Goal: Task Accomplishment & Management: Complete application form

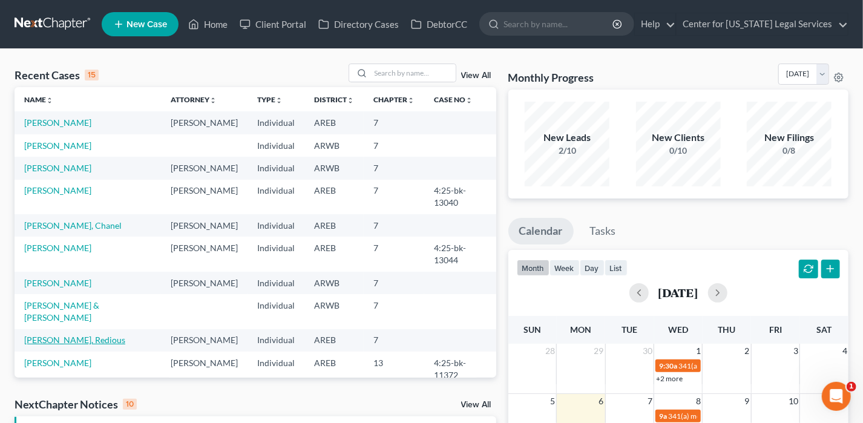
click at [50, 335] on link "[PERSON_NAME], Redious" at bounding box center [74, 340] width 101 height 10
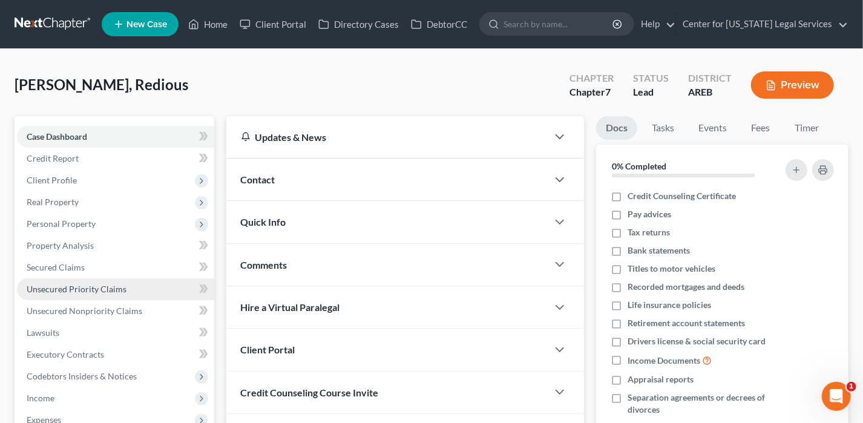
scroll to position [60, 0]
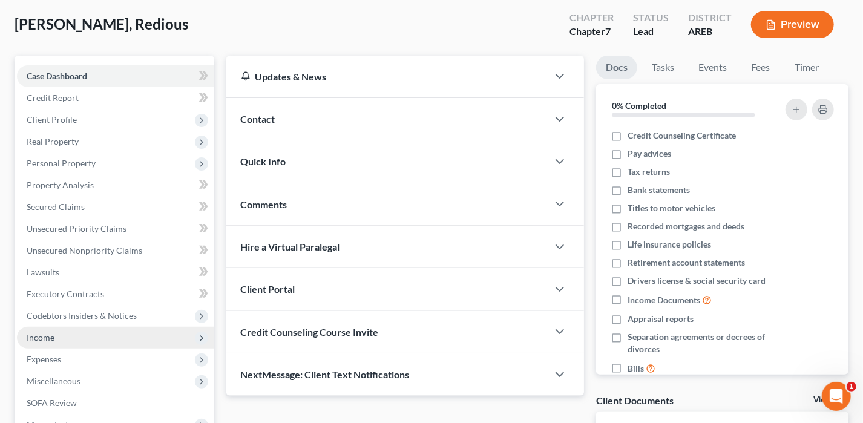
click at [36, 334] on span "Income" at bounding box center [41, 337] width 28 height 10
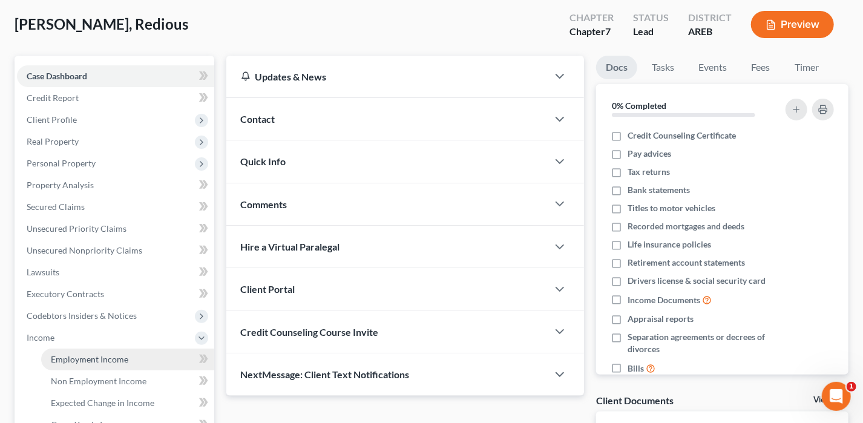
click at [84, 354] on span "Employment Income" at bounding box center [89, 359] width 77 height 10
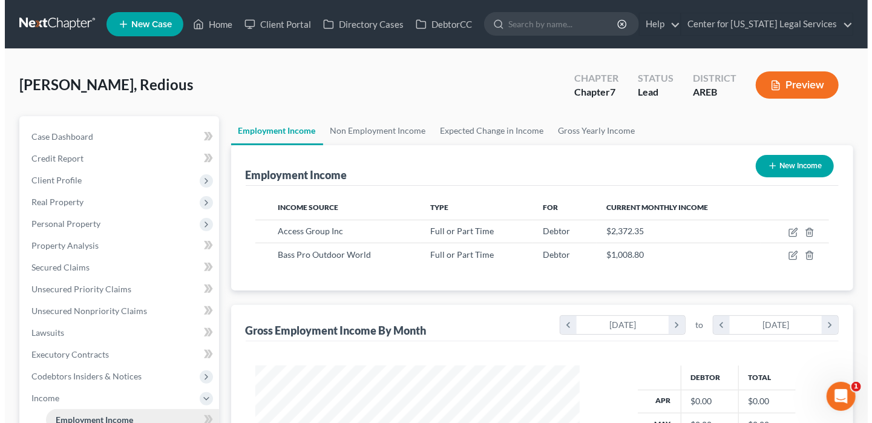
scroll to position [215, 348]
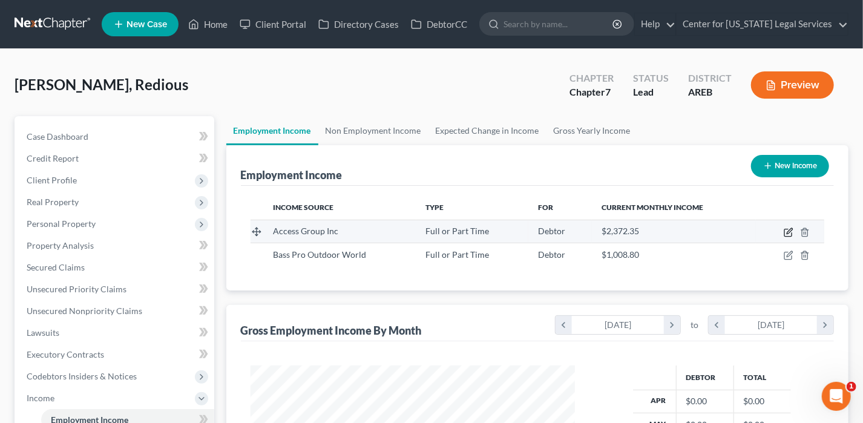
click at [785, 233] on icon "button" at bounding box center [788, 232] width 10 height 10
select select "0"
select select "2"
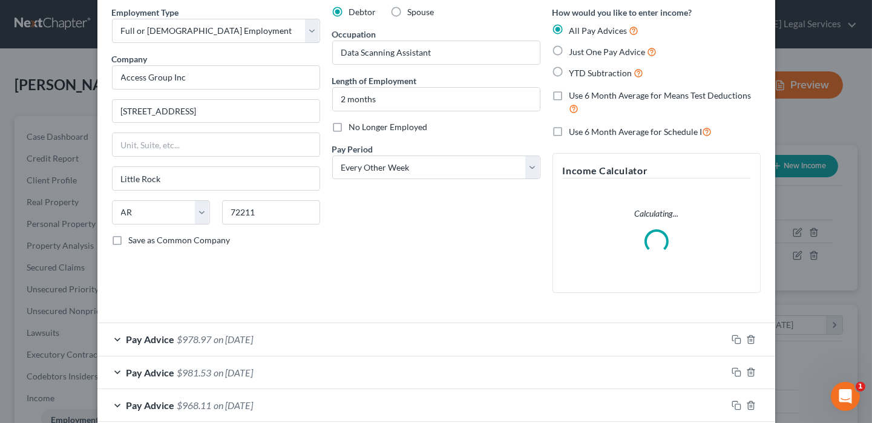
scroll to position [121, 0]
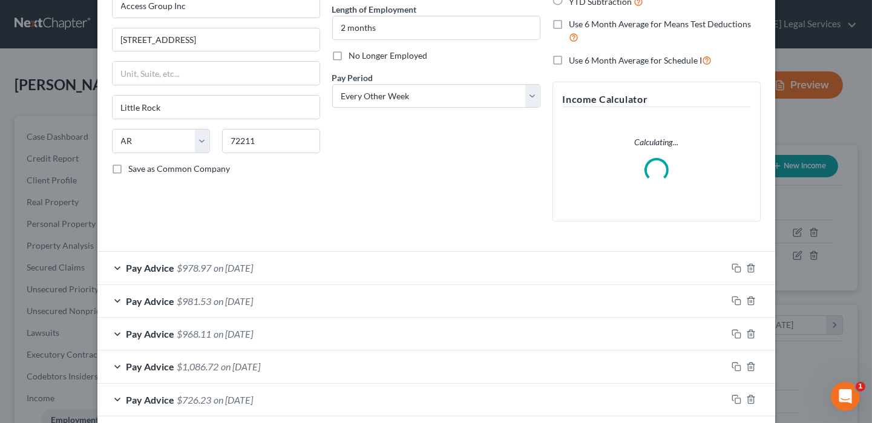
click at [609, 270] on form "Employment Type * Select Full or [DEMOGRAPHIC_DATA] Employment Self Employment …" at bounding box center [436, 176] width 648 height 482
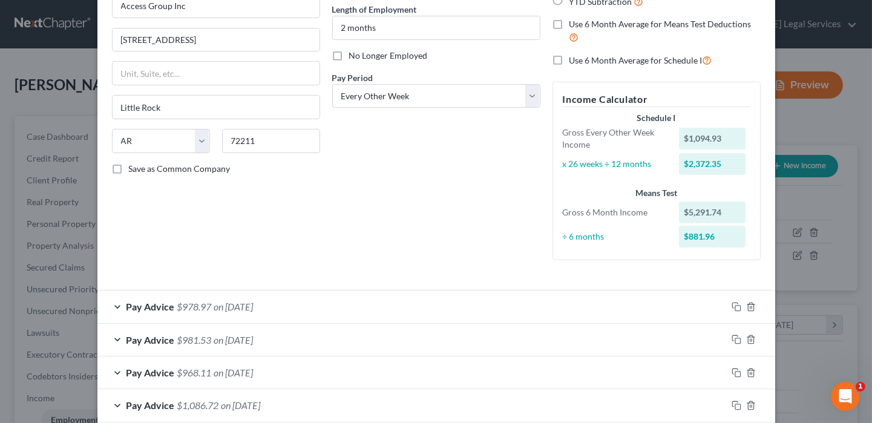
click at [517, 300] on div "Pay Advice $978.97 on [DATE]" at bounding box center [411, 306] width 629 height 32
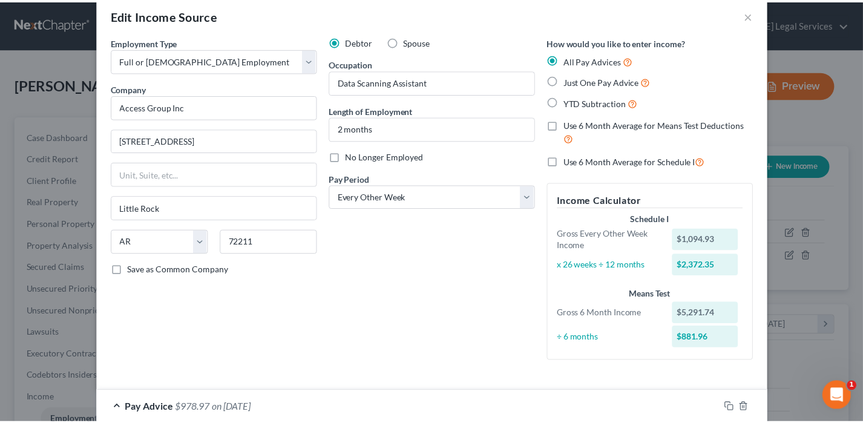
scroll to position [0, 0]
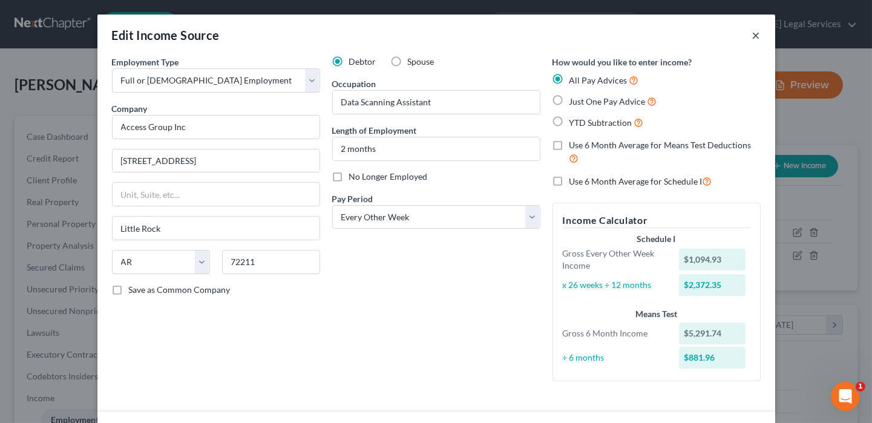
click at [754, 34] on button "×" at bounding box center [756, 35] width 8 height 15
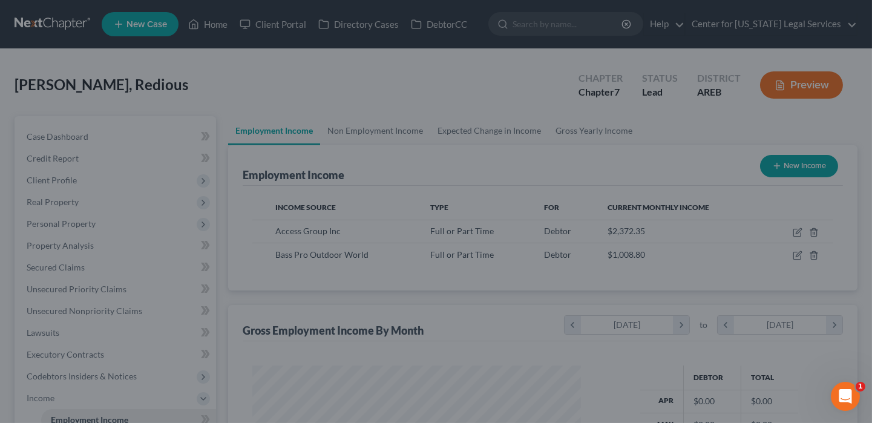
scroll to position [604724, 604591]
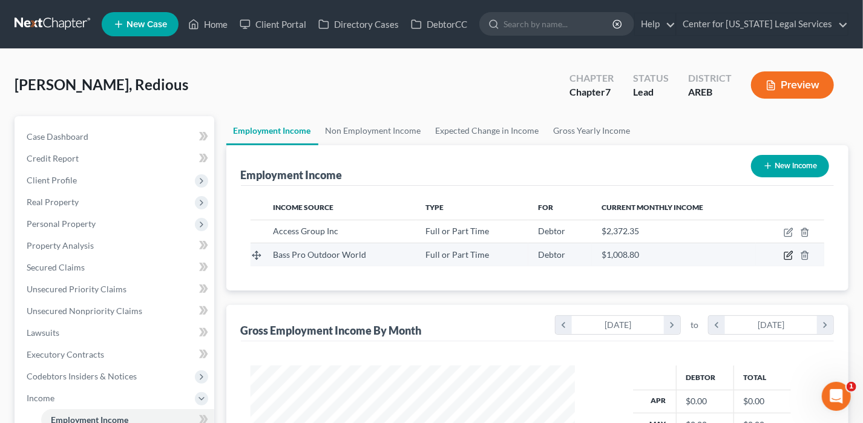
click at [789, 256] on icon "button" at bounding box center [788, 255] width 10 height 10
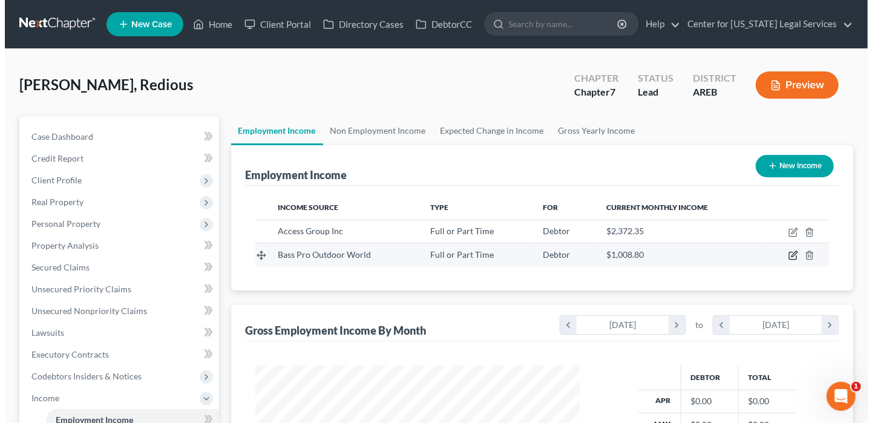
select select "0"
select select "26"
select select "3"
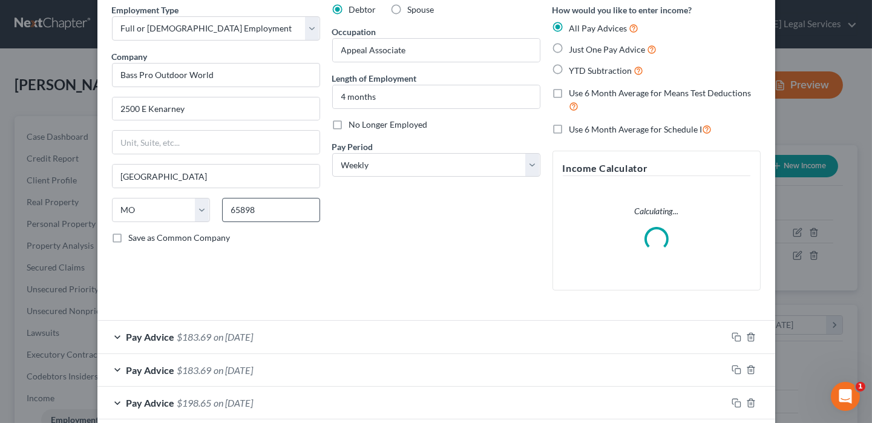
scroll to position [121, 0]
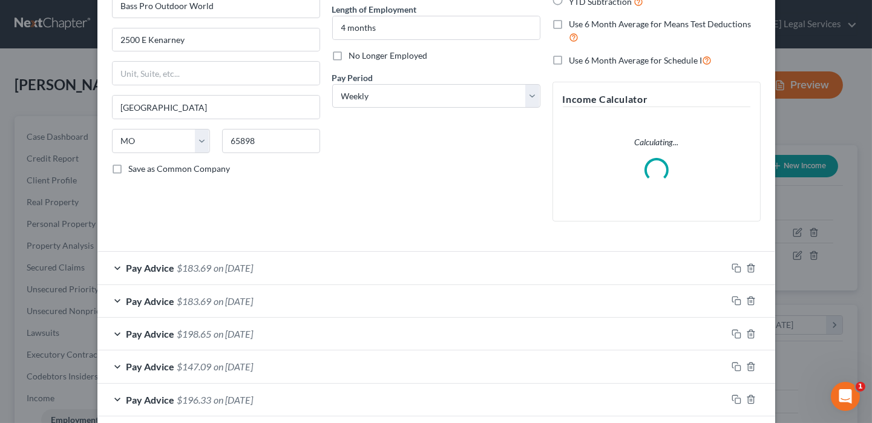
click at [241, 270] on span "on [DATE]" at bounding box center [233, 267] width 39 height 11
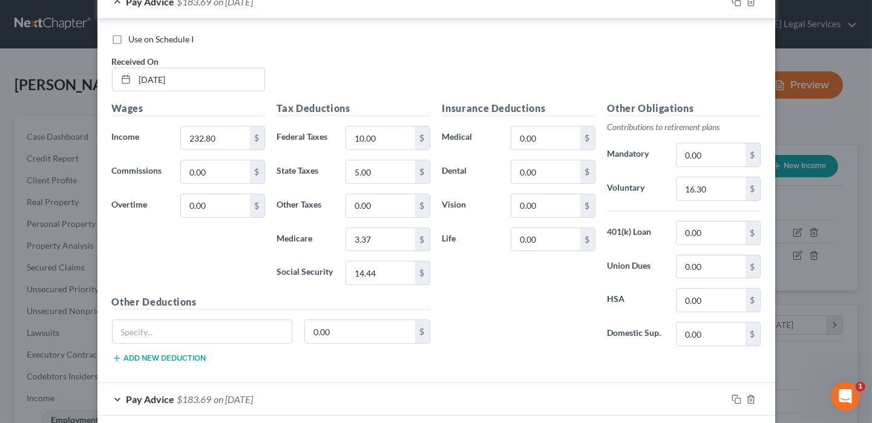
scroll to position [460, 0]
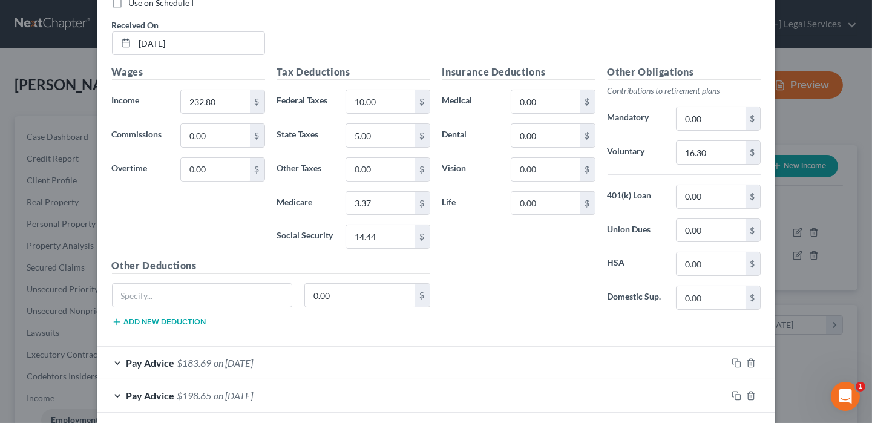
click at [485, 359] on div "Pay Advice $183.69 on [DATE]" at bounding box center [411, 363] width 629 height 32
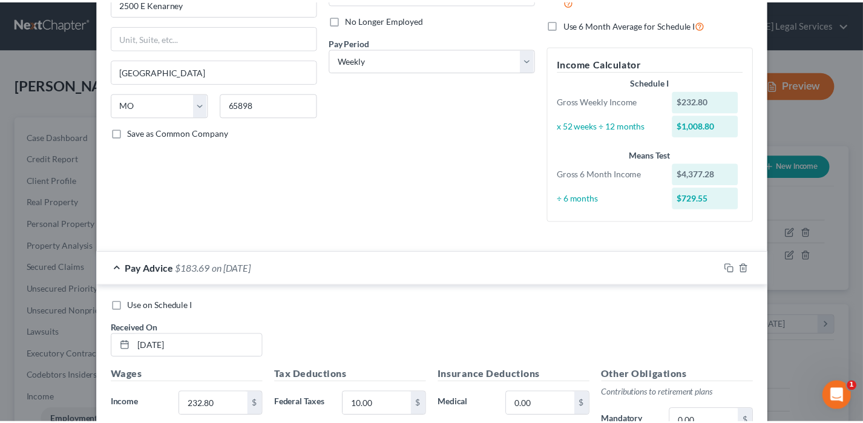
scroll to position [0, 0]
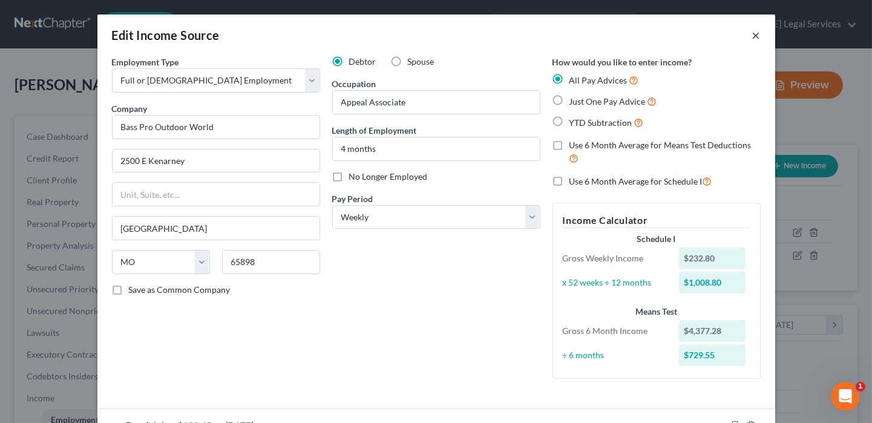
click at [752, 33] on button "×" at bounding box center [756, 35] width 8 height 15
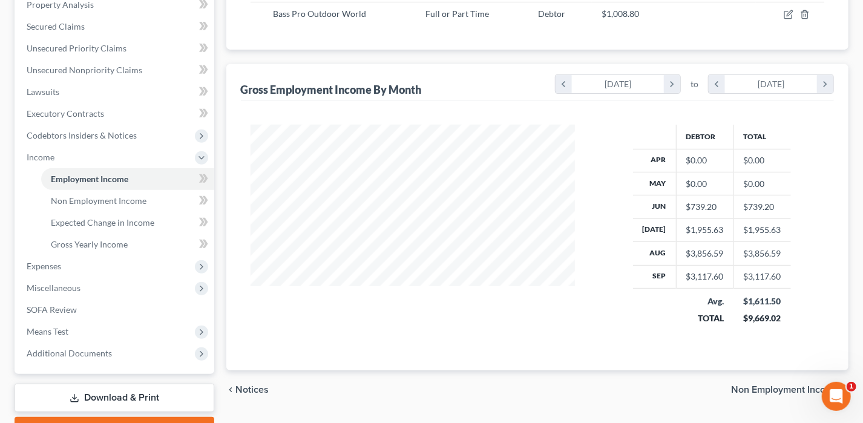
scroll to position [242, 0]
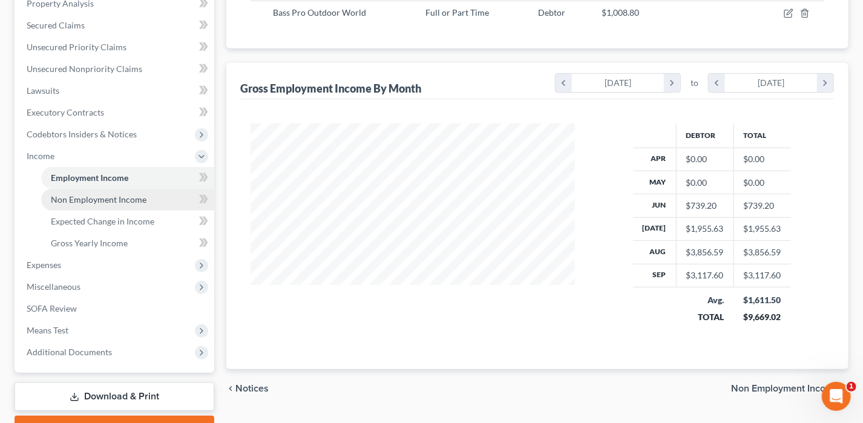
click at [137, 200] on span "Non Employment Income" at bounding box center [99, 199] width 96 height 10
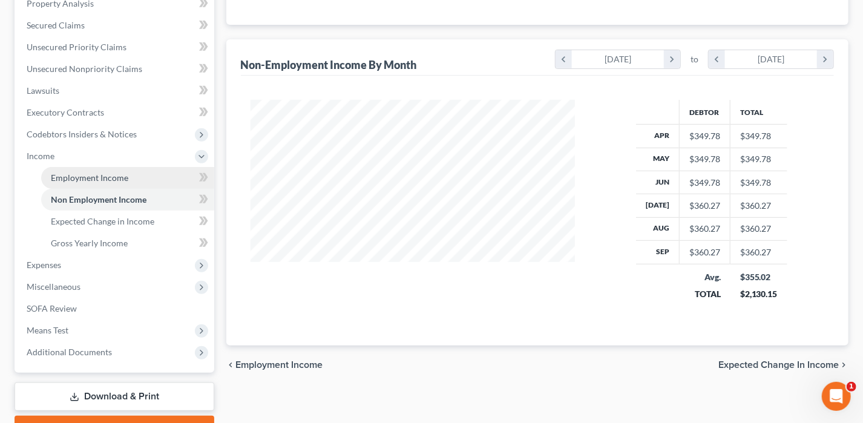
scroll to position [60, 0]
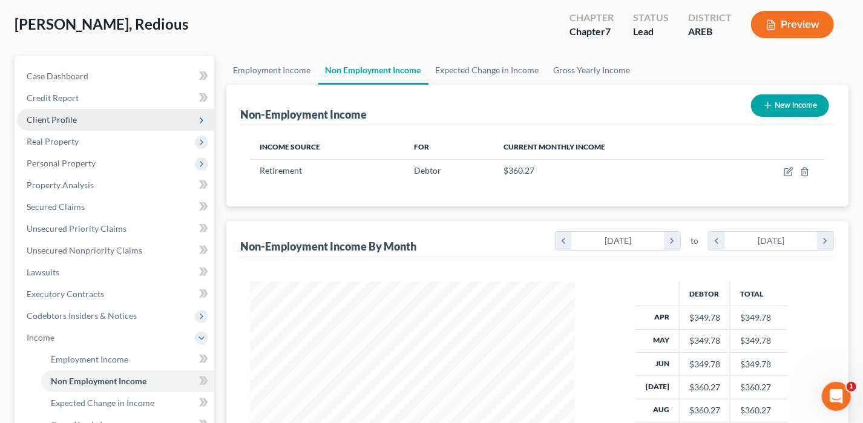
click at [58, 119] on span "Client Profile" at bounding box center [52, 119] width 50 height 10
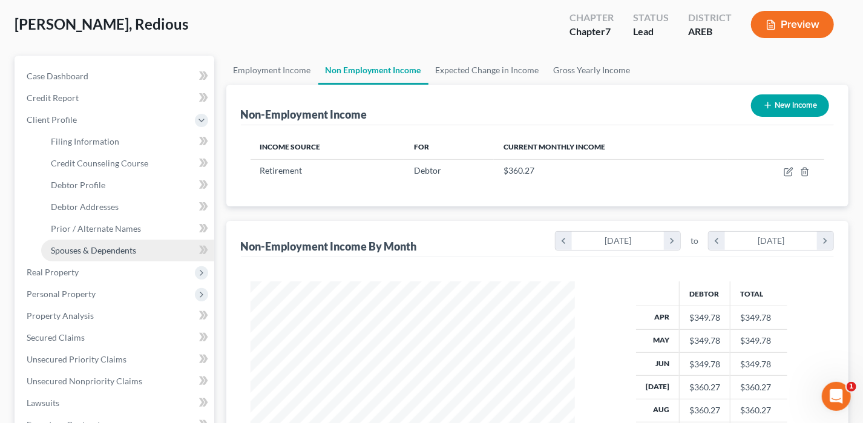
click at [101, 242] on link "Spouses & Dependents" at bounding box center [127, 251] width 173 height 22
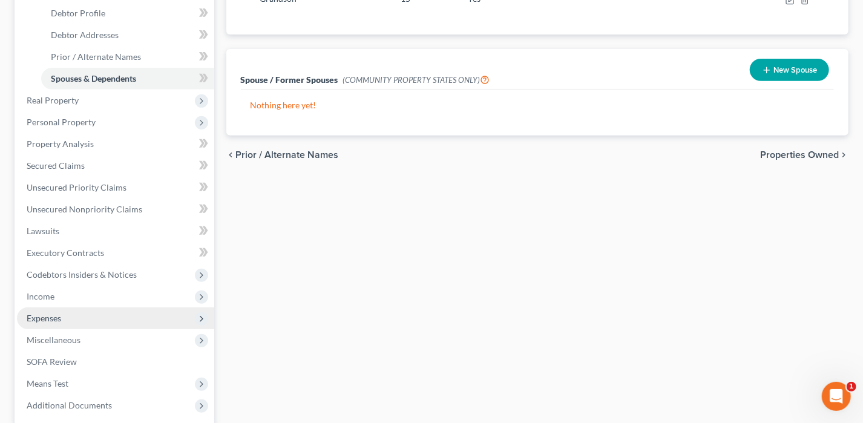
scroll to position [242, 0]
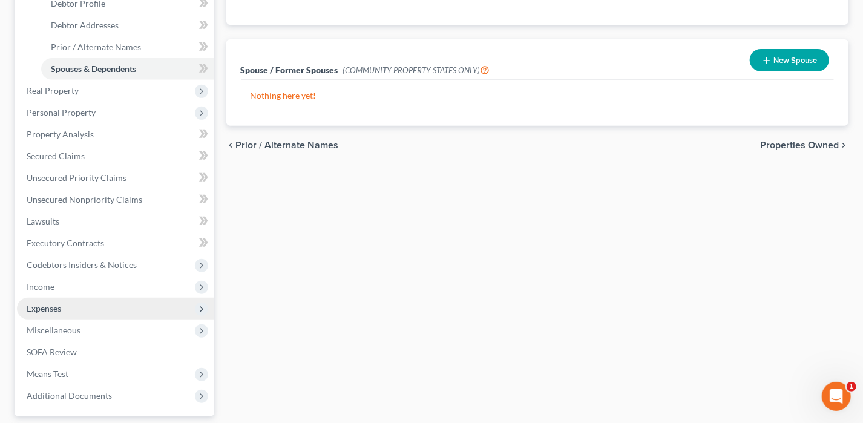
click at [72, 310] on span "Expenses" at bounding box center [115, 309] width 197 height 22
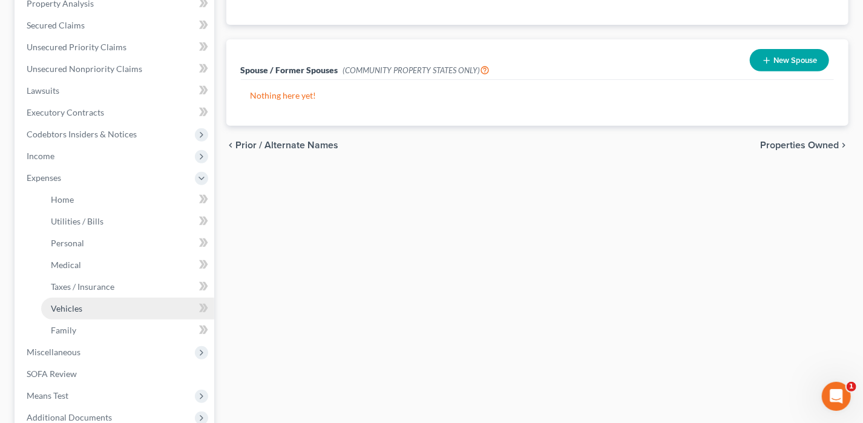
click at [98, 304] on link "Vehicles" at bounding box center [127, 309] width 173 height 22
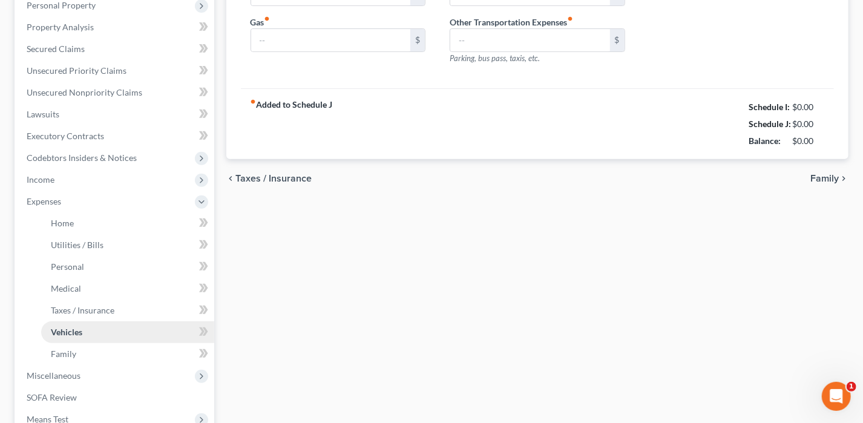
type input "223.00"
type input "180.00"
type input "50.00"
type input "0.00"
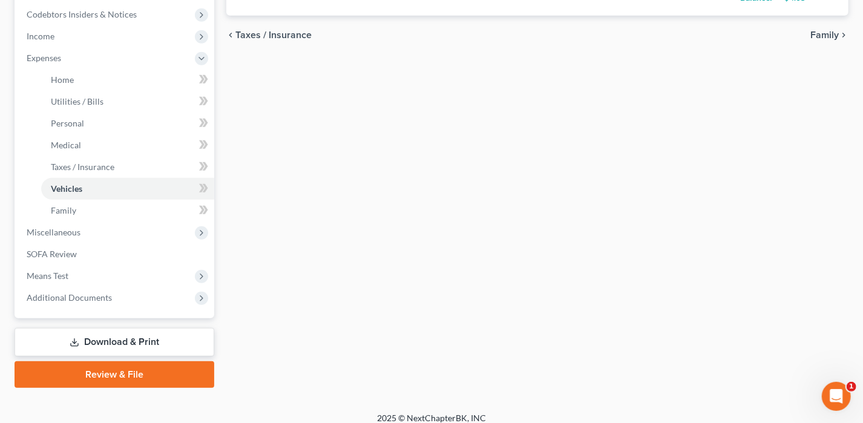
scroll to position [363, 0]
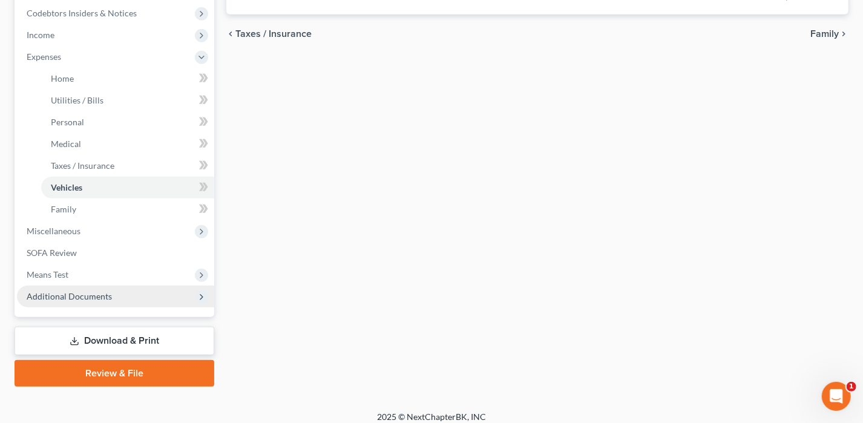
click at [111, 296] on span "Additional Documents" at bounding box center [115, 297] width 197 height 22
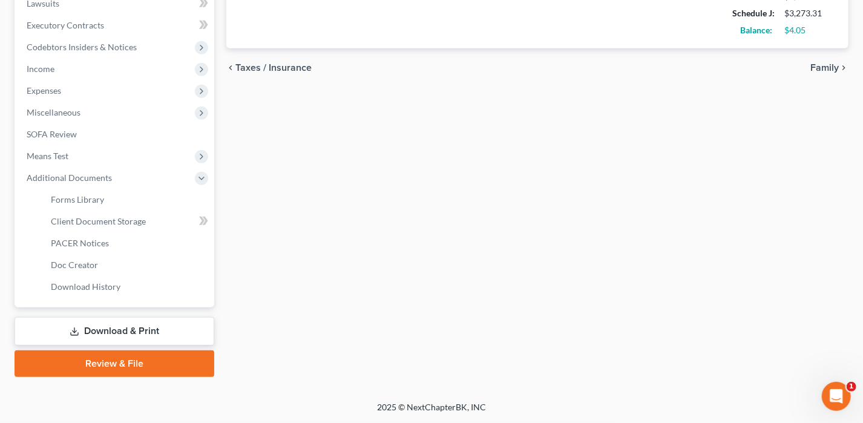
scroll to position [327, 0]
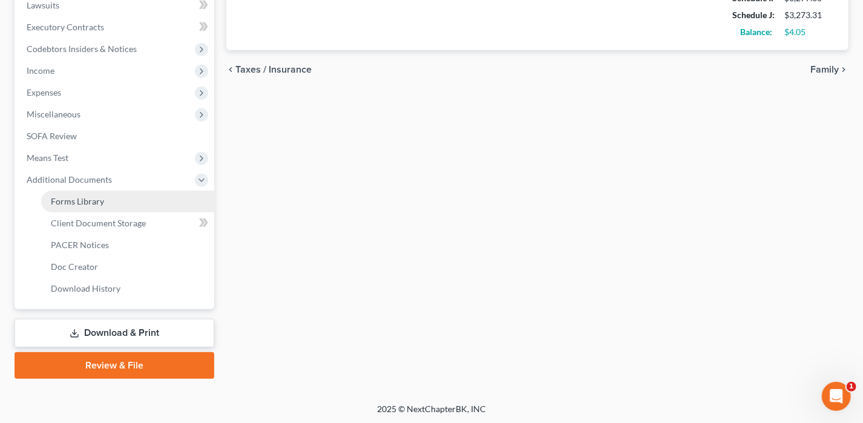
click at [112, 198] on link "Forms Library" at bounding box center [127, 202] width 173 height 22
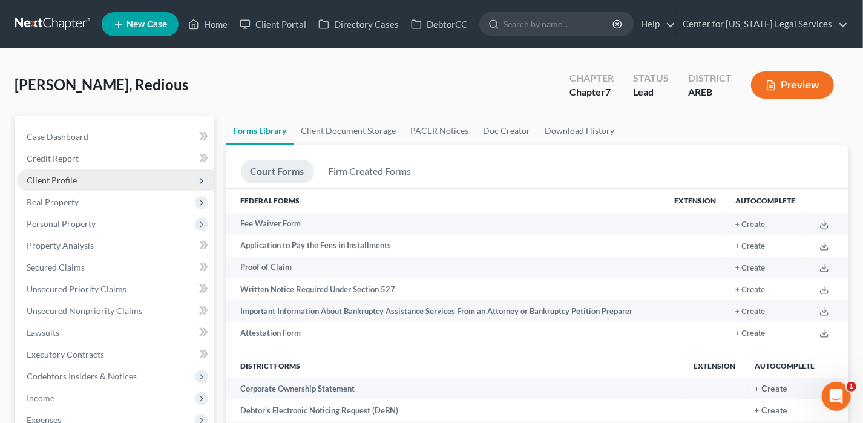
click at [60, 180] on span "Client Profile" at bounding box center [52, 180] width 50 height 10
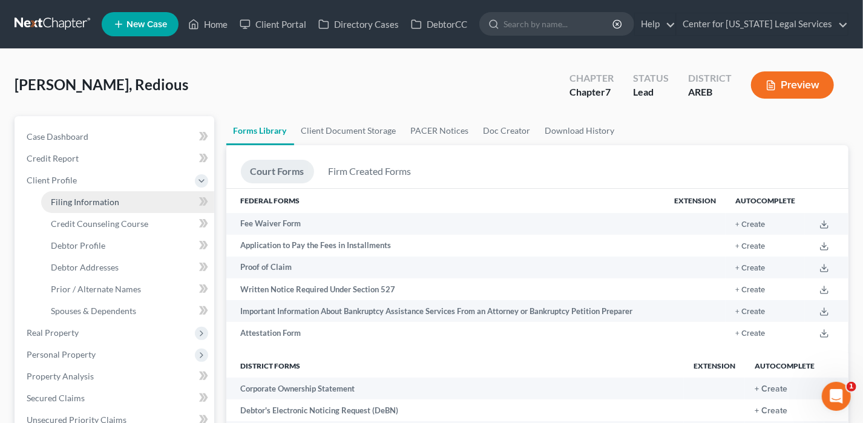
click at [107, 208] on link "Filing Information" at bounding box center [127, 202] width 173 height 22
select select "1"
select select "0"
select select "2"
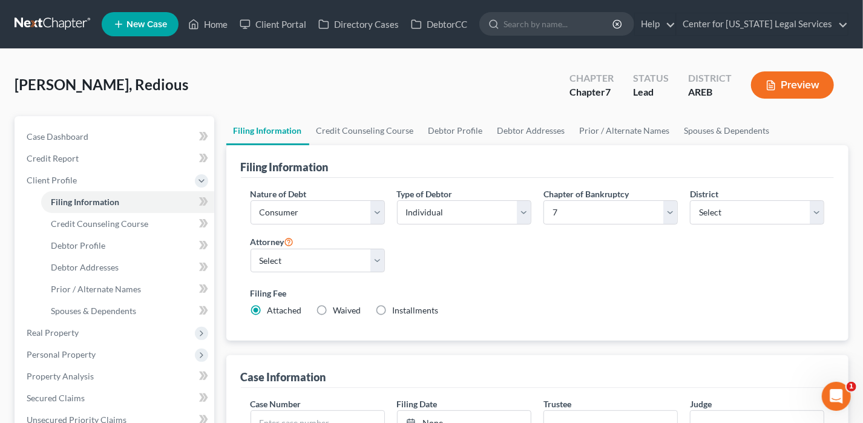
click at [333, 306] on label "Waived Waived" at bounding box center [347, 310] width 28 height 12
click at [338, 306] on input "Waived Waived" at bounding box center [342, 308] width 8 height 8
radio input "true"
radio input "false"
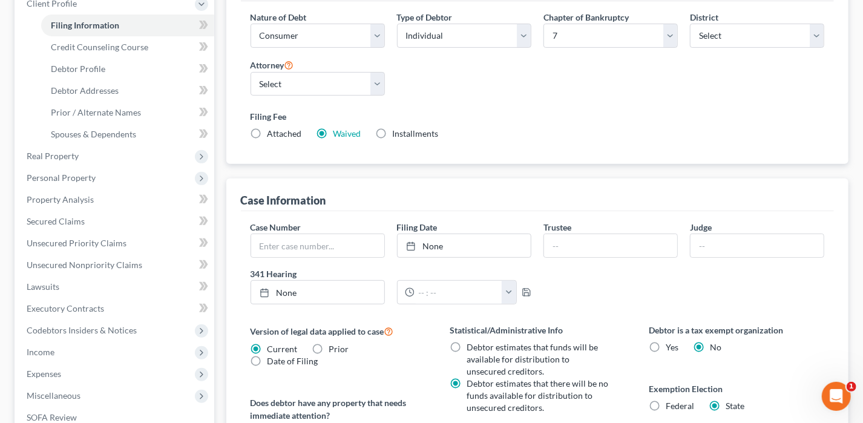
scroll to position [302, 0]
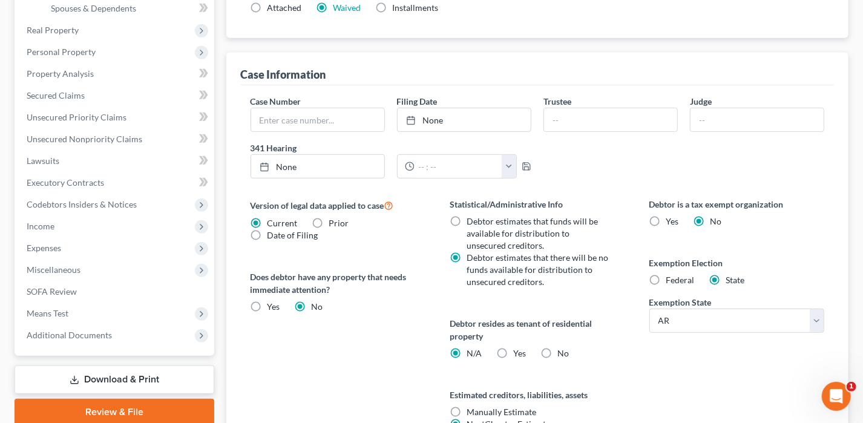
click at [666, 274] on label "Federal" at bounding box center [680, 280] width 28 height 12
click at [671, 274] on input "Federal" at bounding box center [675, 278] width 8 height 8
radio input "true"
radio input "false"
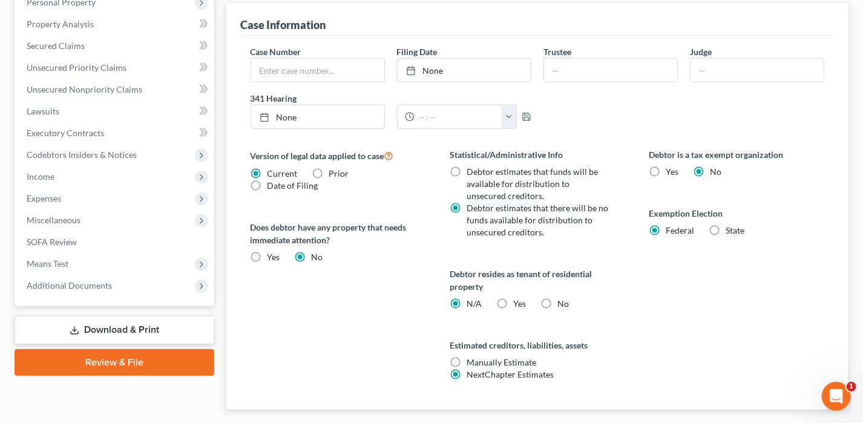
scroll to position [421, 0]
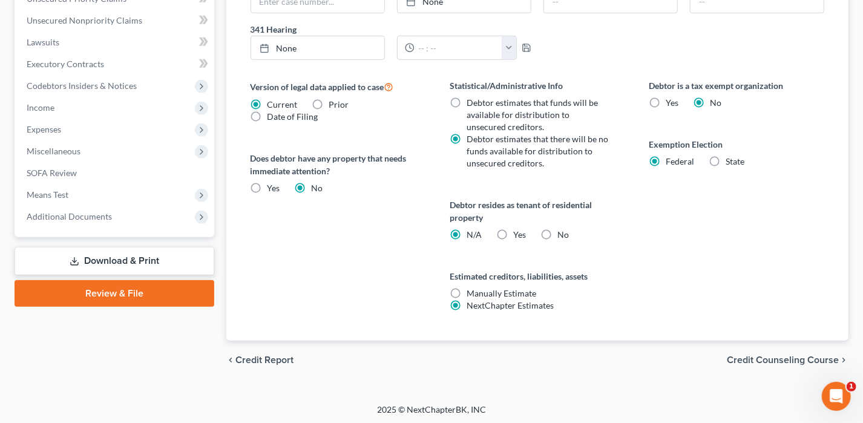
click at [513, 229] on label "Yes Yes" at bounding box center [519, 235] width 13 height 12
click at [518, 229] on input "Yes Yes" at bounding box center [522, 233] width 8 height 8
radio input "true"
radio input "false"
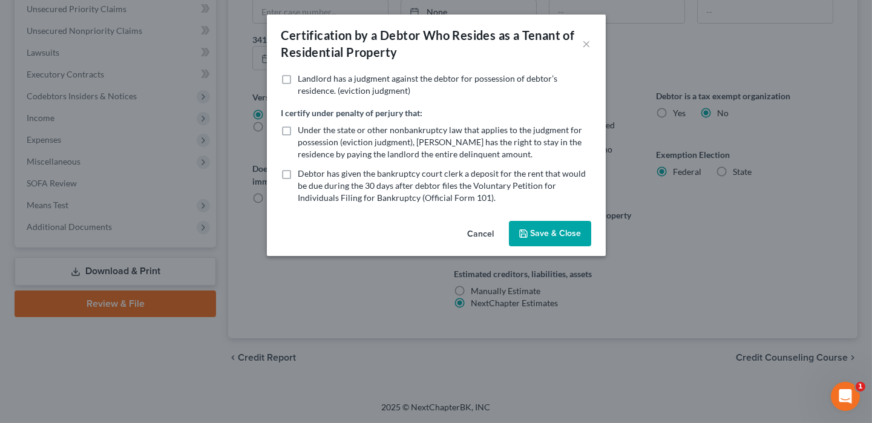
click at [540, 245] on button "Save & Close" at bounding box center [550, 233] width 82 height 25
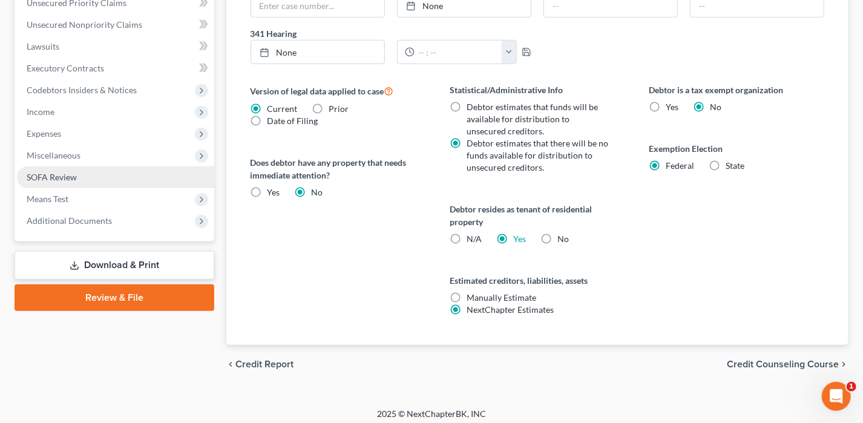
scroll to position [361, 0]
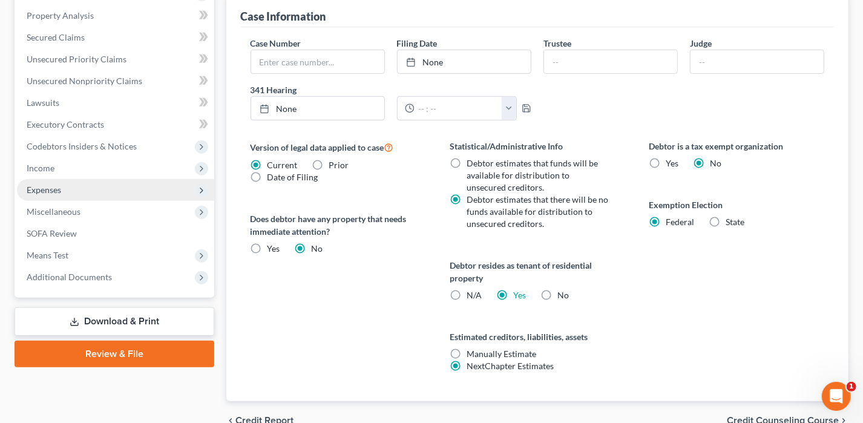
click at [59, 181] on span "Expenses" at bounding box center [115, 190] width 197 height 22
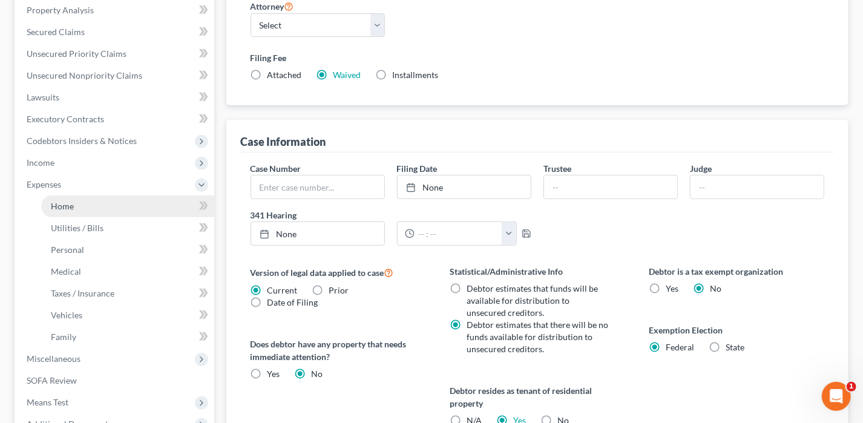
scroll to position [229, 0]
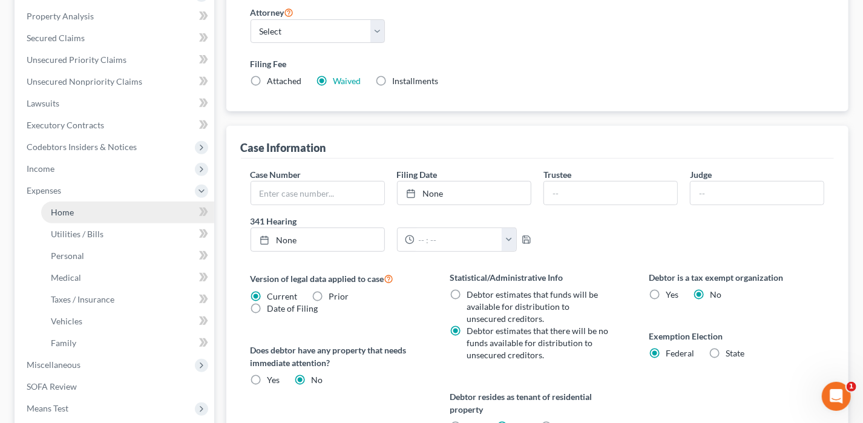
click at [75, 217] on link "Home" at bounding box center [127, 212] width 173 height 22
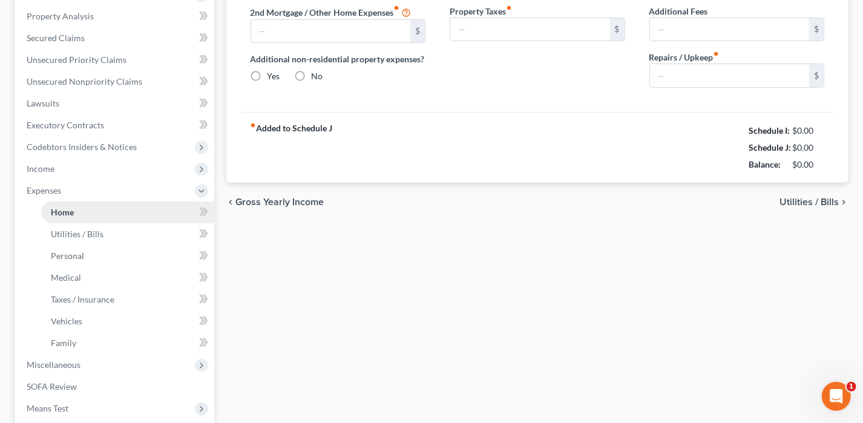
scroll to position [50, 0]
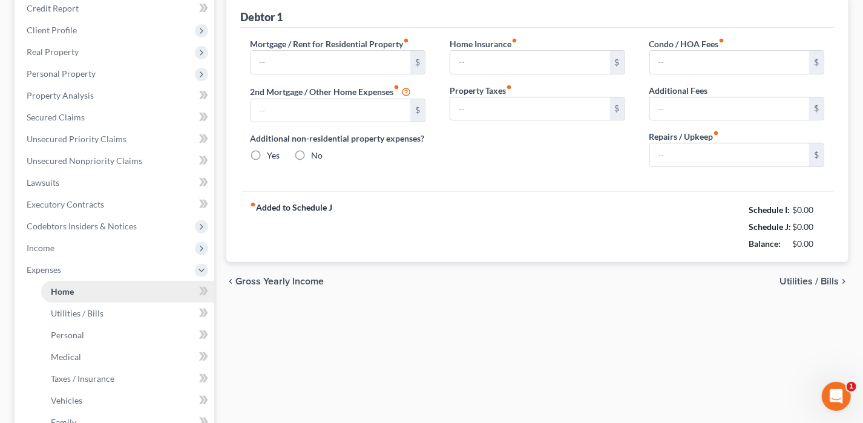
type input "1,045.00"
type input "0.00"
radio input "true"
type input "26.00"
type input "0.00"
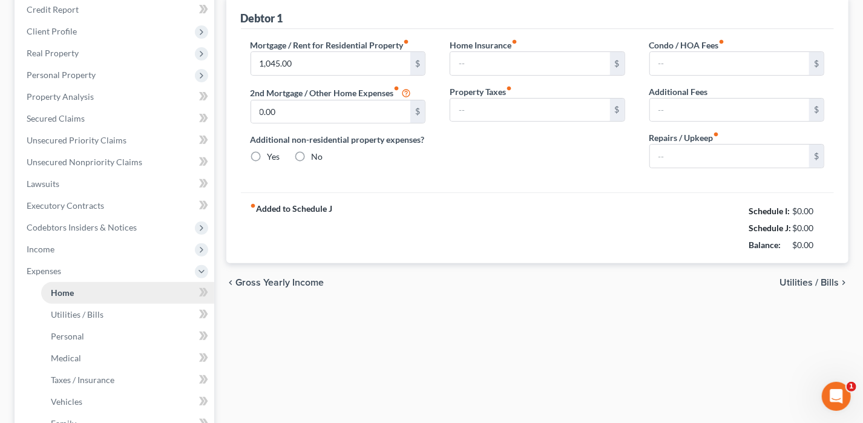
type input "0.00"
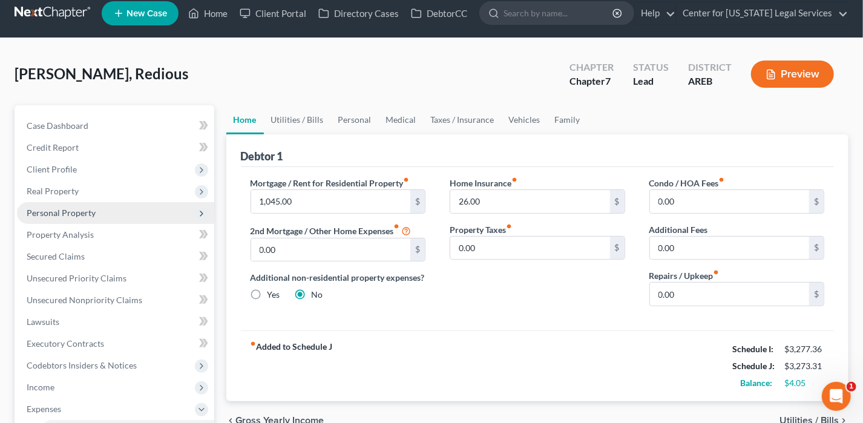
scroll to position [0, 0]
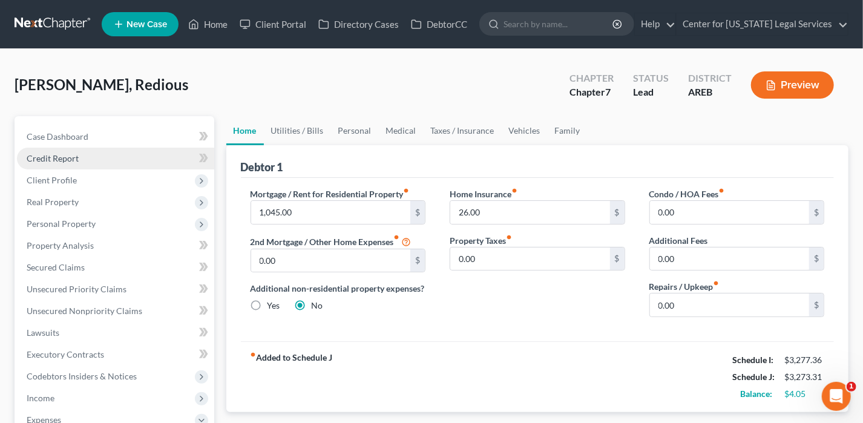
click at [57, 159] on span "Credit Report" at bounding box center [53, 158] width 52 height 10
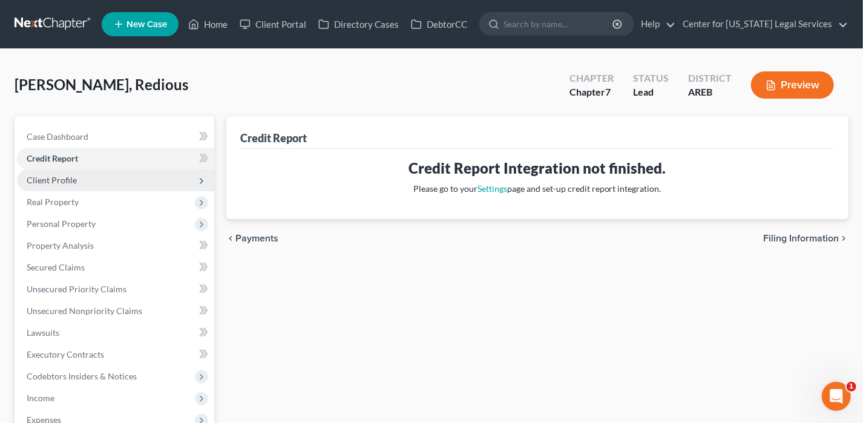
click at [58, 183] on span "Client Profile" at bounding box center [52, 180] width 50 height 10
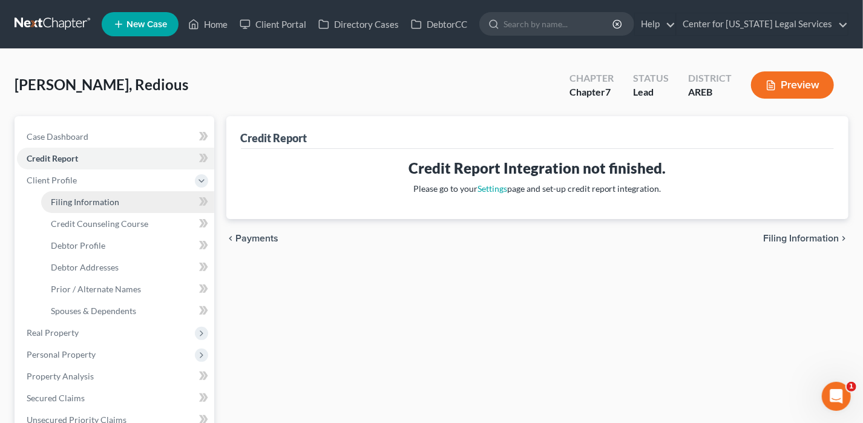
click at [83, 208] on link "Filing Information" at bounding box center [127, 202] width 173 height 22
select select "1"
select select "0"
select select "5"
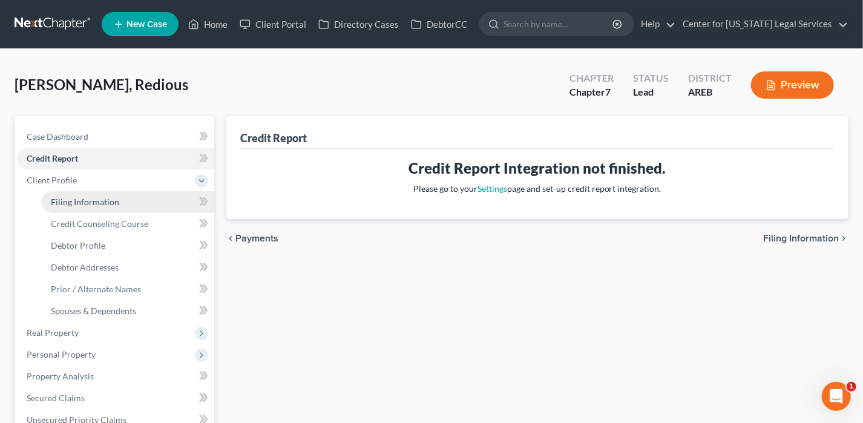
select select "5"
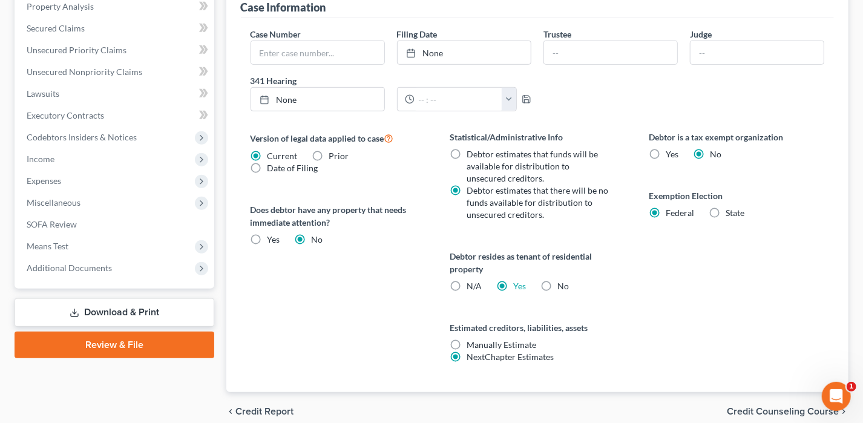
scroll to position [421, 0]
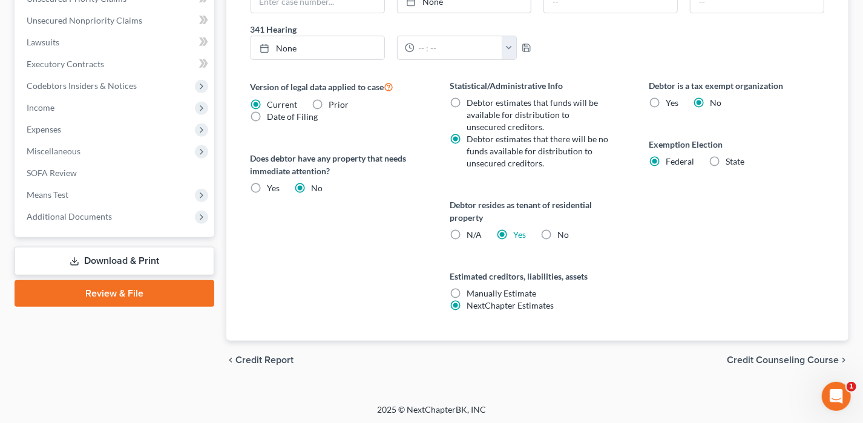
click at [776, 356] on span "Credit Counseling Course" at bounding box center [783, 360] width 112 height 10
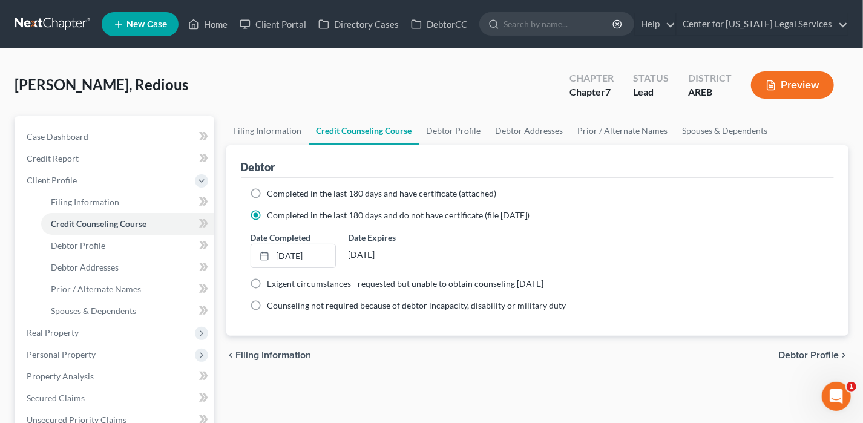
click at [799, 354] on span "Debtor Profile" at bounding box center [808, 355] width 60 height 10
select select "4"
select select "1"
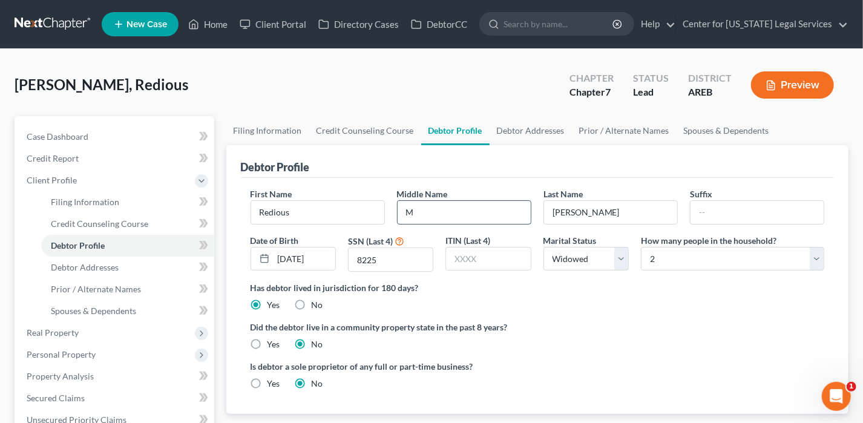
click at [485, 202] on input "M" at bounding box center [463, 212] width 133 height 23
type input "M."
click at [621, 328] on label "Did the debtor live in a community property state in the past 8 years?" at bounding box center [537, 327] width 574 height 13
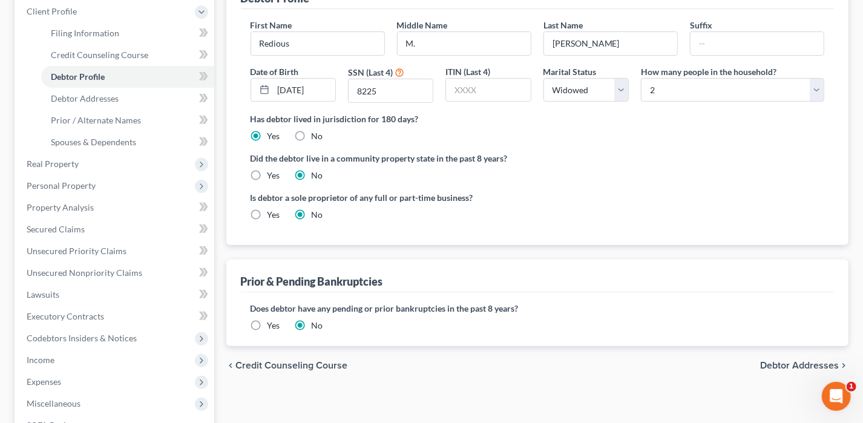
scroll to position [181, 0]
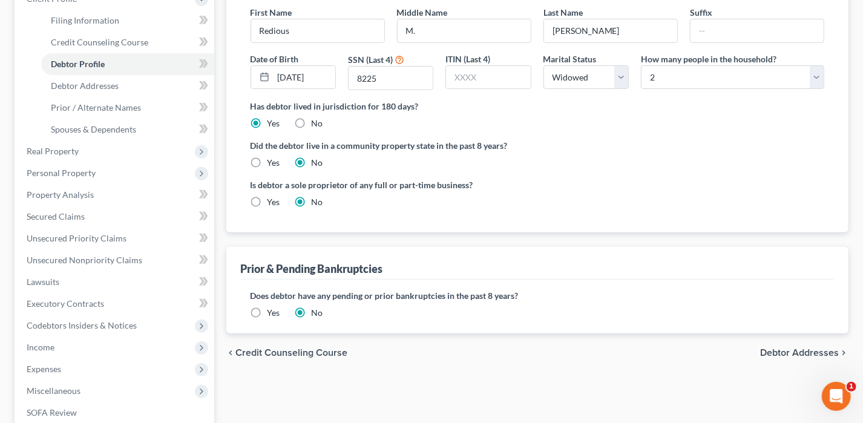
click at [763, 348] on span "Debtor Addresses" at bounding box center [799, 353] width 79 height 10
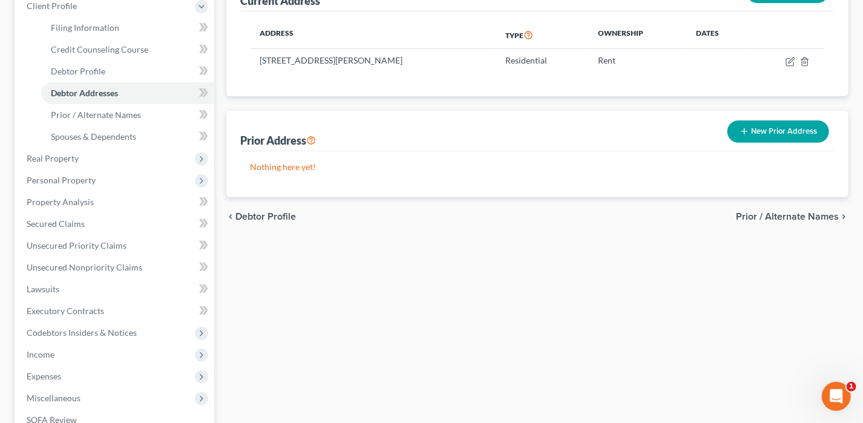
scroll to position [181, 0]
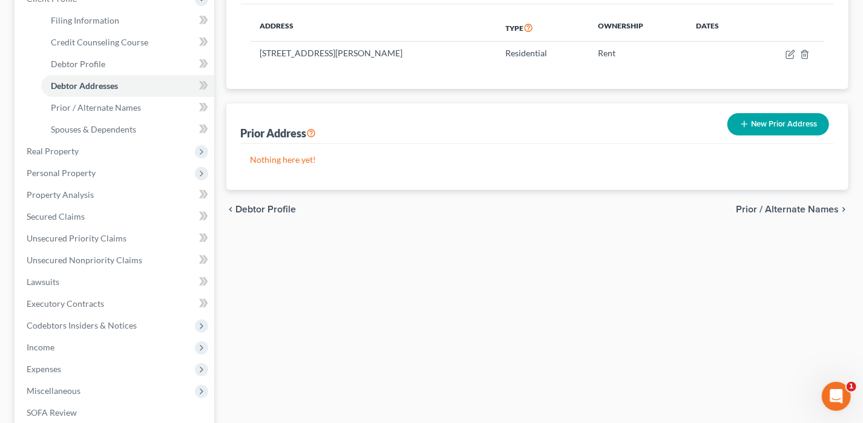
click at [774, 206] on span "Prior / Alternate Names" at bounding box center [787, 209] width 103 height 10
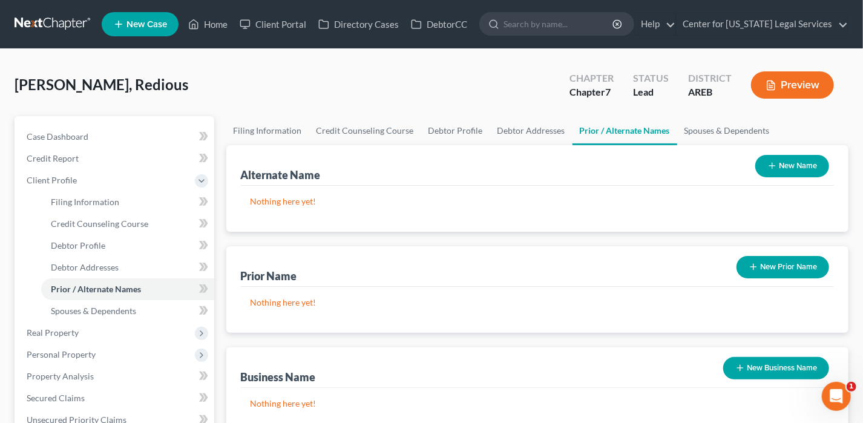
scroll to position [348, 0]
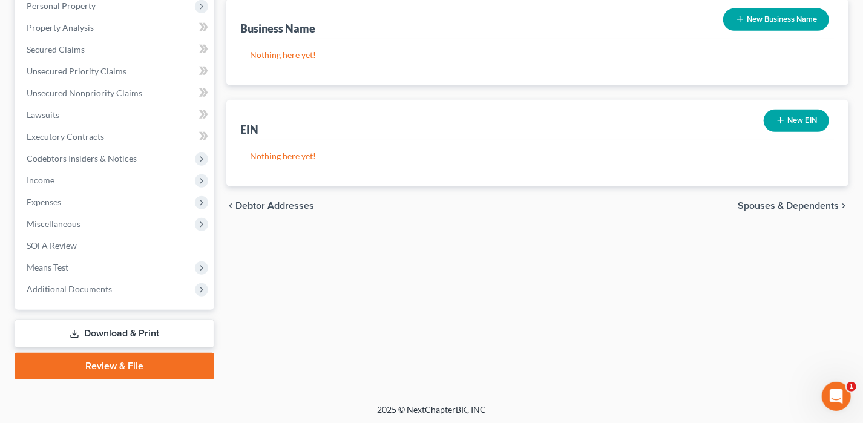
click at [773, 210] on div "chevron_left Debtor Addresses Spouses & Dependents chevron_right" at bounding box center [537, 205] width 622 height 39
click at [774, 207] on span "Spouses & Dependents" at bounding box center [787, 206] width 101 height 10
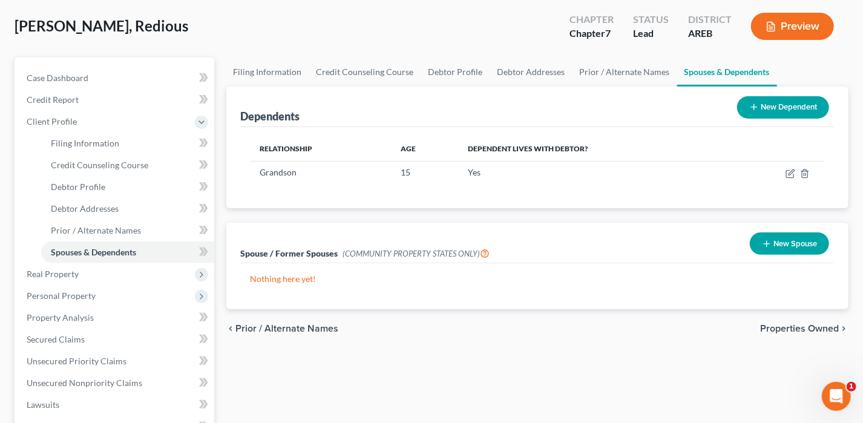
scroll to position [121, 0]
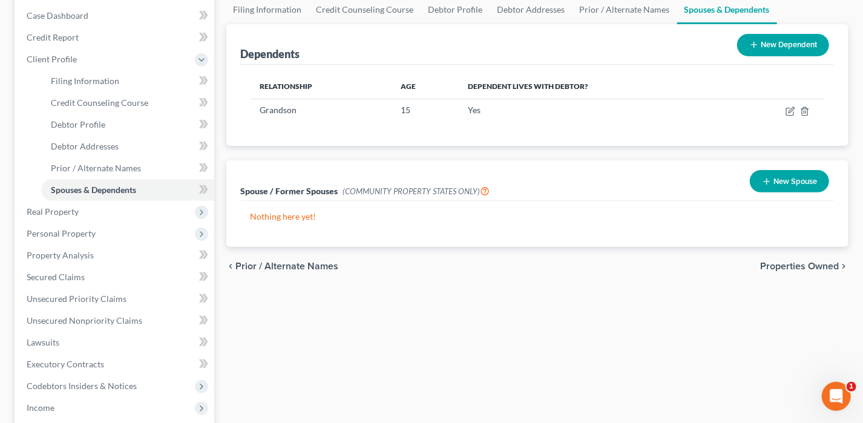
click at [776, 263] on span "Properties Owned" at bounding box center [799, 266] width 79 height 10
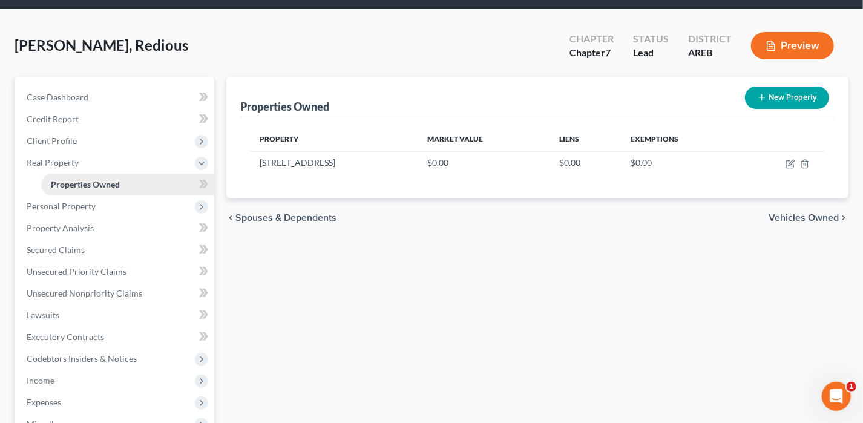
scroll to position [60, 0]
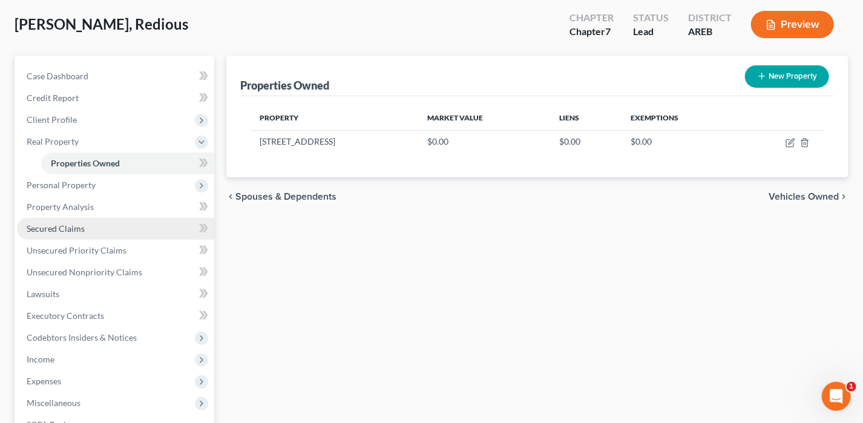
click at [57, 230] on span "Secured Claims" at bounding box center [56, 228] width 58 height 10
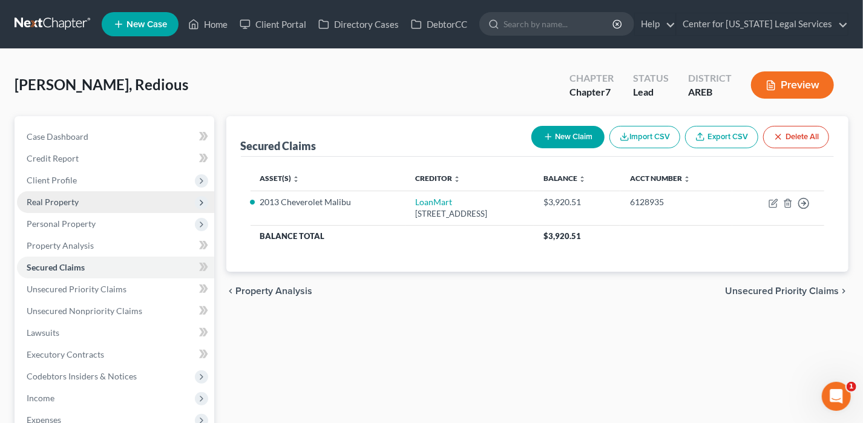
click at [64, 202] on span "Real Property" at bounding box center [53, 202] width 52 height 10
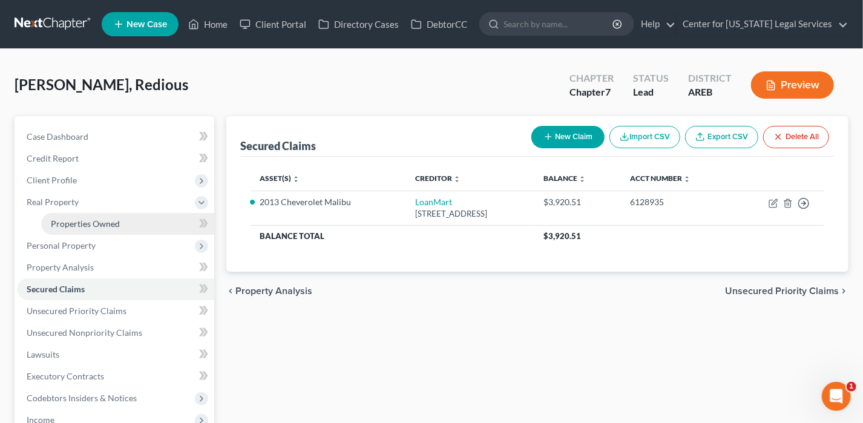
click at [127, 219] on link "Properties Owned" at bounding box center [127, 224] width 173 height 22
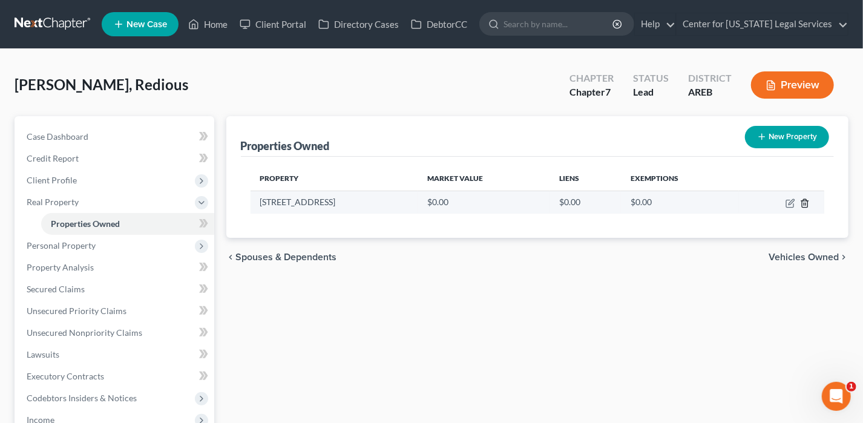
click at [801, 201] on polyline "button" at bounding box center [804, 201] width 7 height 0
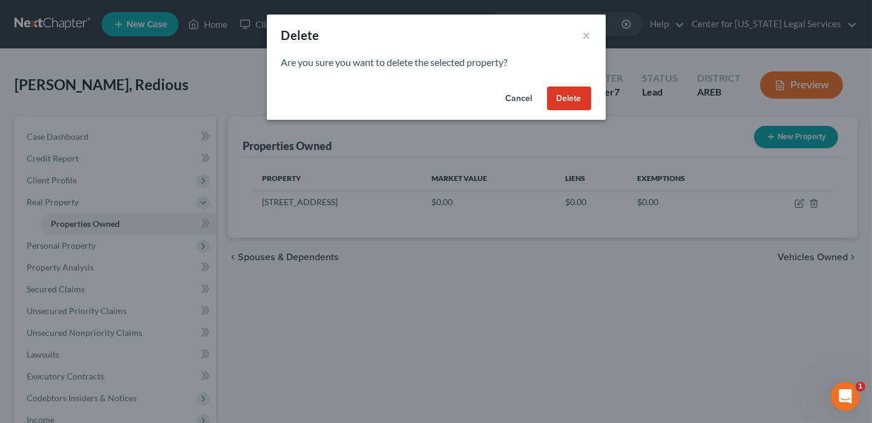
click at [572, 105] on button "Delete" at bounding box center [569, 99] width 44 height 24
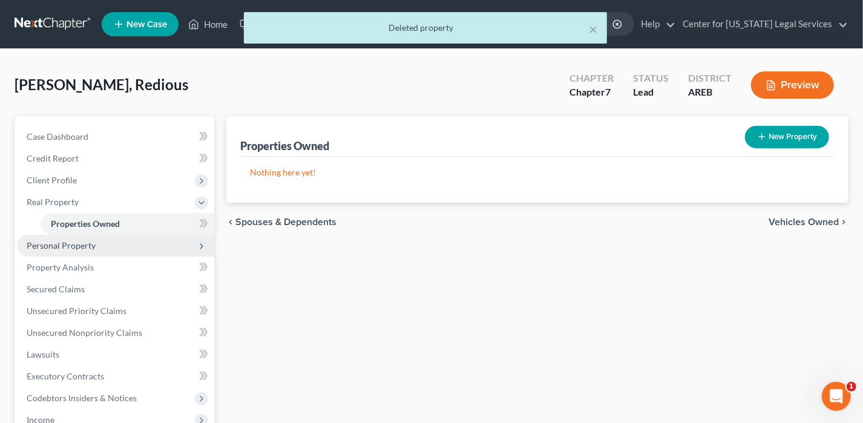
click at [82, 244] on span "Personal Property" at bounding box center [61, 245] width 69 height 10
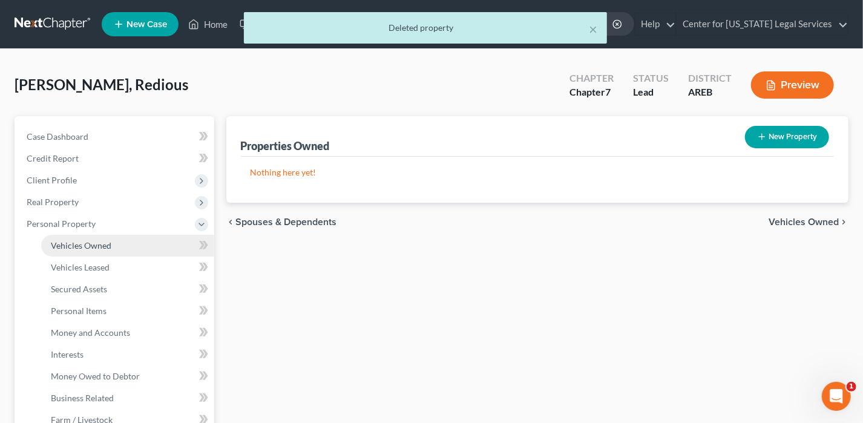
click at [97, 246] on span "Vehicles Owned" at bounding box center [81, 245] width 60 height 10
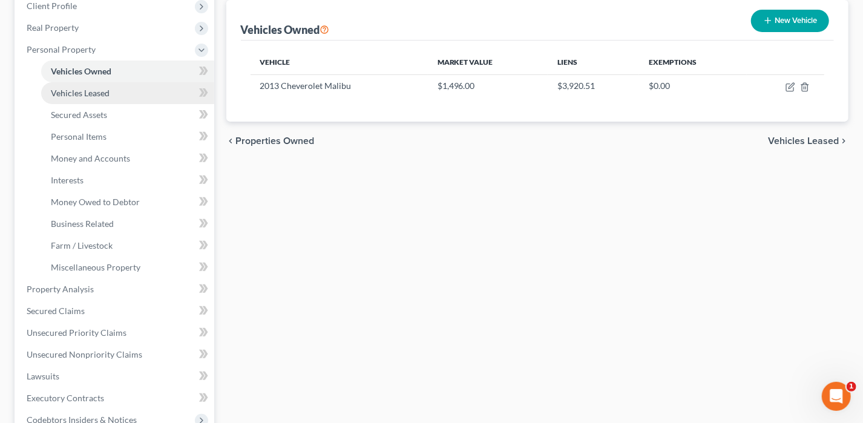
scroll to position [181, 0]
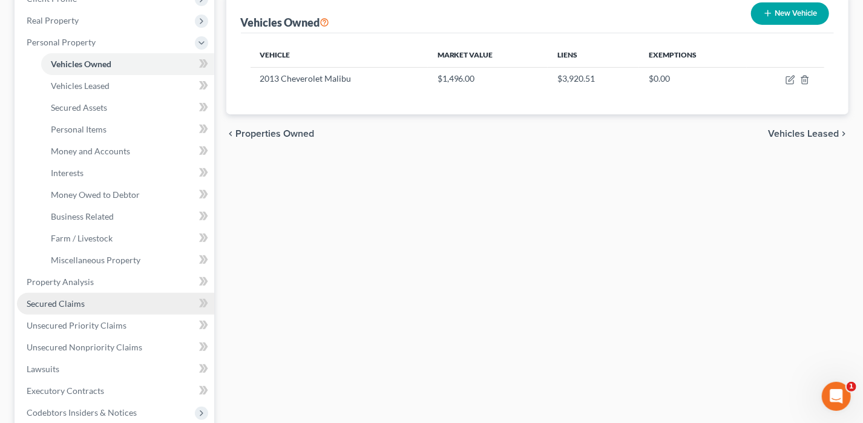
click at [66, 299] on span "Secured Claims" at bounding box center [56, 303] width 58 height 10
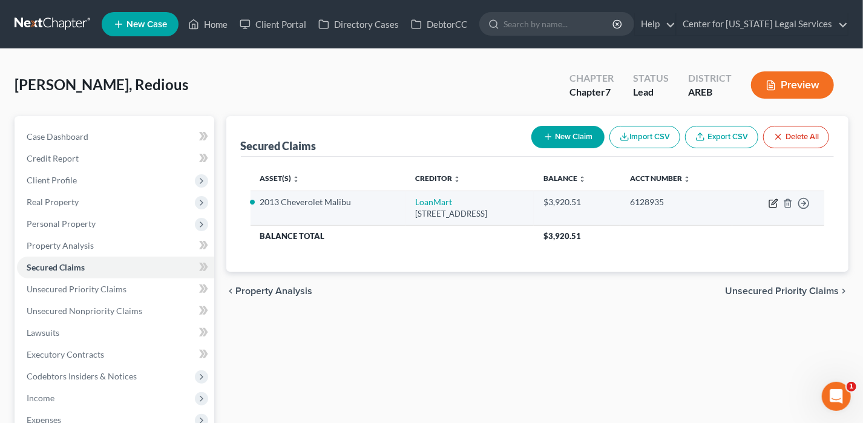
click at [771, 200] on icon "button" at bounding box center [773, 203] width 10 height 10
select select "4"
select select "0"
select select "2"
select select "0"
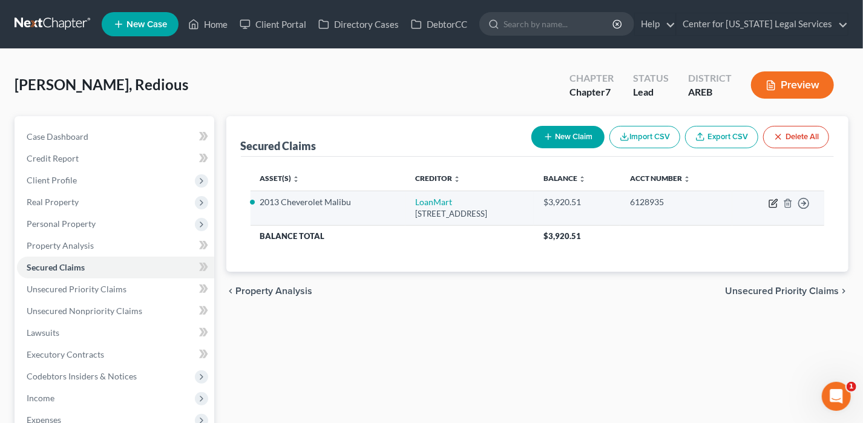
select select "0"
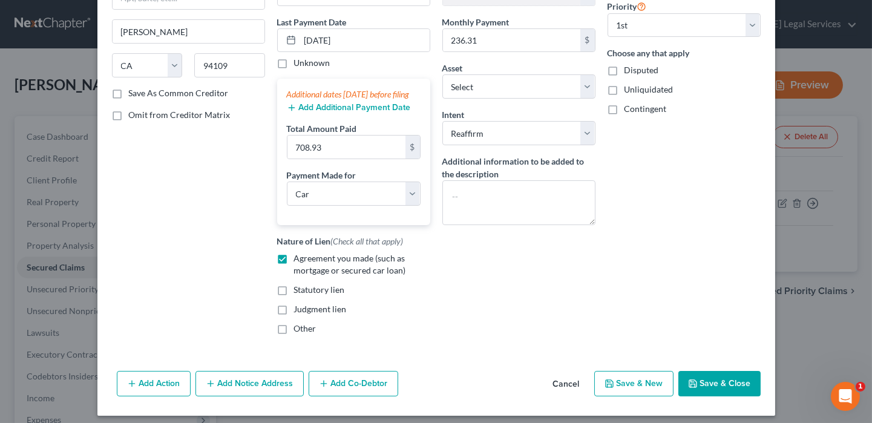
scroll to position [167, 0]
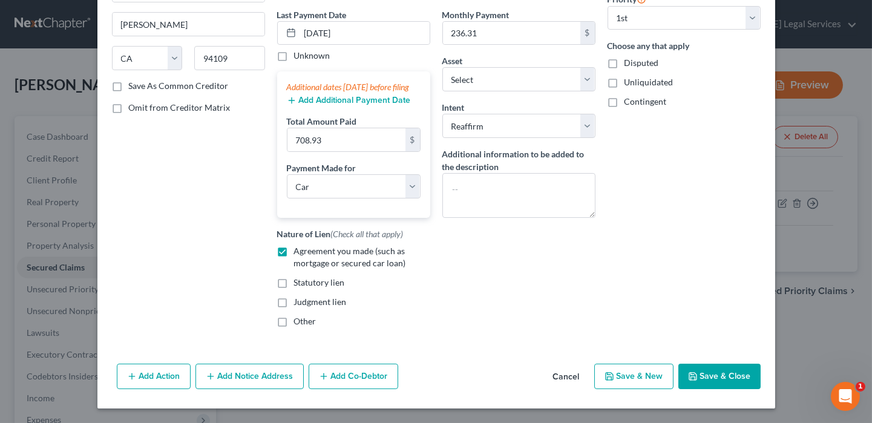
click at [728, 368] on button "Save & Close" at bounding box center [719, 376] width 82 height 25
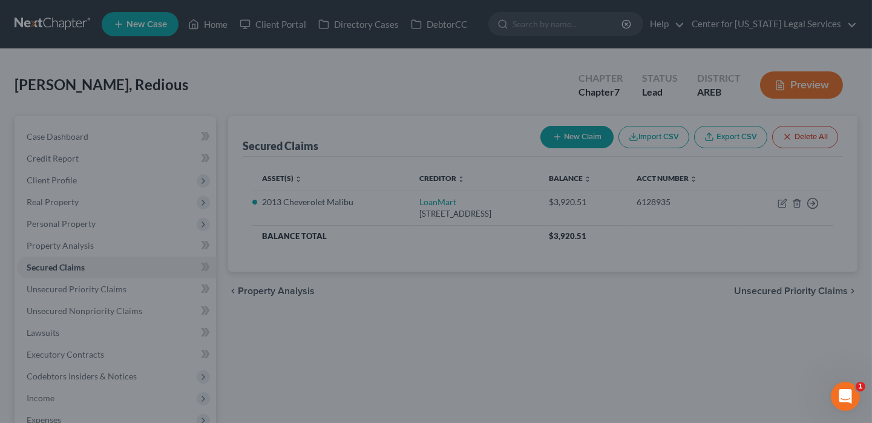
select select "4"
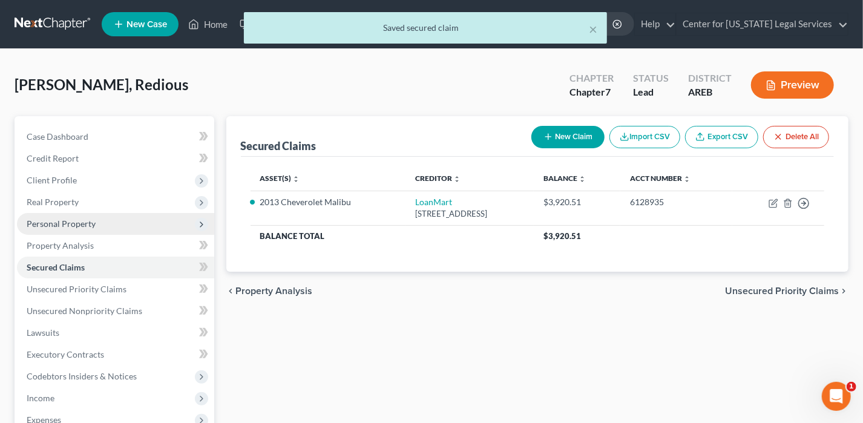
click at [50, 224] on span "Personal Property" at bounding box center [61, 223] width 69 height 10
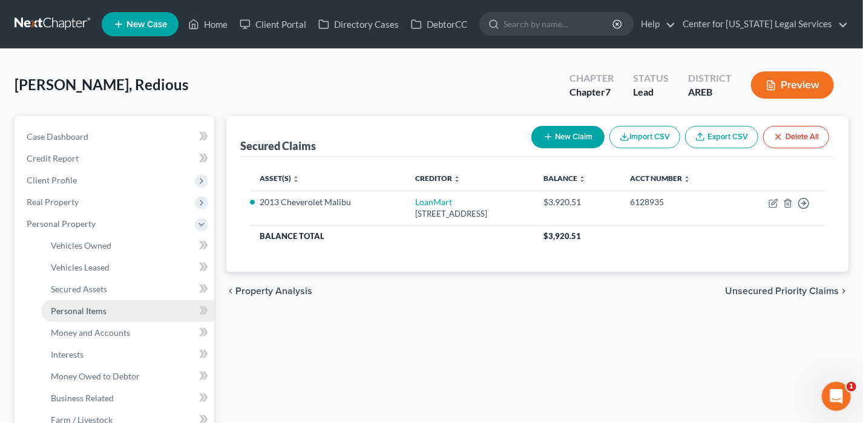
click at [77, 310] on span "Personal Items" at bounding box center [79, 310] width 56 height 10
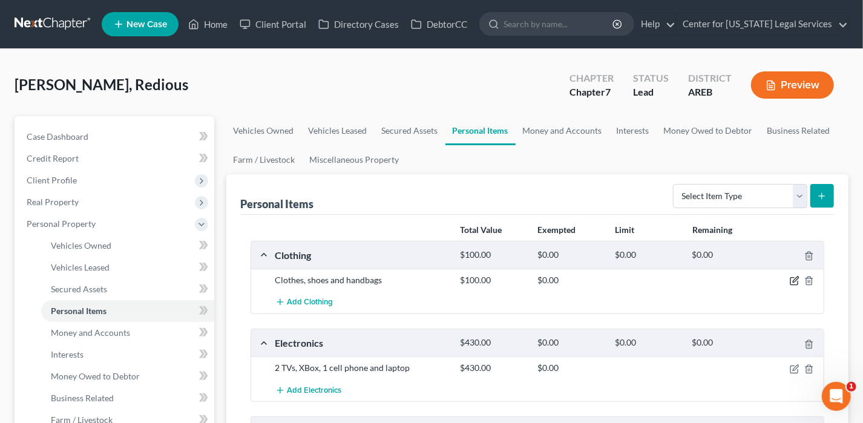
click at [792, 279] on icon "button" at bounding box center [794, 281] width 10 height 10
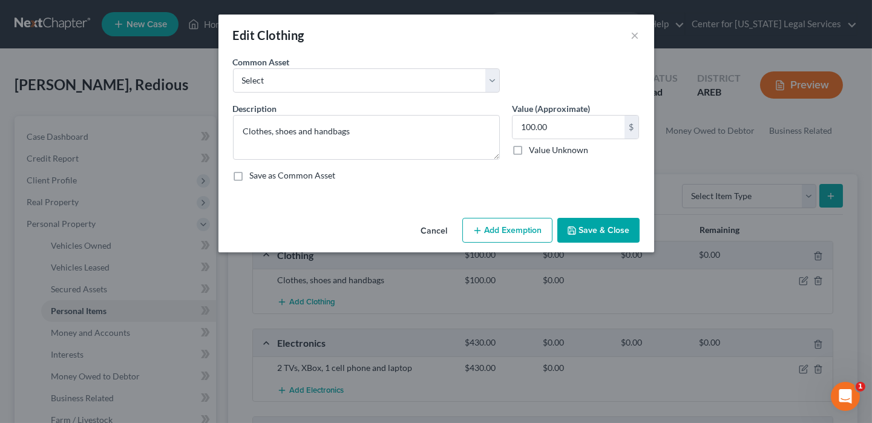
click at [477, 223] on button "Add Exemption" at bounding box center [507, 230] width 90 height 25
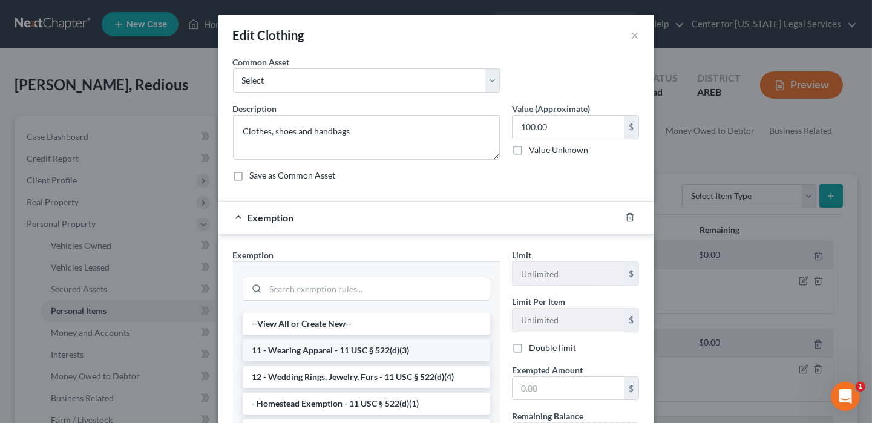
click at [348, 353] on li "11 - Wearing Apparel - 11 USC § 522(d)(3)" at bounding box center [366, 350] width 247 height 22
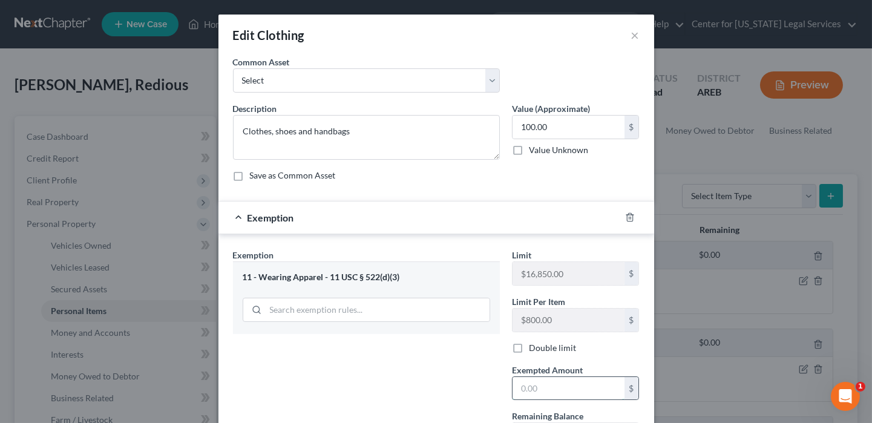
click at [535, 383] on input "text" at bounding box center [568, 388] width 112 height 23
type input "100"
click at [287, 325] on div "11 - Wearing Apparel - 11 USC § 522(d)(3)" at bounding box center [366, 297] width 267 height 72
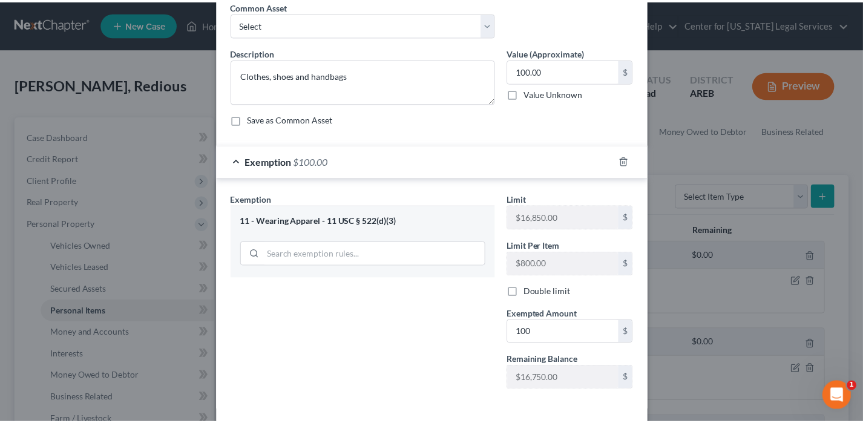
scroll to position [108, 0]
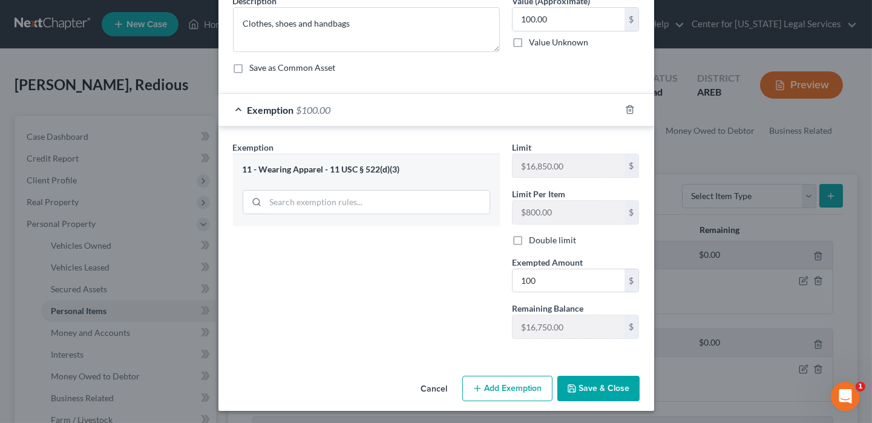
click at [606, 377] on button "Save & Close" at bounding box center [598, 388] width 82 height 25
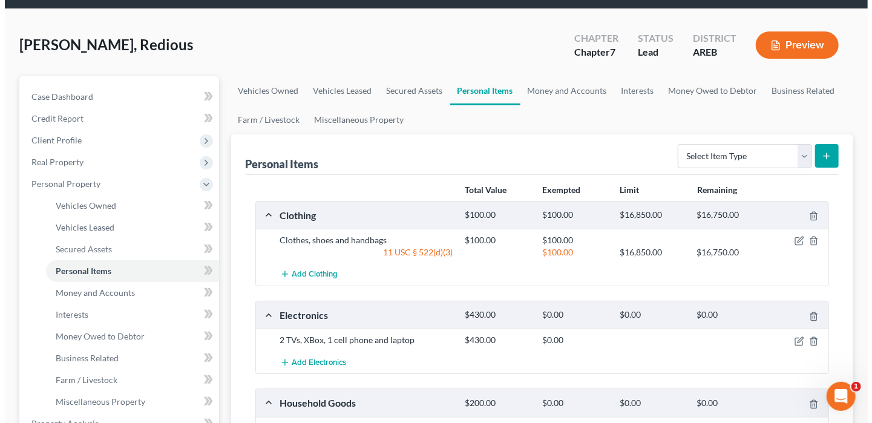
scroll to position [60, 0]
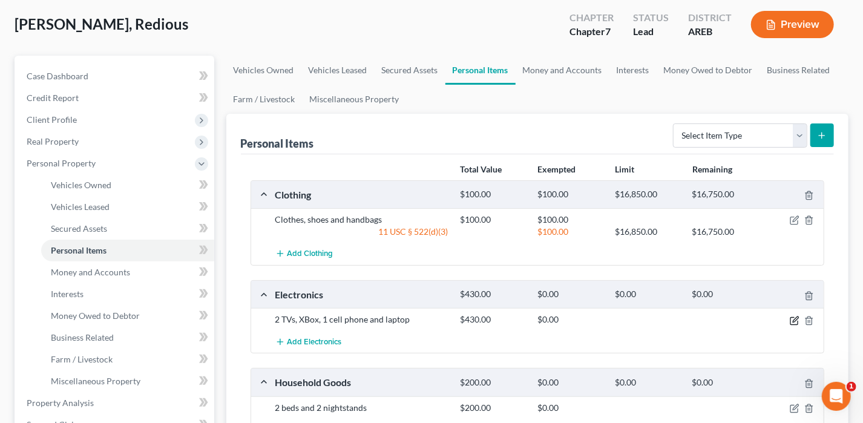
click at [794, 322] on icon "button" at bounding box center [793, 320] width 7 height 7
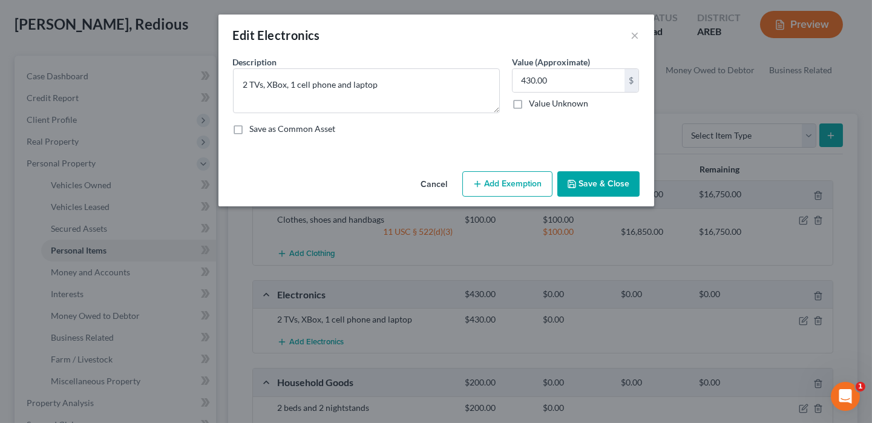
drag, startPoint x: 528, startPoint y: 191, endPoint x: 483, endPoint y: 200, distance: 45.7
click at [528, 190] on button "Add Exemption" at bounding box center [507, 183] width 90 height 25
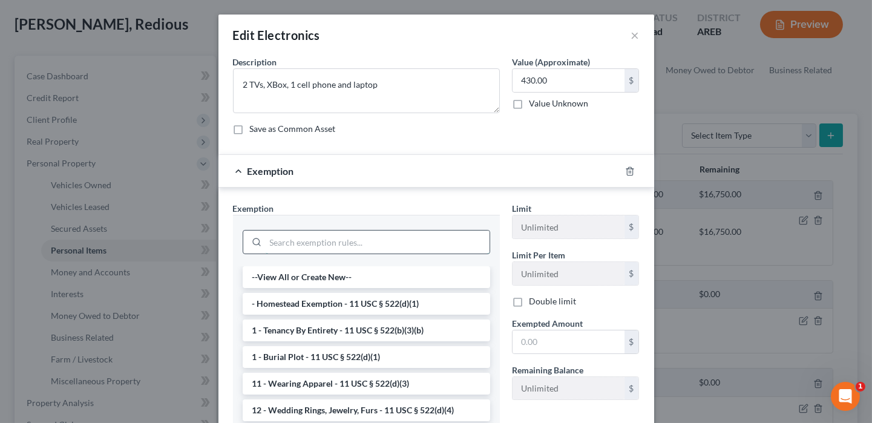
click at [302, 243] on input "search" at bounding box center [378, 241] width 224 height 23
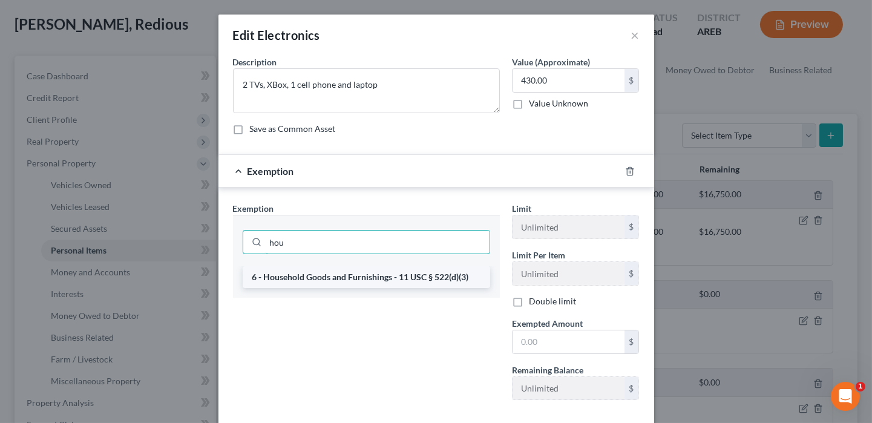
type input "hou"
click at [319, 270] on li "6 - Household Goods and Furnishings - 11 USC § 522(d)(3)" at bounding box center [366, 277] width 247 height 22
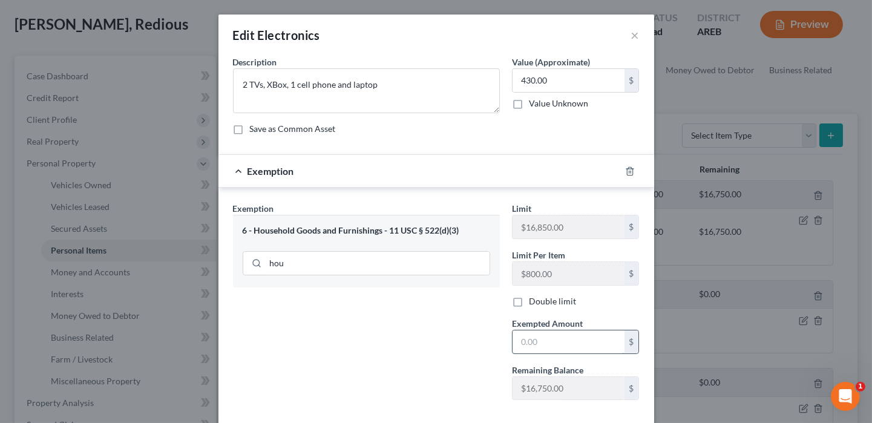
click at [526, 339] on input "text" at bounding box center [568, 341] width 112 height 23
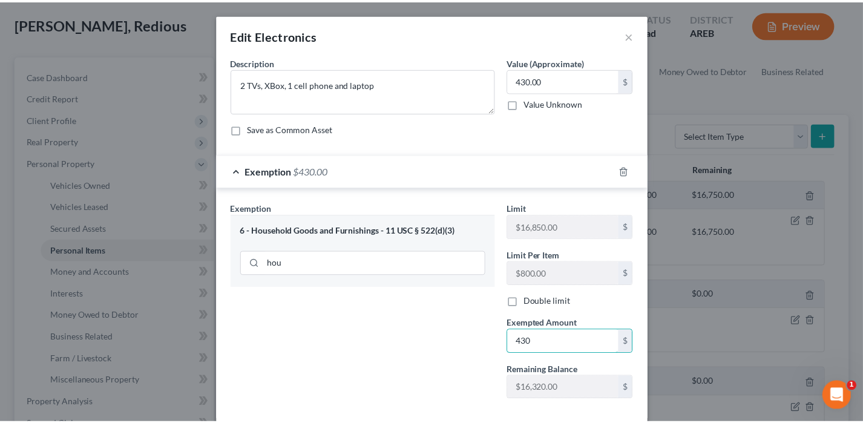
scroll to position [61, 0]
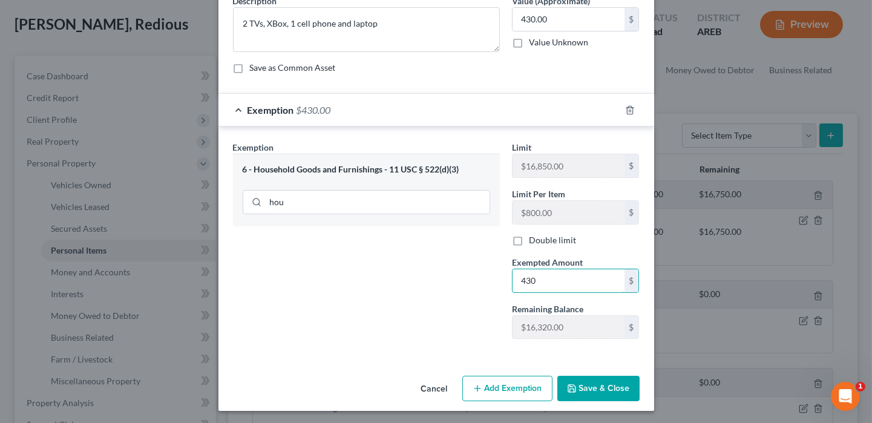
type input "430"
click at [596, 377] on button "Save & Close" at bounding box center [598, 388] width 82 height 25
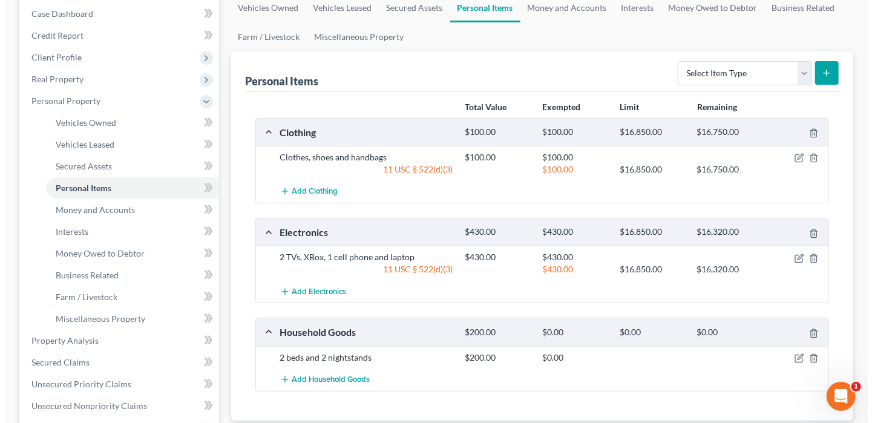
scroll to position [181, 0]
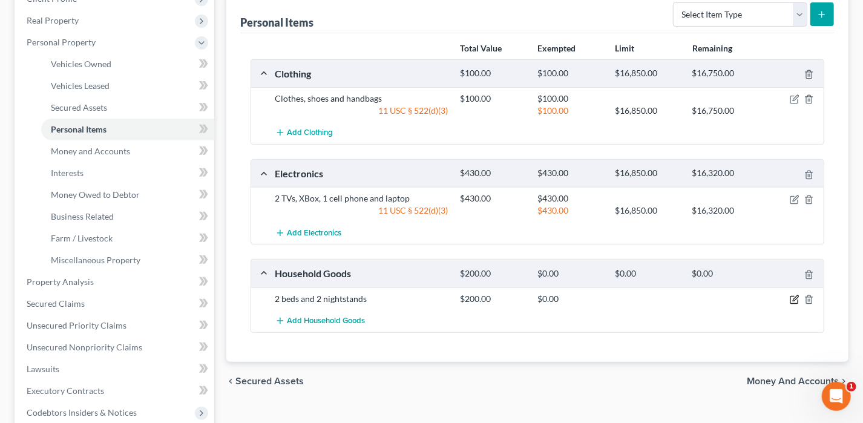
click at [797, 295] on icon "button" at bounding box center [794, 297] width 5 height 5
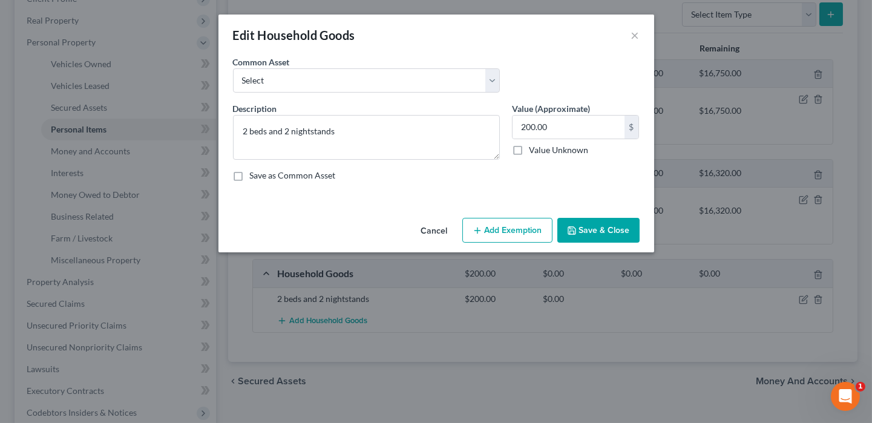
click at [536, 229] on button "Add Exemption" at bounding box center [507, 230] width 90 height 25
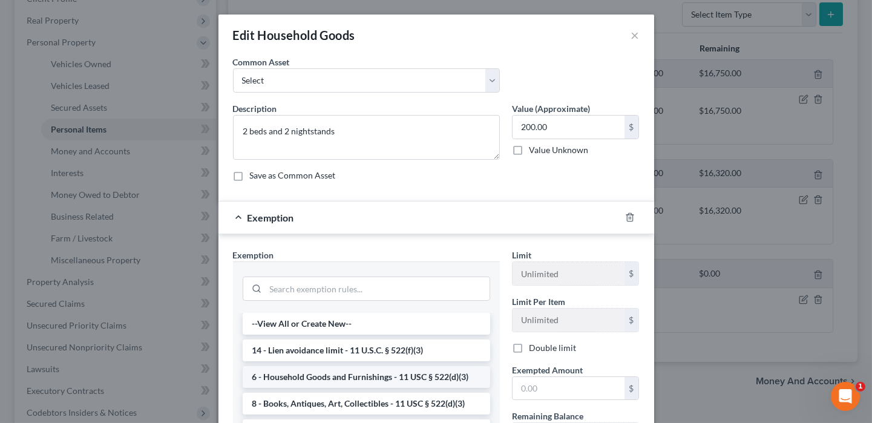
click at [345, 372] on li "6 - Household Goods and Furnishings - 11 USC § 522(d)(3)" at bounding box center [366, 377] width 247 height 22
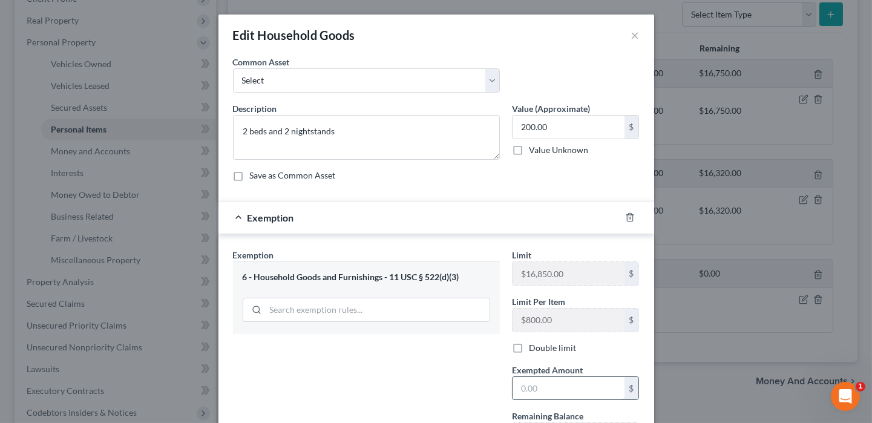
click at [518, 385] on input "text" at bounding box center [568, 388] width 112 height 23
type input "200"
click at [468, 390] on div "Exemption Set must be selected for CA. Exemption * 6 - Household Goods and Furn…" at bounding box center [366, 352] width 279 height 207
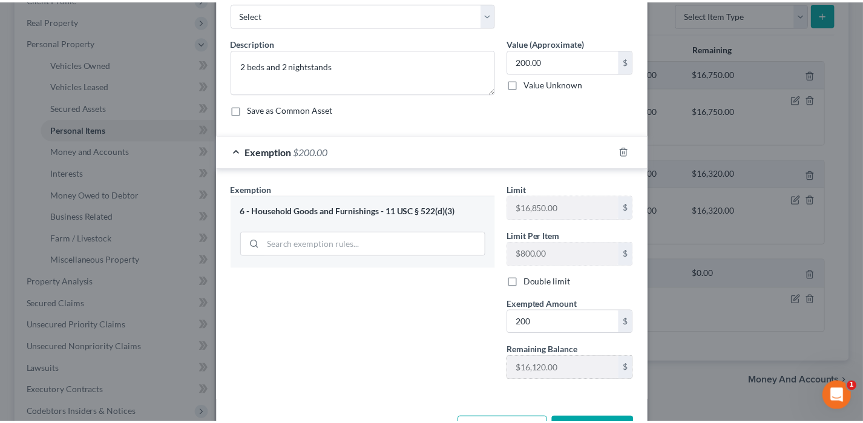
scroll to position [108, 0]
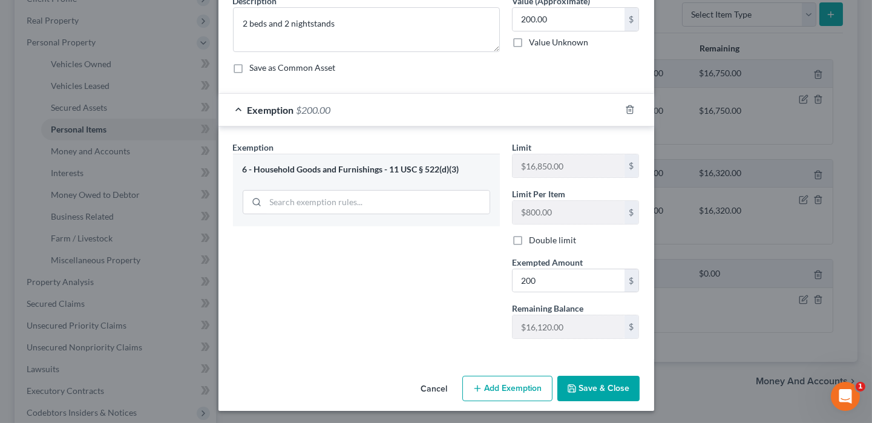
click at [590, 376] on button "Save & Close" at bounding box center [598, 388] width 82 height 25
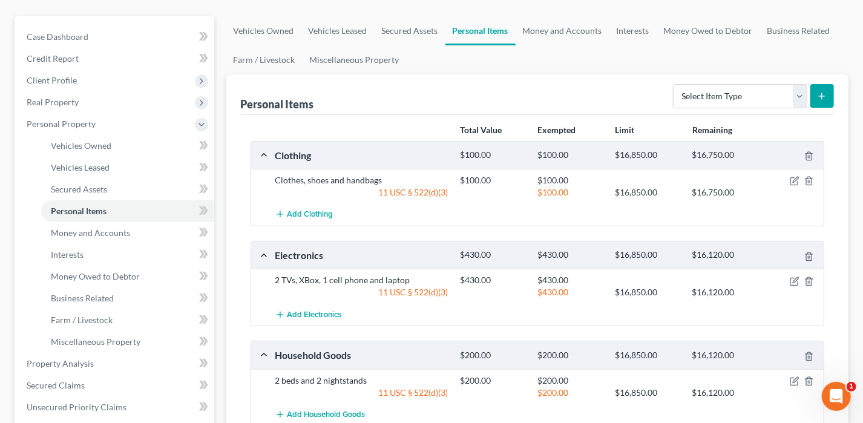
scroll to position [60, 0]
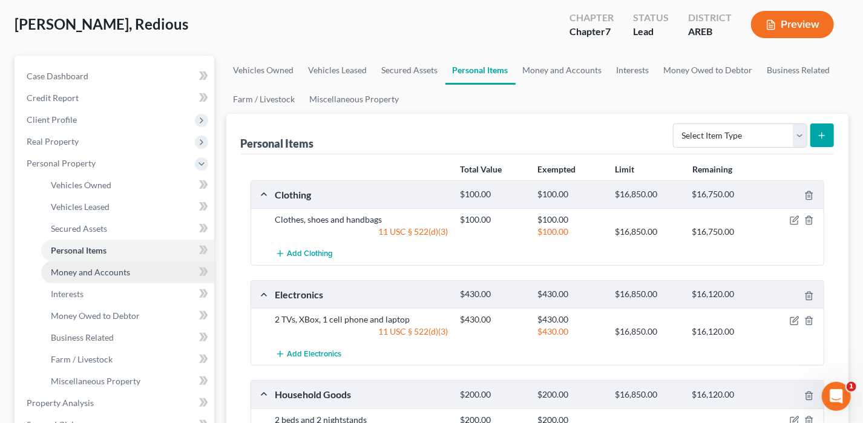
click at [97, 273] on span "Money and Accounts" at bounding box center [90, 272] width 79 height 10
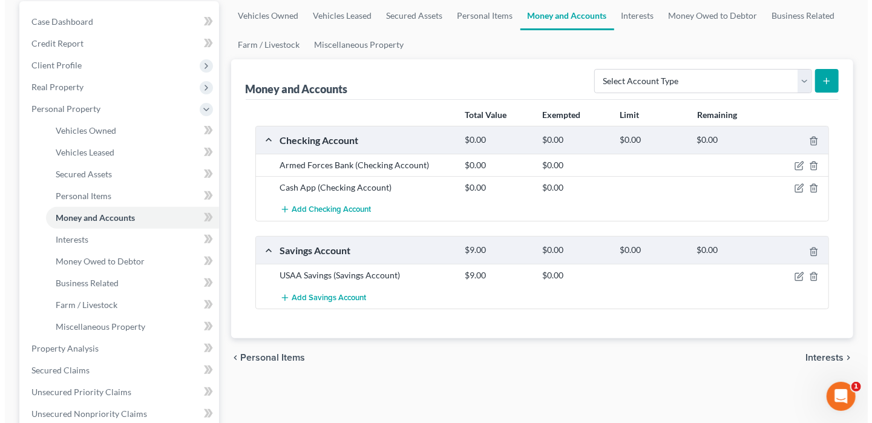
scroll to position [121, 0]
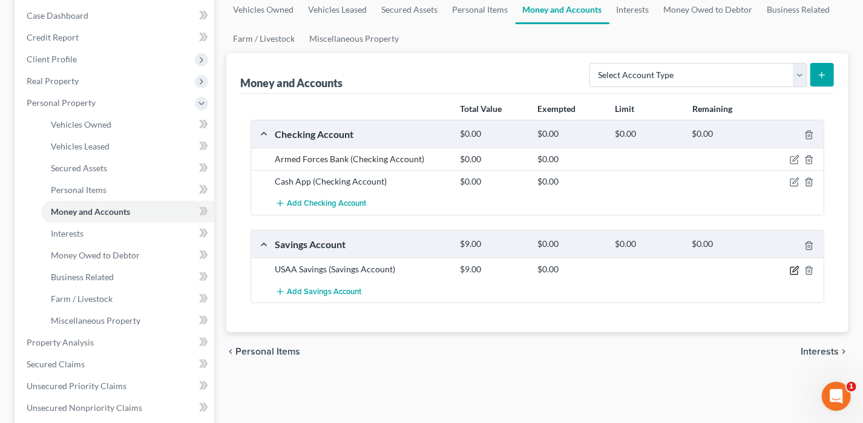
click at [793, 267] on icon "button" at bounding box center [794, 271] width 10 height 10
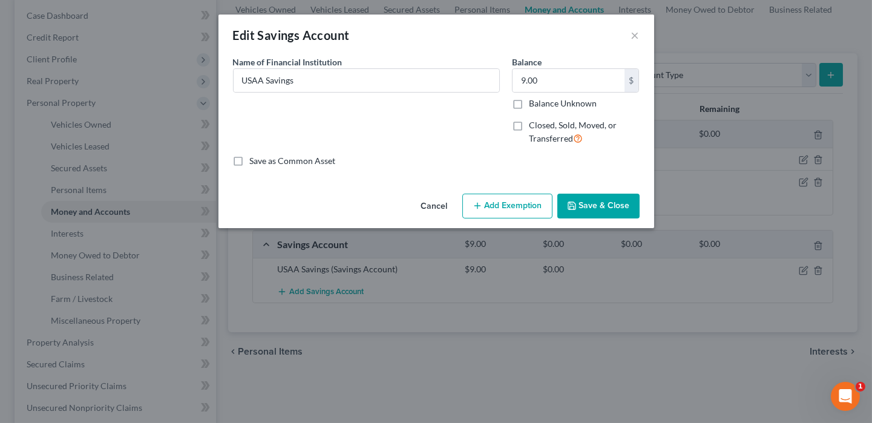
click at [542, 207] on button "Add Exemption" at bounding box center [507, 206] width 90 height 25
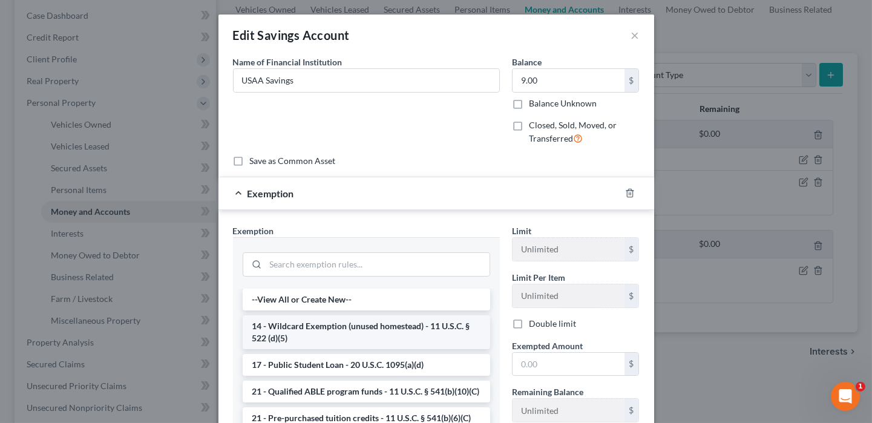
click at [367, 332] on li "14 - Wildcard Exemption (unused homestead) - 11 U.S.C. § 522 (d)(5)" at bounding box center [366, 332] width 247 height 34
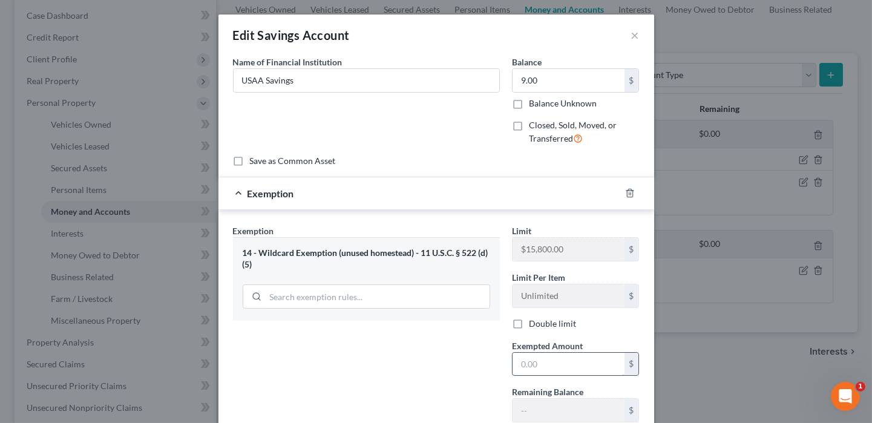
click at [521, 360] on input "text" at bounding box center [568, 364] width 112 height 23
type input "9"
click at [404, 362] on div "Exemption Set must be selected for CA. Exemption * 14 - Wildcard Exemption (unu…" at bounding box center [366, 327] width 279 height 207
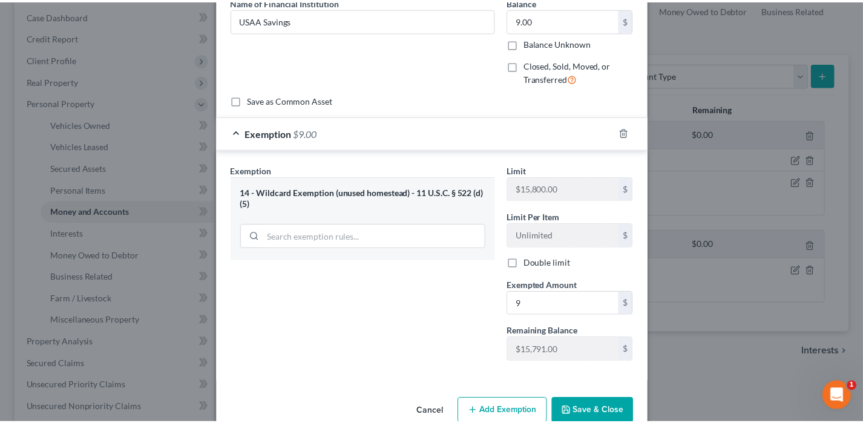
scroll to position [83, 0]
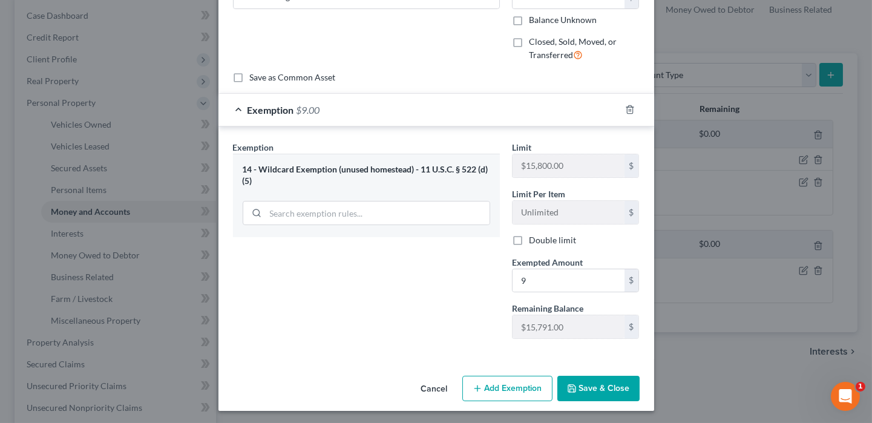
click at [608, 385] on button "Save & Close" at bounding box center [598, 388] width 82 height 25
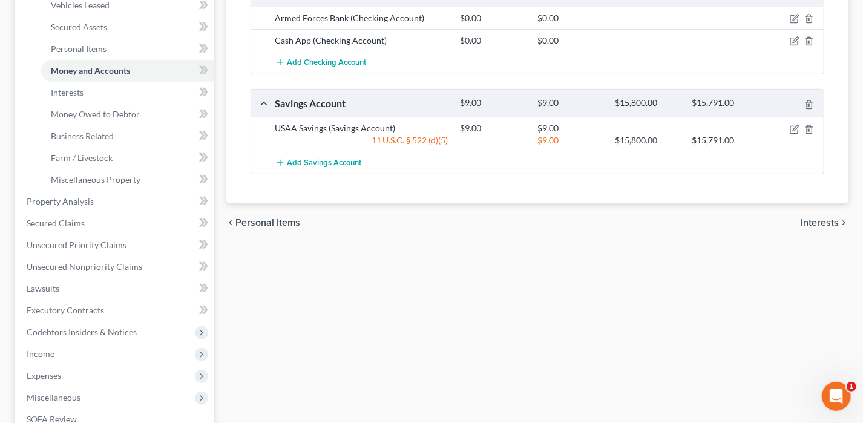
scroll to position [242, 0]
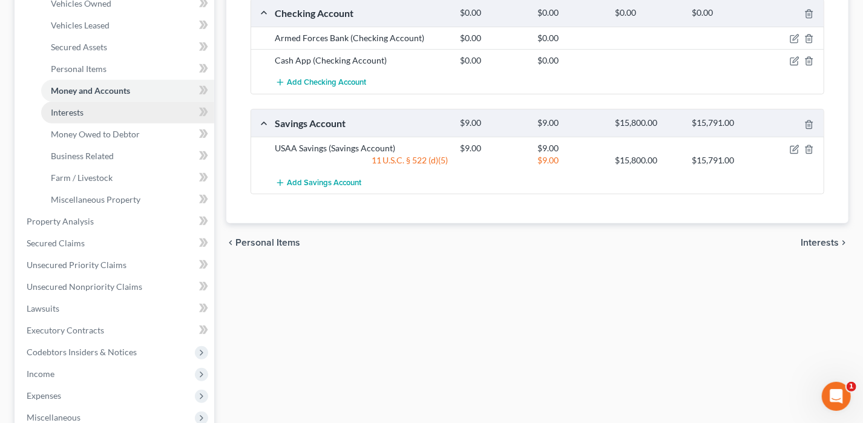
click at [91, 119] on link "Interests" at bounding box center [127, 113] width 173 height 22
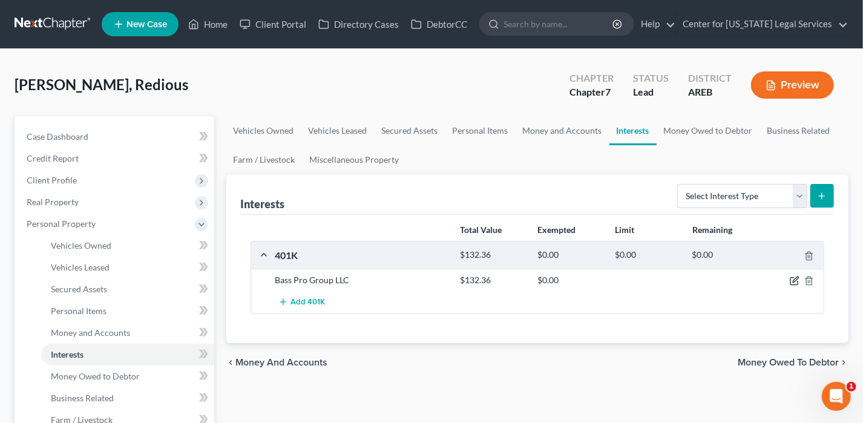
click at [791, 281] on icon "button" at bounding box center [793, 281] width 7 height 7
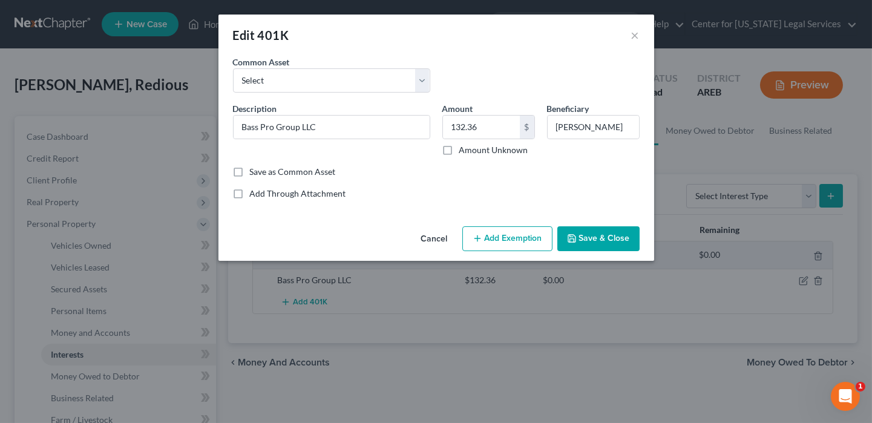
click at [479, 241] on icon "button" at bounding box center [477, 239] width 10 height 10
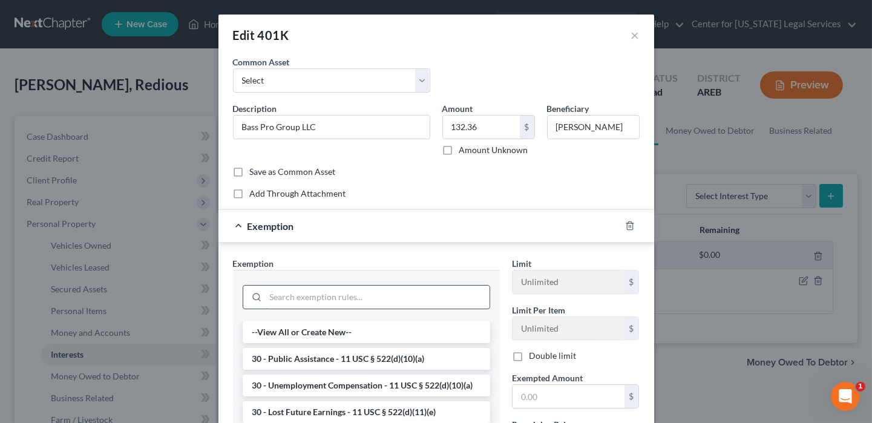
click at [281, 303] on input "search" at bounding box center [378, 297] width 224 height 23
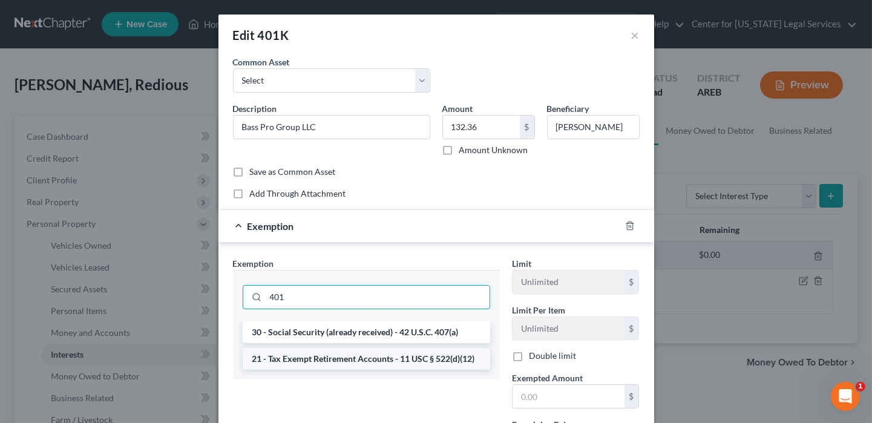
type input "401"
click at [301, 359] on li "21 - Tax Exempt Retirement Accounts - 11 USC § 522(d)(12)" at bounding box center [366, 359] width 247 height 22
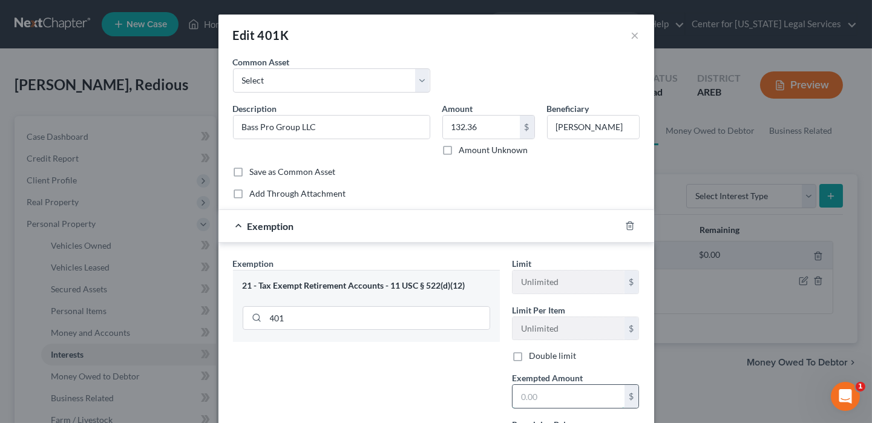
click at [540, 392] on input "text" at bounding box center [568, 396] width 112 height 23
type input "132.36"
click at [414, 384] on div "Exemption Set must be selected for CA. Exemption * 21 - Tax Exempt Retirement A…" at bounding box center [366, 360] width 279 height 207
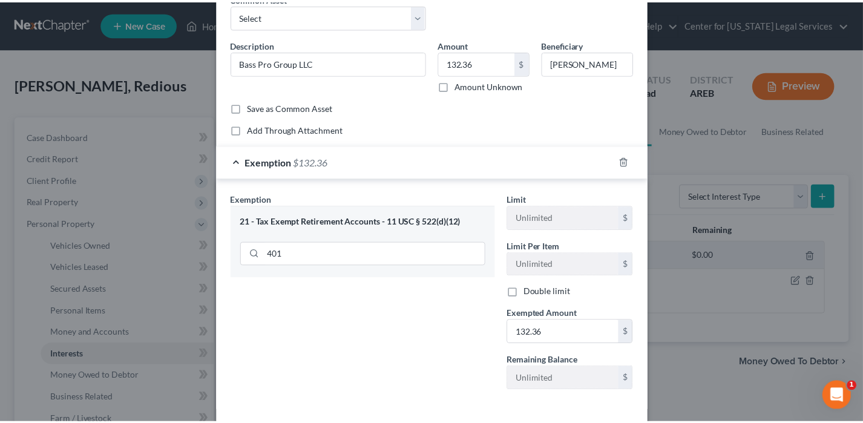
scroll to position [116, 0]
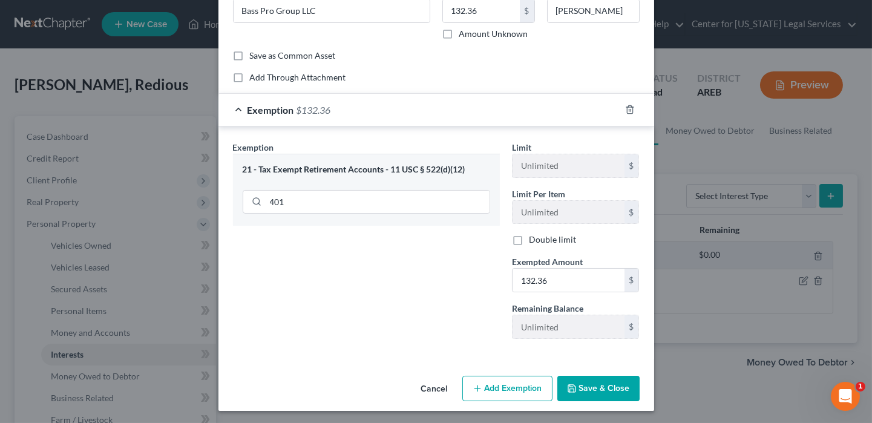
click at [567, 387] on icon "button" at bounding box center [572, 389] width 10 height 10
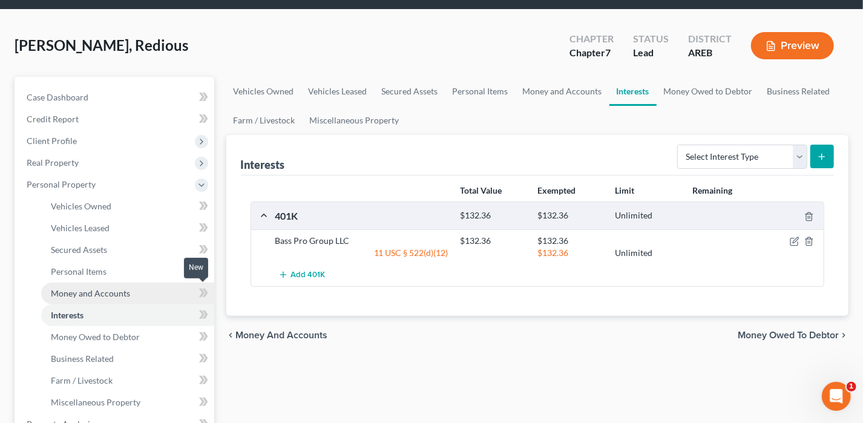
scroll to position [60, 0]
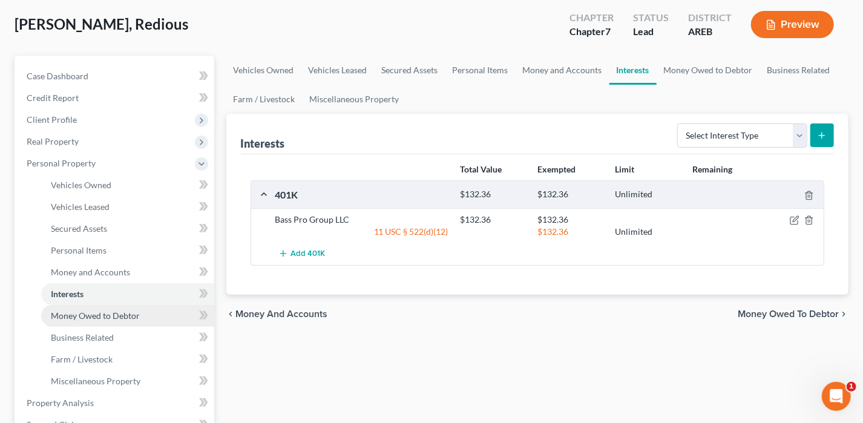
click at [114, 315] on span "Money Owed to Debtor" at bounding box center [95, 315] width 89 height 10
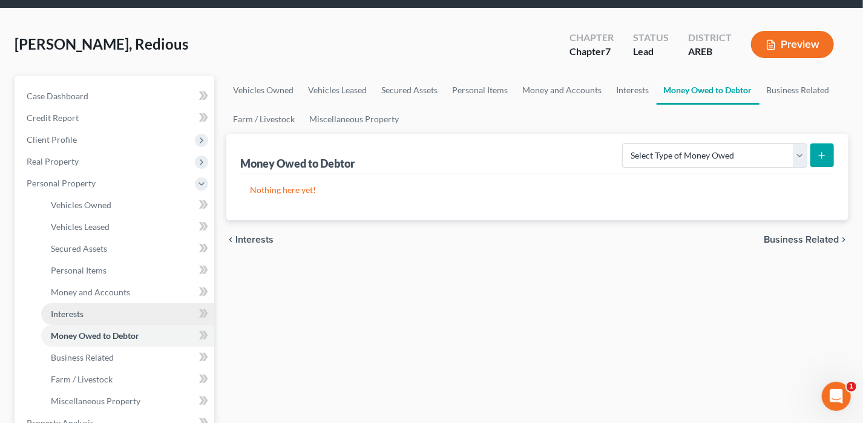
scroll to position [60, 0]
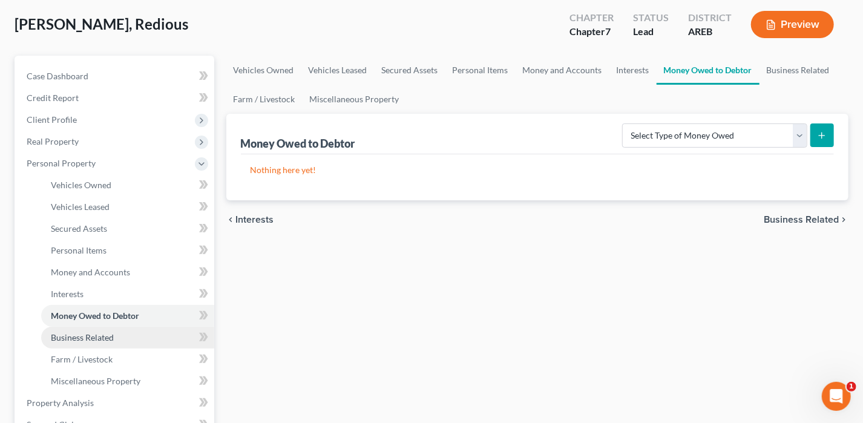
click at [102, 333] on span "Business Related" at bounding box center [82, 337] width 63 height 10
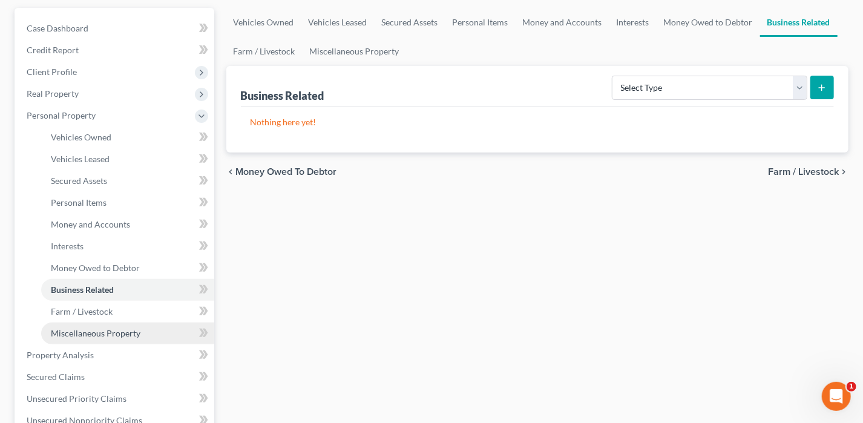
scroll to position [121, 0]
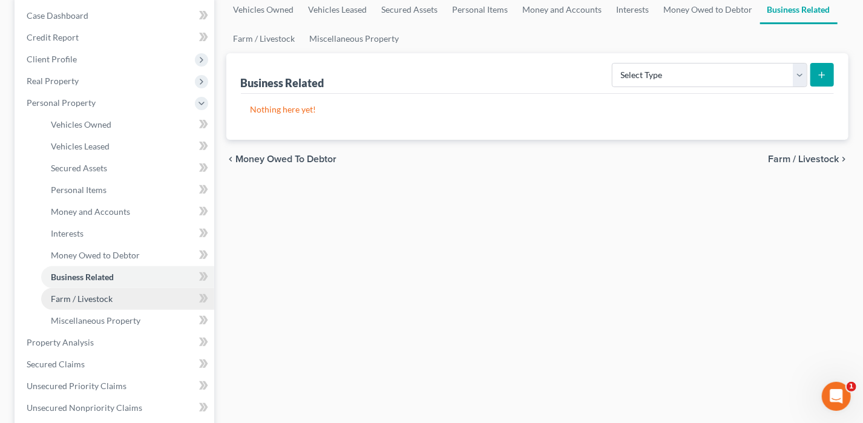
click at [94, 302] on span "Farm / Livestock" at bounding box center [82, 298] width 62 height 10
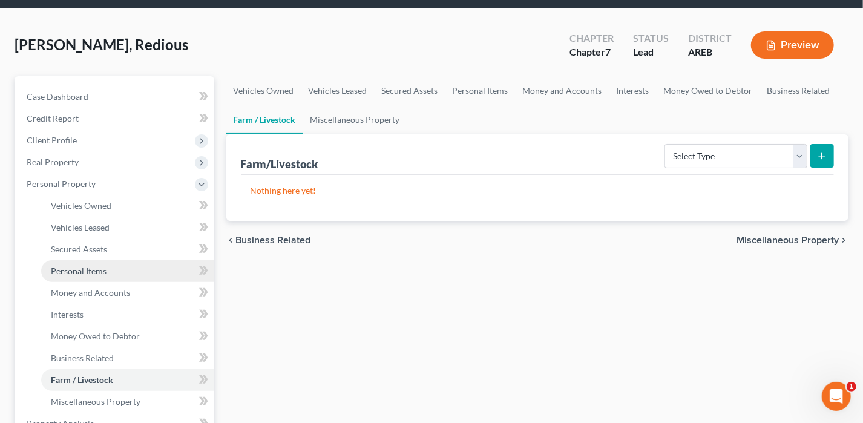
scroll to position [60, 0]
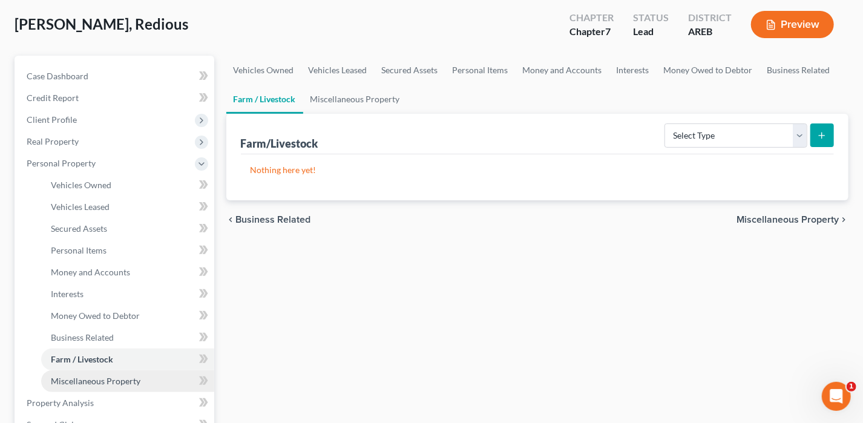
click at [102, 379] on span "Miscellaneous Property" at bounding box center [96, 381] width 90 height 10
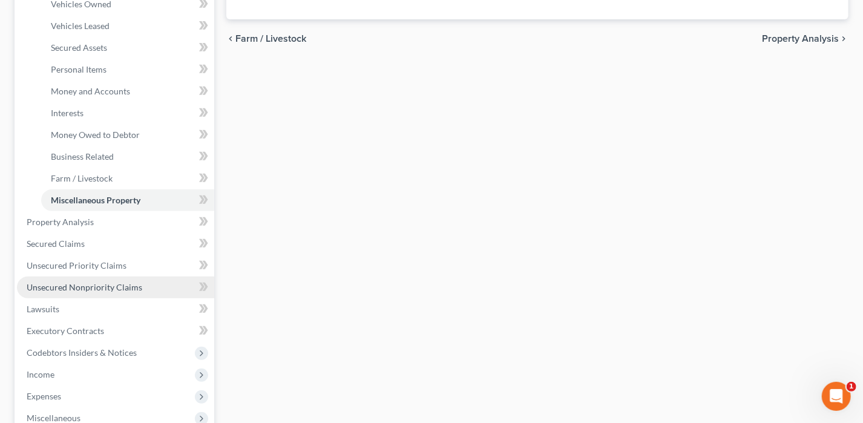
scroll to position [242, 0]
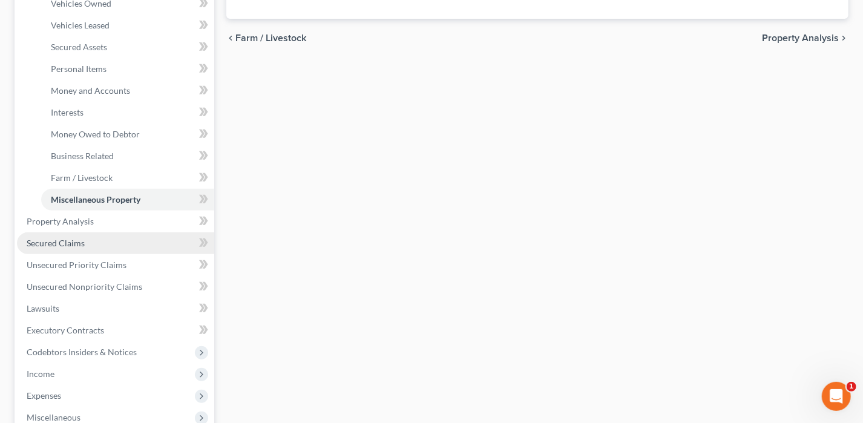
click at [96, 245] on link "Secured Claims" at bounding box center [115, 243] width 197 height 22
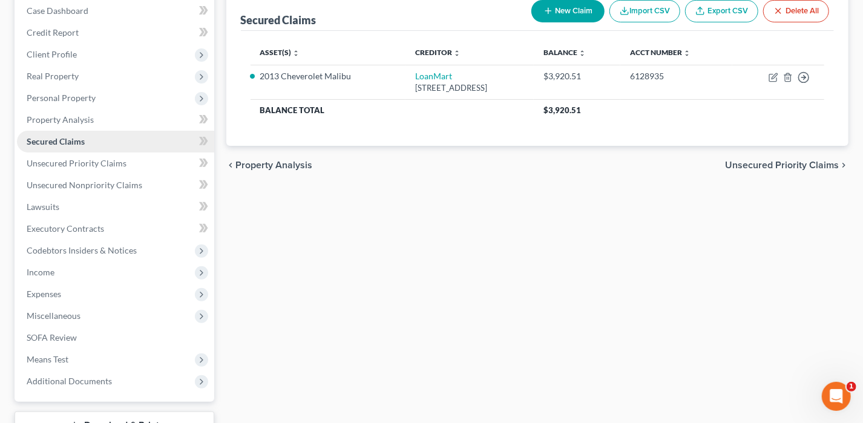
scroll to position [218, 0]
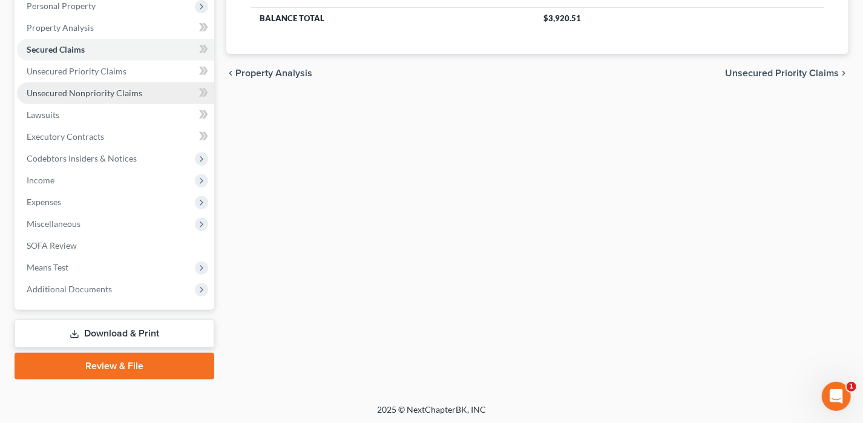
click at [83, 93] on span "Unsecured Nonpriority Claims" at bounding box center [85, 93] width 116 height 10
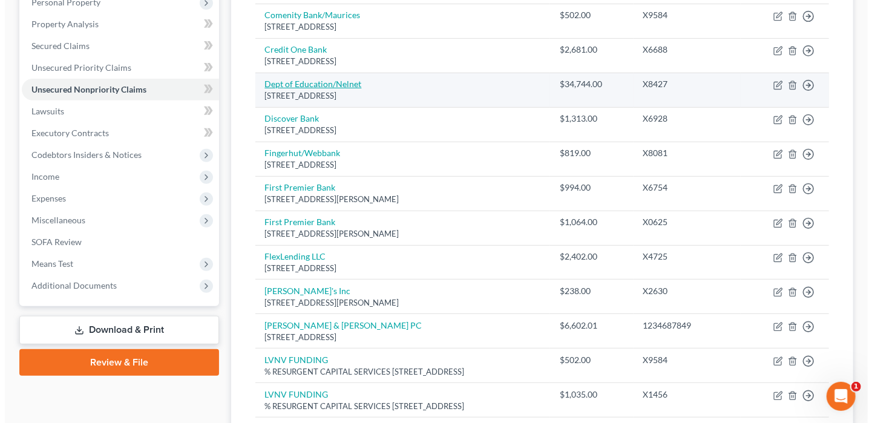
scroll to position [242, 0]
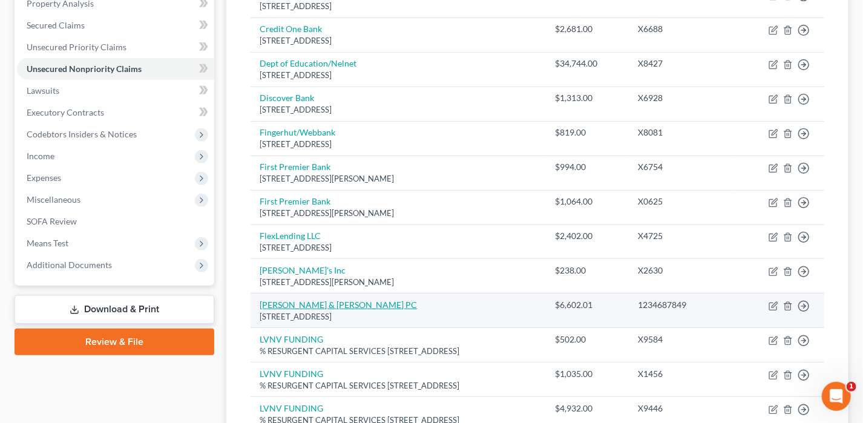
click at [298, 299] on link "[PERSON_NAME] & [PERSON_NAME] PC" at bounding box center [338, 304] width 157 height 10
select select "26"
select select "1"
select select "0"
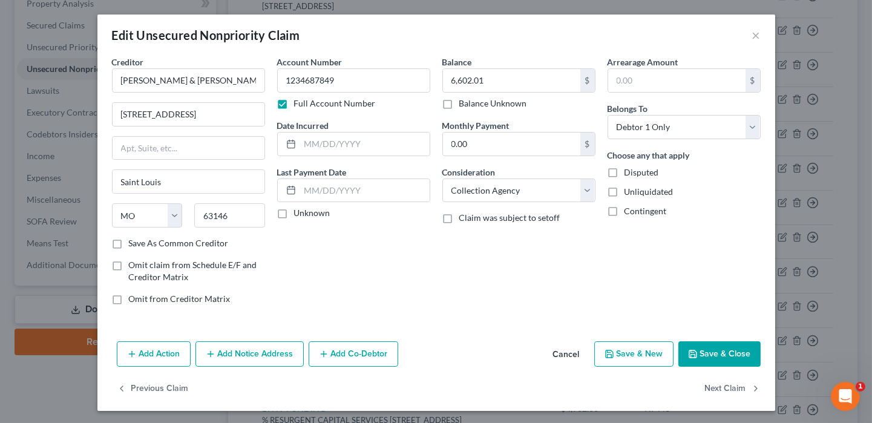
click at [244, 358] on button "Add Notice Address" at bounding box center [249, 353] width 108 height 25
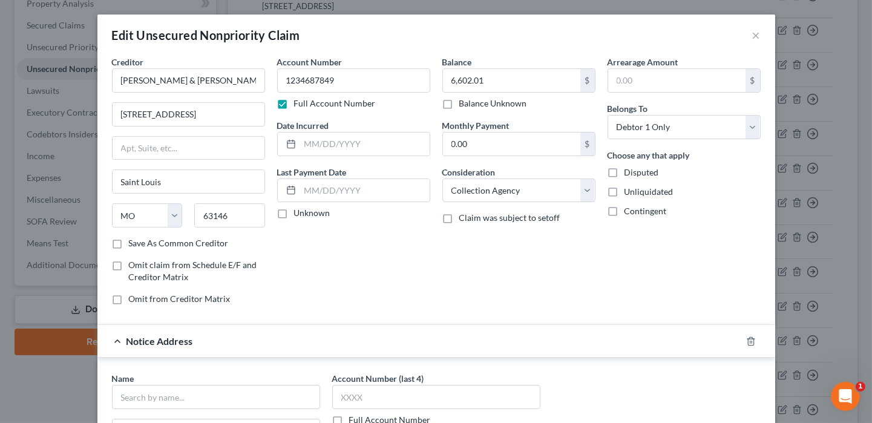
scroll to position [181, 0]
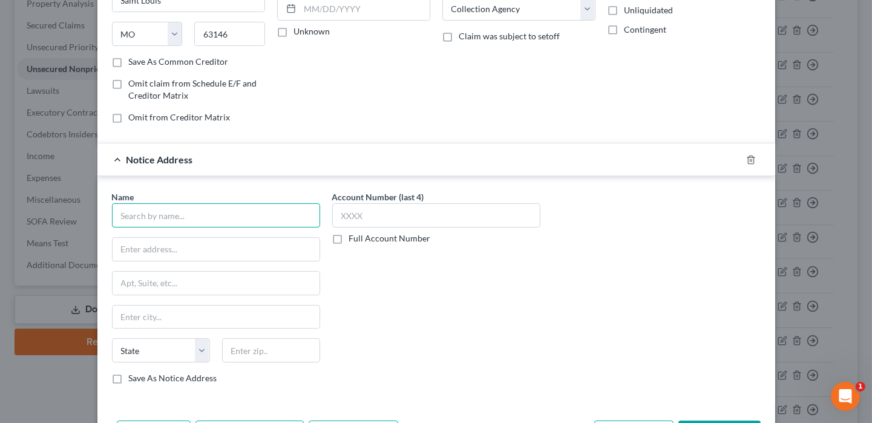
click at [185, 212] on input "text" at bounding box center [216, 215] width 208 height 24
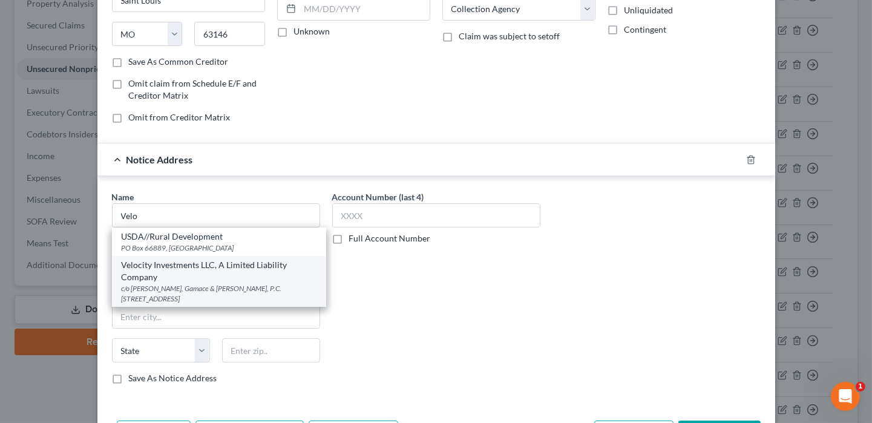
click at [191, 264] on div "Velocity Investments LLC, A Limited Liability Company" at bounding box center [219, 271] width 195 height 24
type input "Velocity Investments LLC, A Limited Liability Company"
type input "c/o [PERSON_NAME], [PERSON_NAME] & [PERSON_NAME], P.C."
type input "[STREET_ADDRESS]"
type input "Saint Louis"
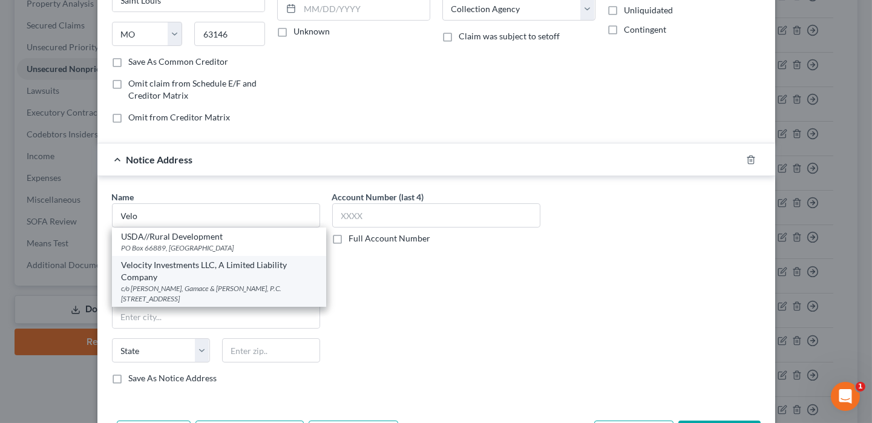
select select "26"
type input "63126"
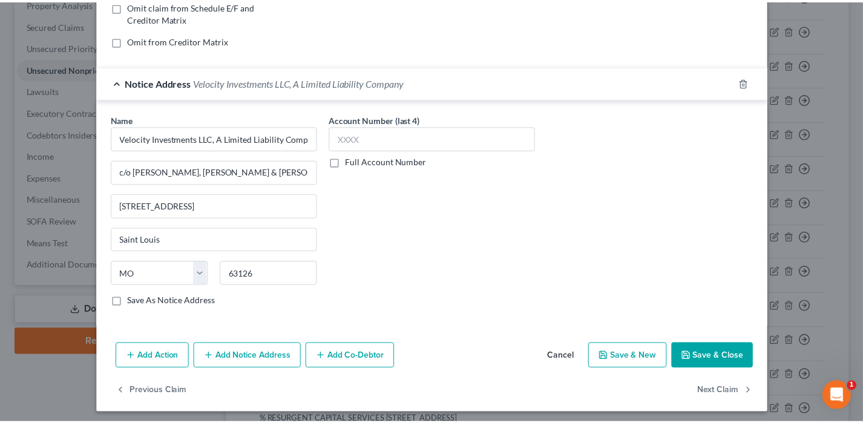
scroll to position [260, 0]
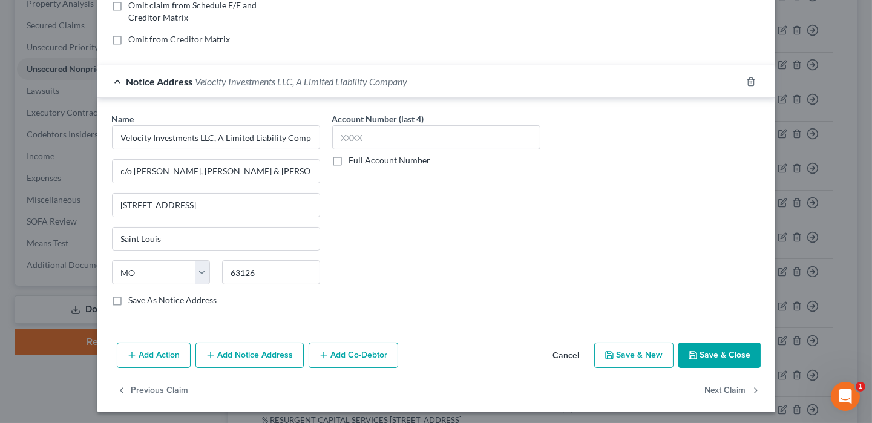
click at [690, 356] on polyline "button" at bounding box center [692, 357] width 4 height 3
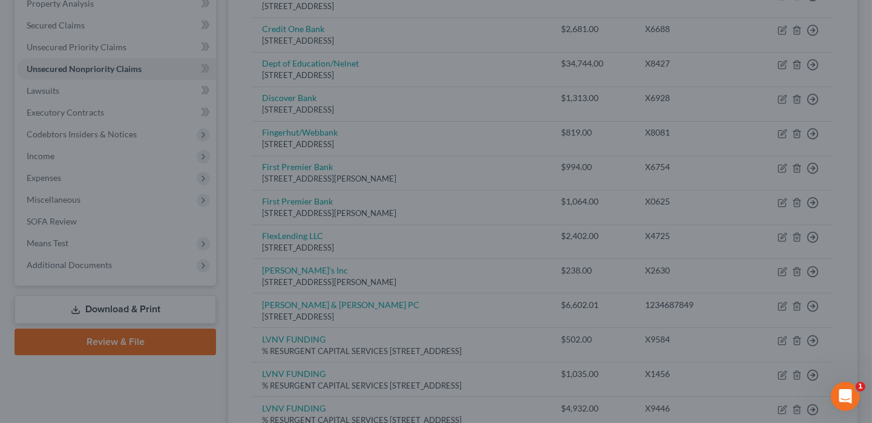
type input "0"
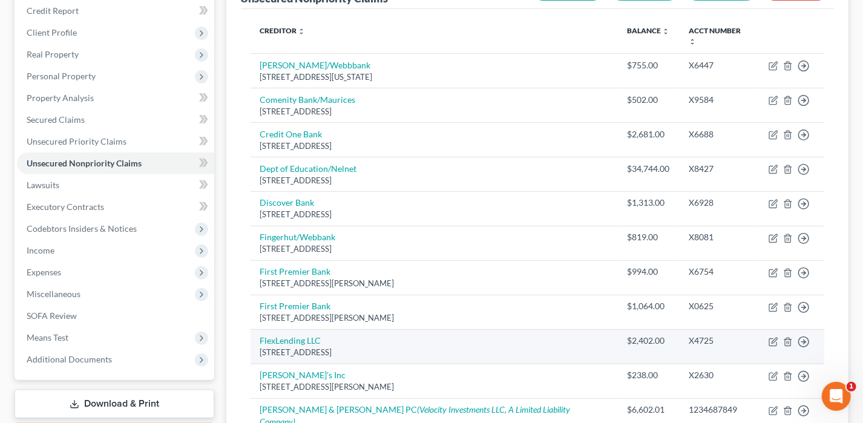
scroll to position [121, 0]
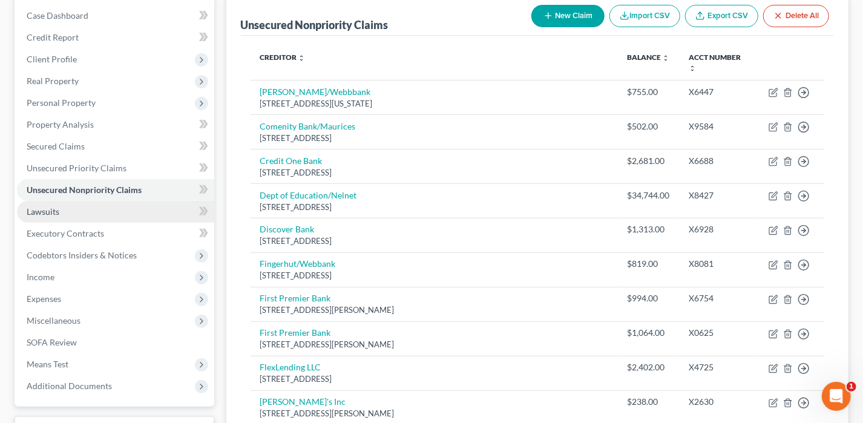
click at [33, 208] on span "Lawsuits" at bounding box center [43, 211] width 33 height 10
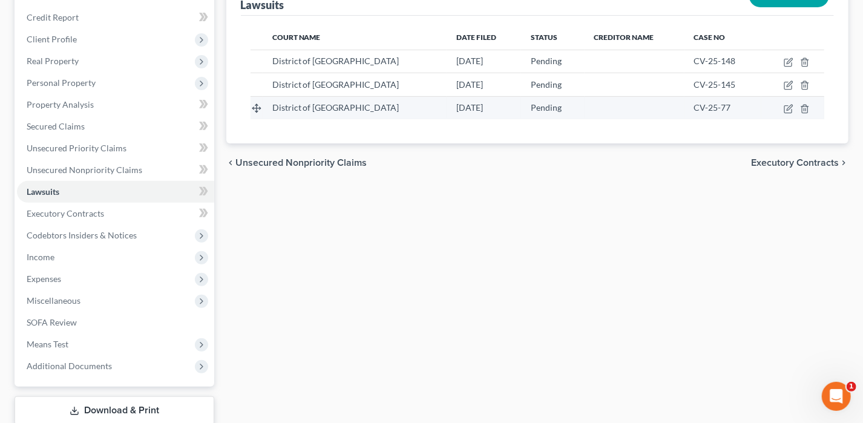
scroll to position [121, 0]
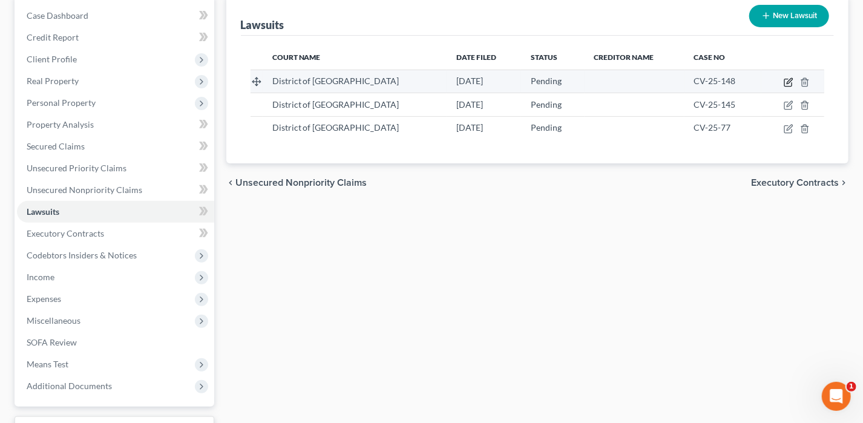
click at [789, 77] on icon "button" at bounding box center [788, 82] width 10 height 10
select select "2"
select select "0"
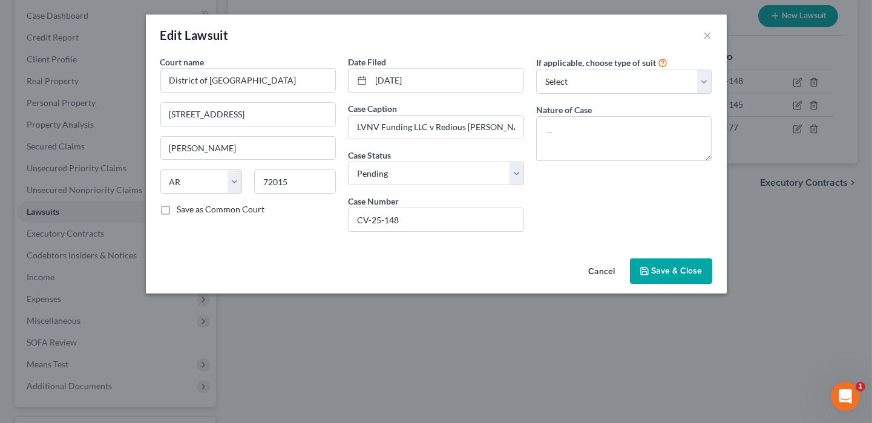
click at [683, 264] on button "Save & Close" at bounding box center [671, 270] width 82 height 25
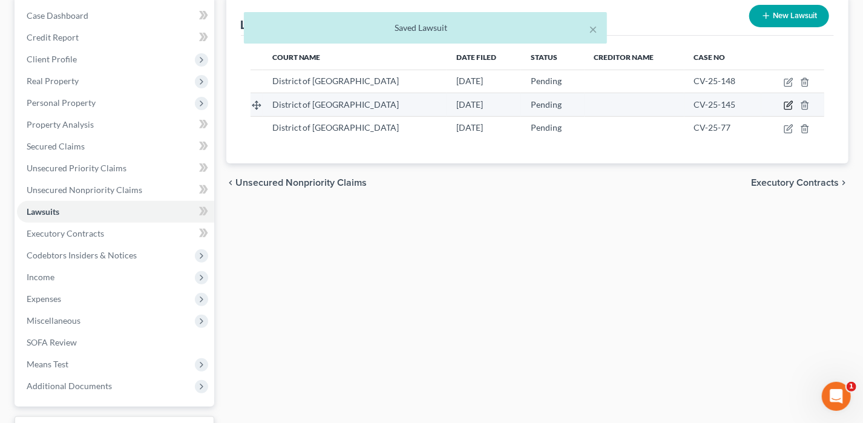
click at [784, 105] on icon "button" at bounding box center [787, 105] width 7 height 7
select select "2"
select select "0"
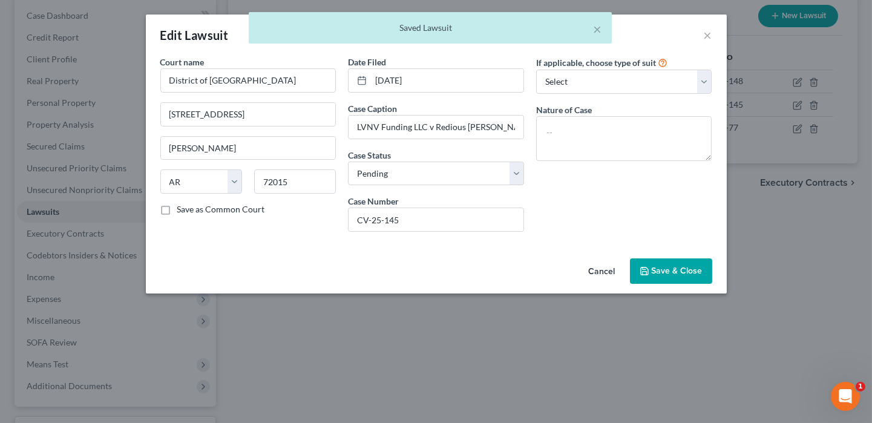
click at [684, 262] on button "Save & Close" at bounding box center [671, 270] width 82 height 25
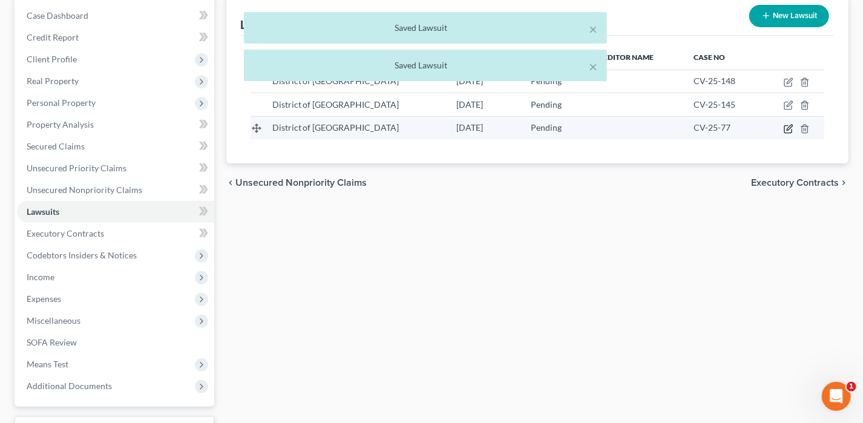
click at [789, 124] on icon "button" at bounding box center [788, 129] width 10 height 10
select select "2"
select select "0"
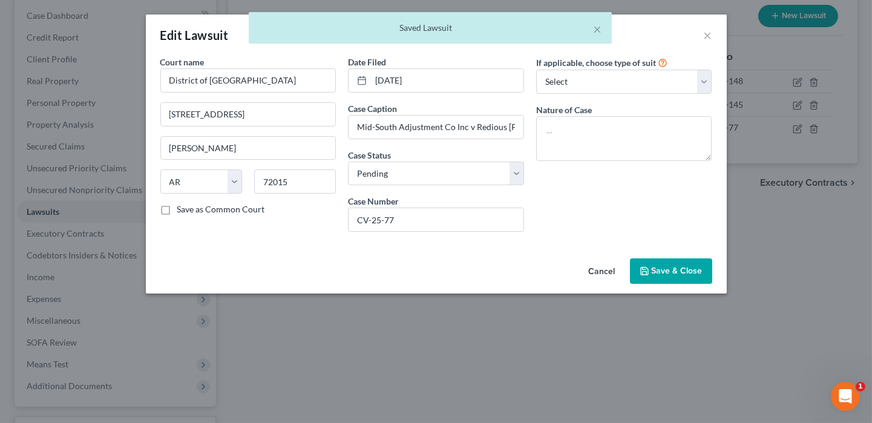
click at [698, 263] on button "Save & Close" at bounding box center [671, 270] width 82 height 25
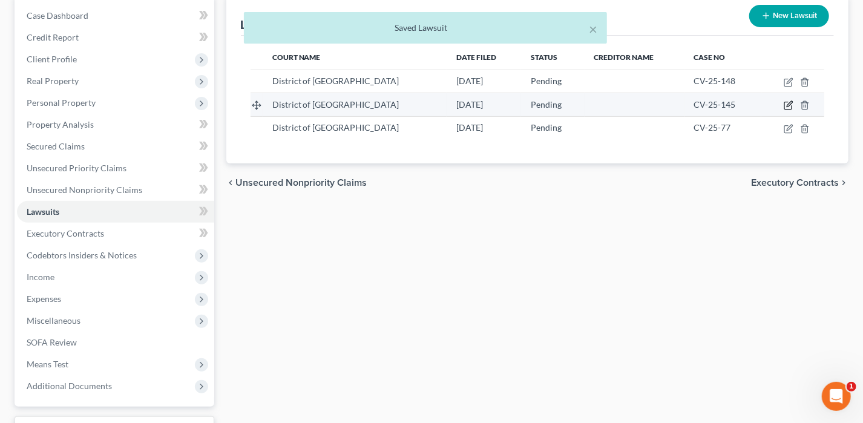
click at [791, 103] on icon "button" at bounding box center [788, 105] width 10 height 10
select select "2"
select select "0"
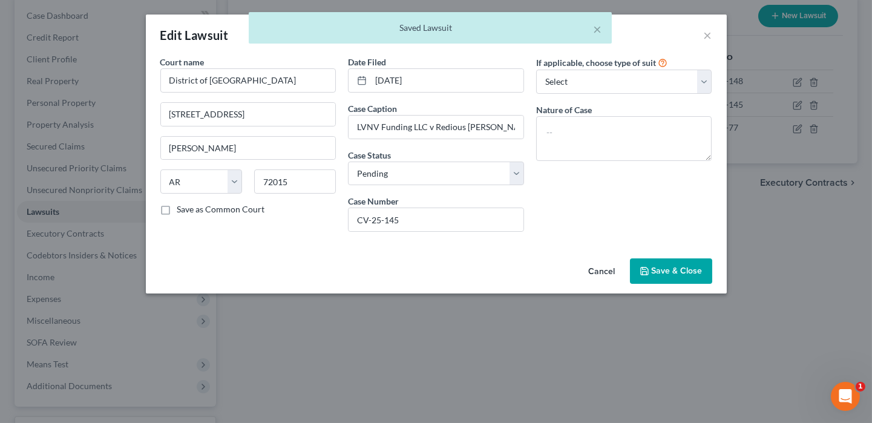
click at [696, 271] on span "Save & Close" at bounding box center [677, 271] width 51 height 10
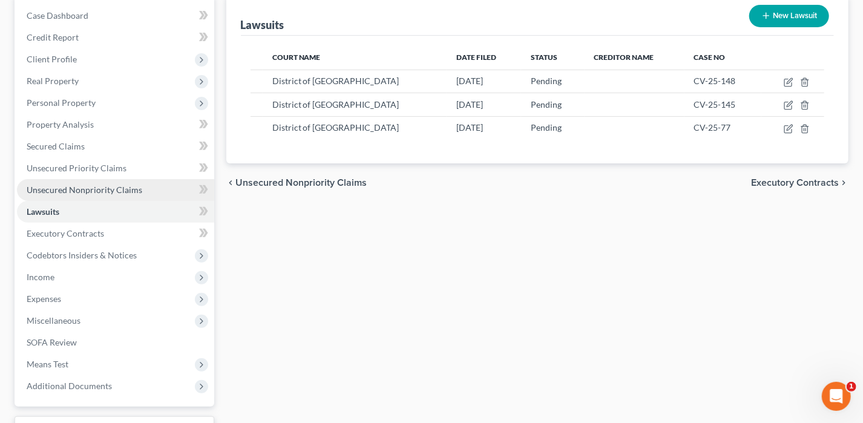
click at [97, 194] on link "Unsecured Nonpriority Claims" at bounding box center [115, 190] width 197 height 22
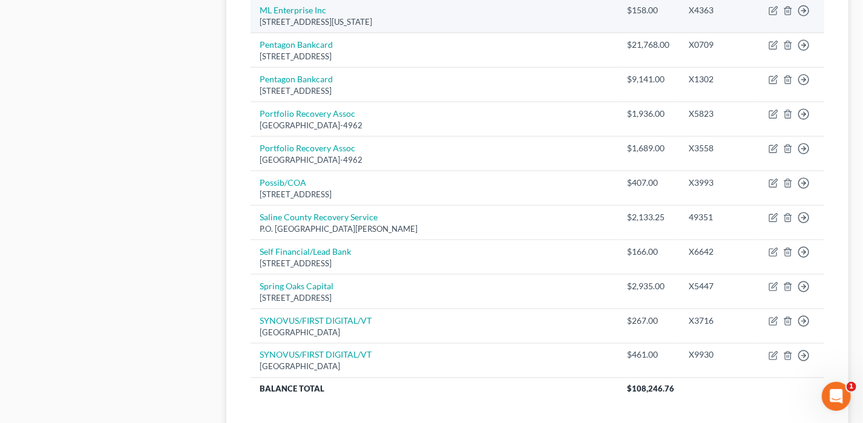
scroll to position [968, 0]
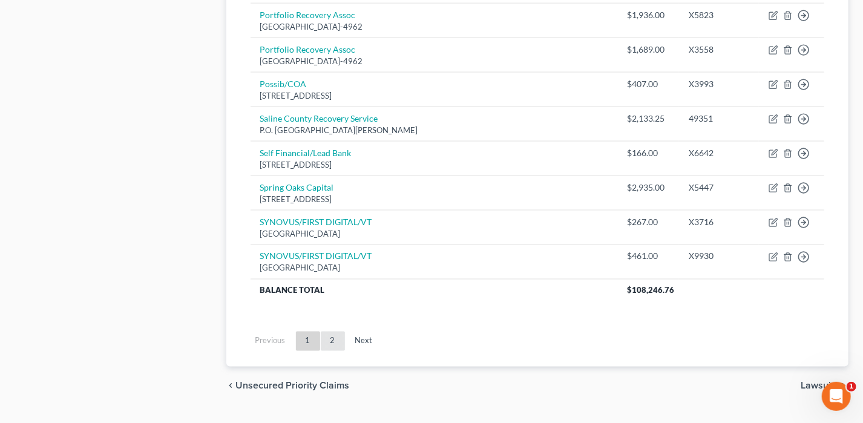
click at [322, 332] on link "2" at bounding box center [333, 341] width 24 height 19
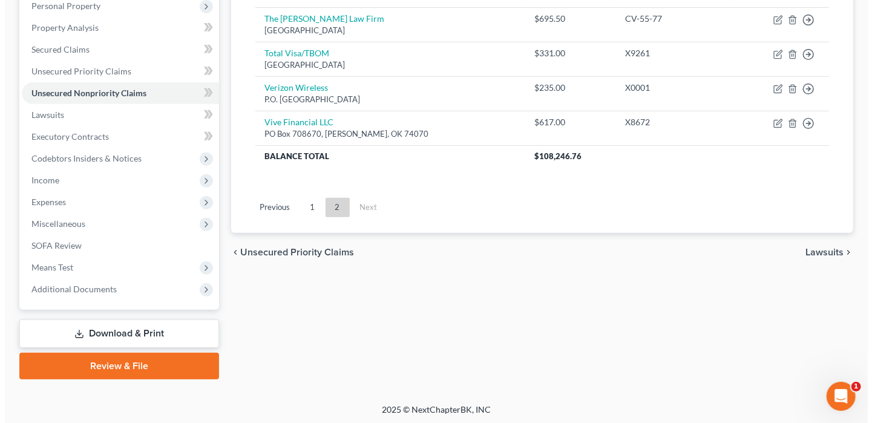
scroll to position [157, 0]
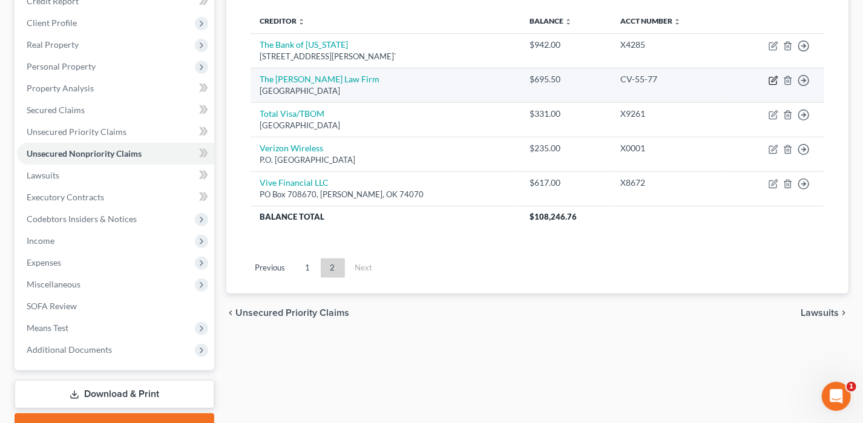
click at [773, 77] on icon "button" at bounding box center [773, 78] width 5 height 5
select select "2"
select select "1"
select select "0"
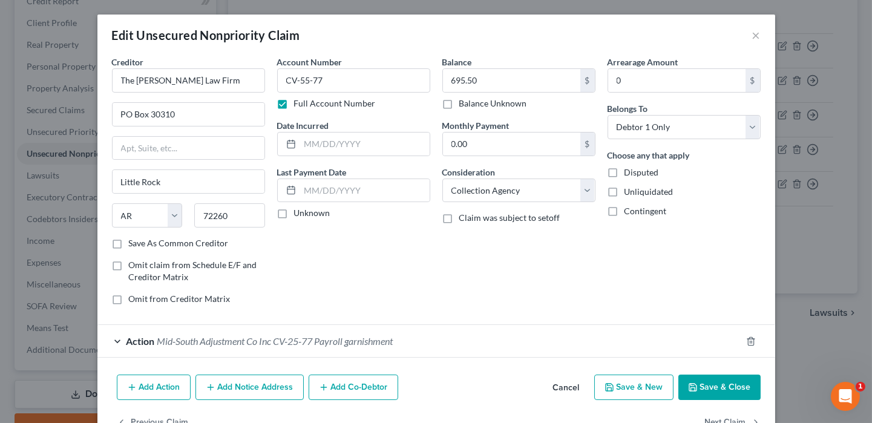
scroll to position [34, 0]
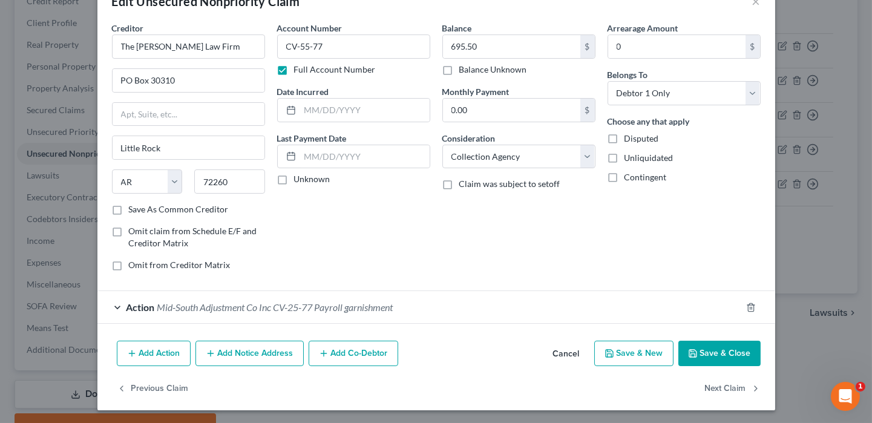
click at [241, 348] on button "Add Notice Address" at bounding box center [249, 353] width 108 height 25
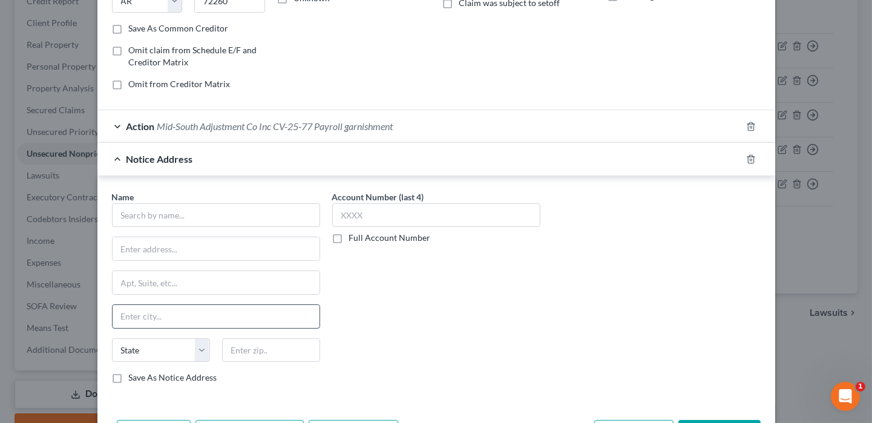
scroll to position [215, 0]
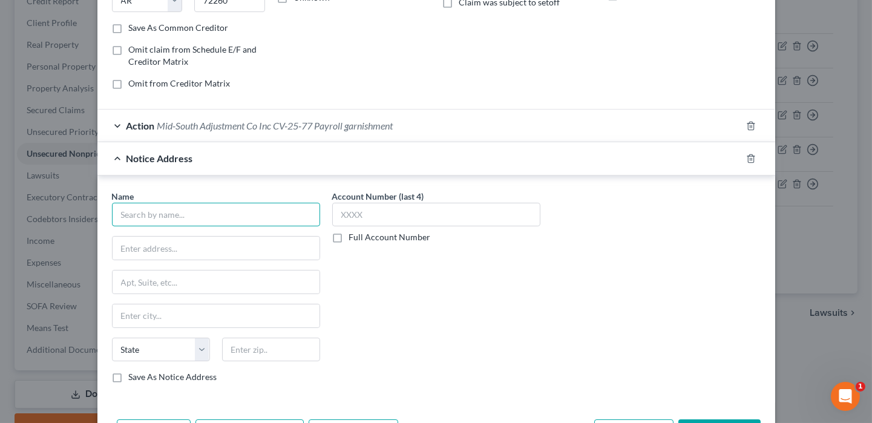
click at [157, 212] on input "text" at bounding box center [216, 215] width 208 height 24
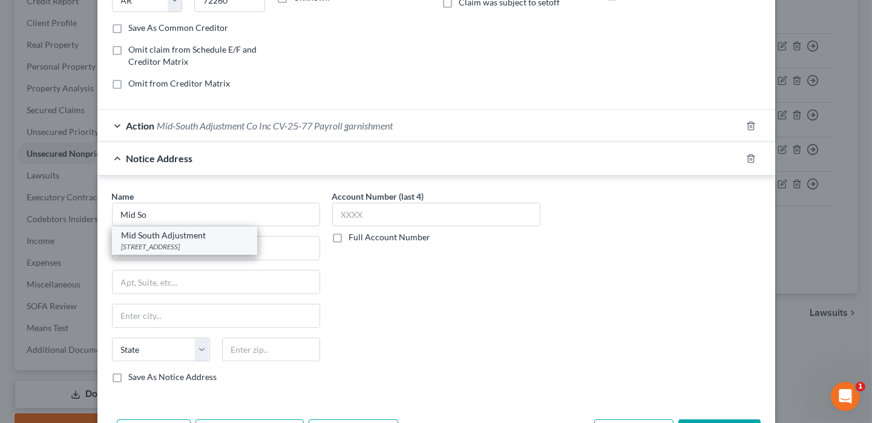
click at [172, 241] on div "[STREET_ADDRESS]" at bounding box center [185, 246] width 126 height 10
type input "Mid South Adjustment"
type input "200 East 11th"
type input "Suite K"
type input "[GEOGRAPHIC_DATA]"
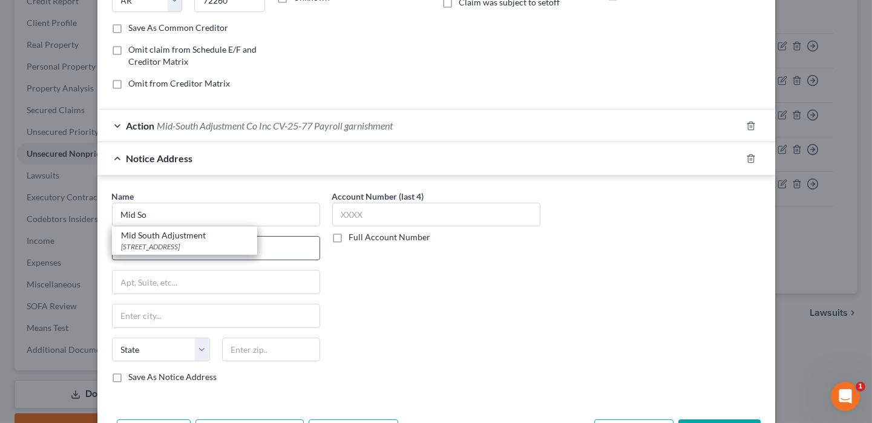
select select "2"
type input "71601"
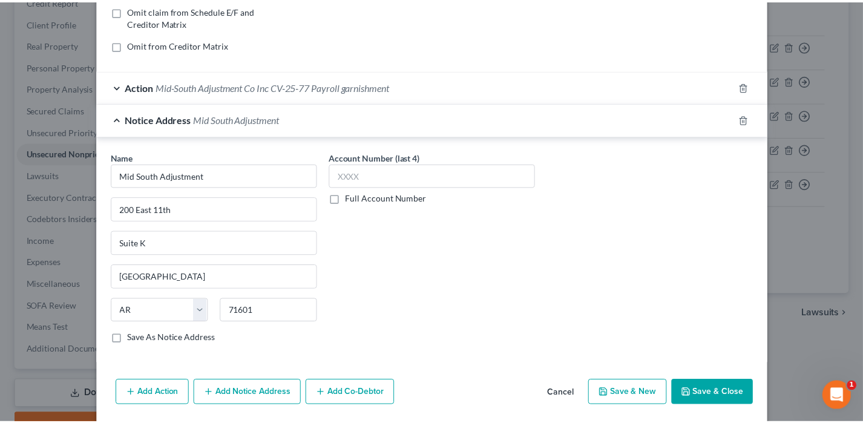
scroll to position [292, 0]
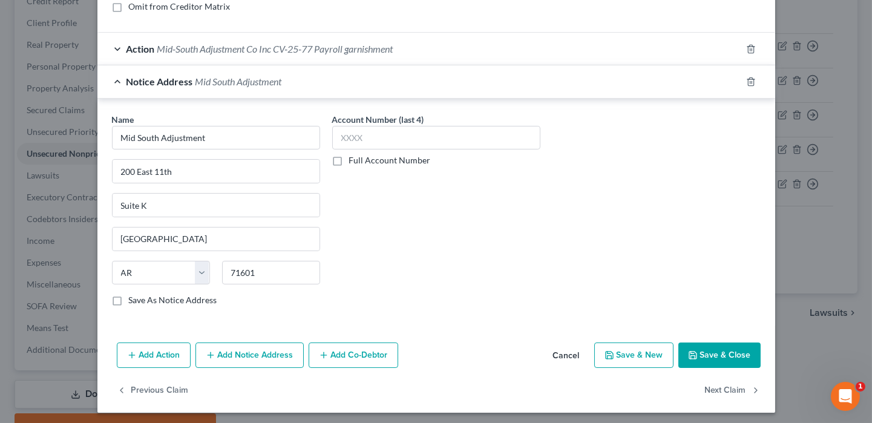
click at [751, 353] on button "Save & Close" at bounding box center [719, 354] width 82 height 25
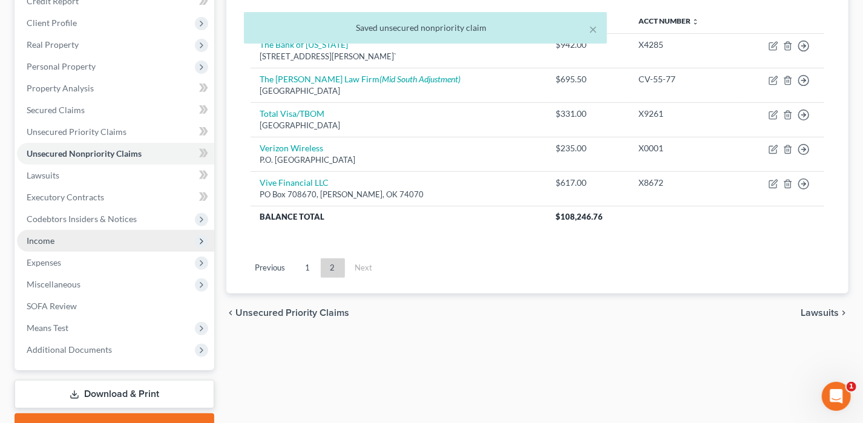
click at [51, 237] on span "Income" at bounding box center [41, 240] width 28 height 10
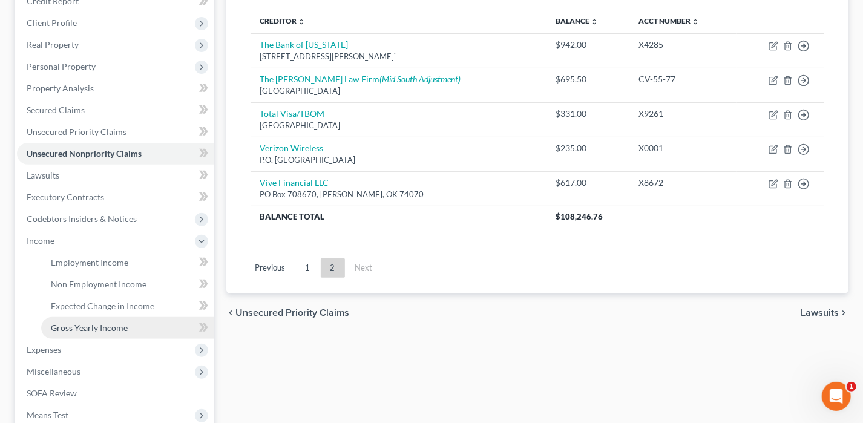
click at [80, 322] on span "Gross Yearly Income" at bounding box center [89, 327] width 77 height 10
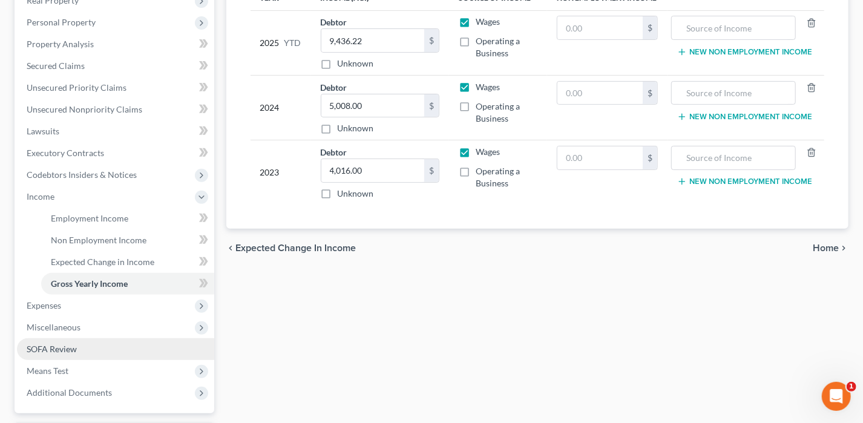
scroll to position [181, 0]
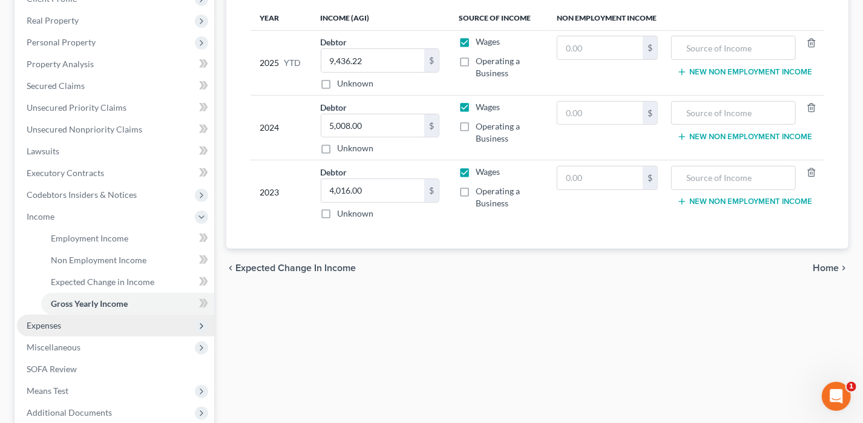
click at [73, 330] on span "Expenses" at bounding box center [115, 326] width 197 height 22
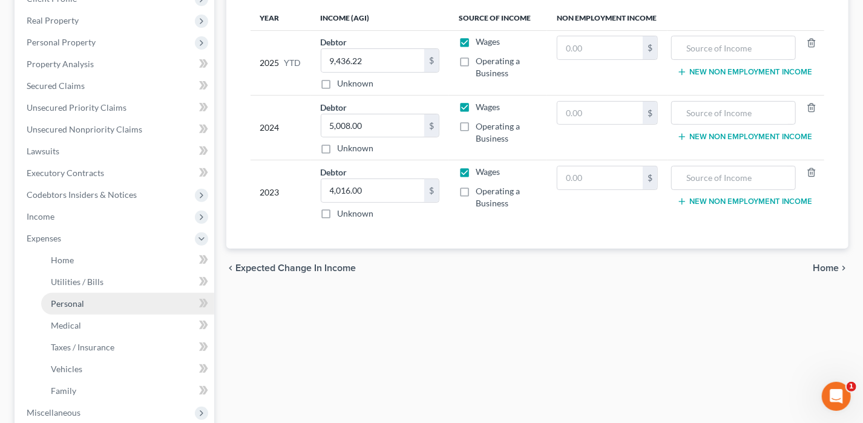
click at [97, 305] on link "Personal" at bounding box center [127, 304] width 173 height 22
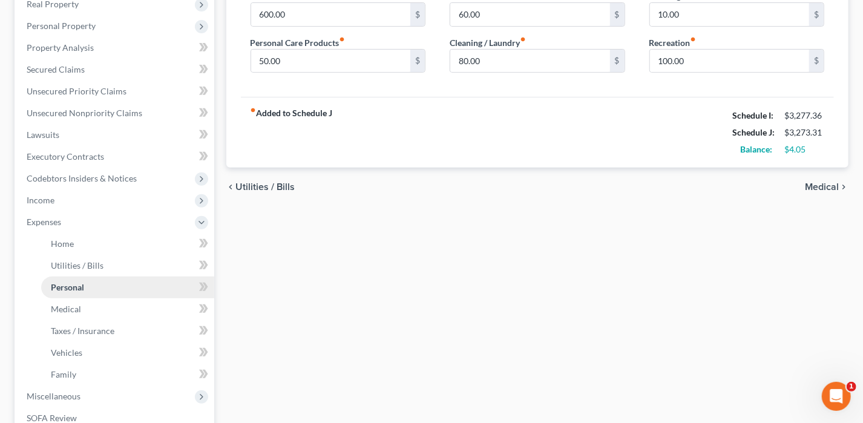
scroll to position [242, 0]
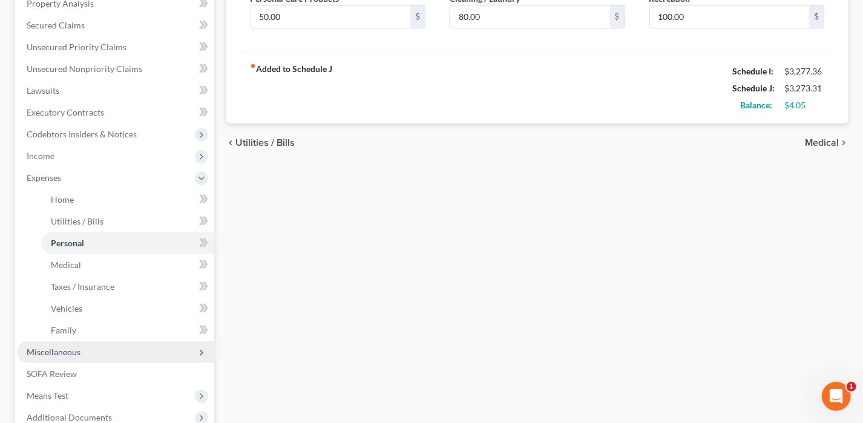
click at [68, 352] on span "Miscellaneous" at bounding box center [54, 352] width 54 height 10
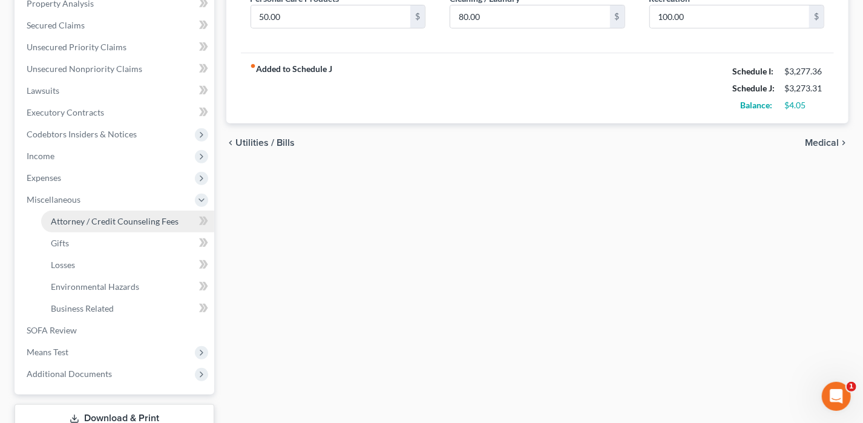
click at [132, 229] on link "Attorney / Credit Counseling Fees" at bounding box center [127, 222] width 173 height 22
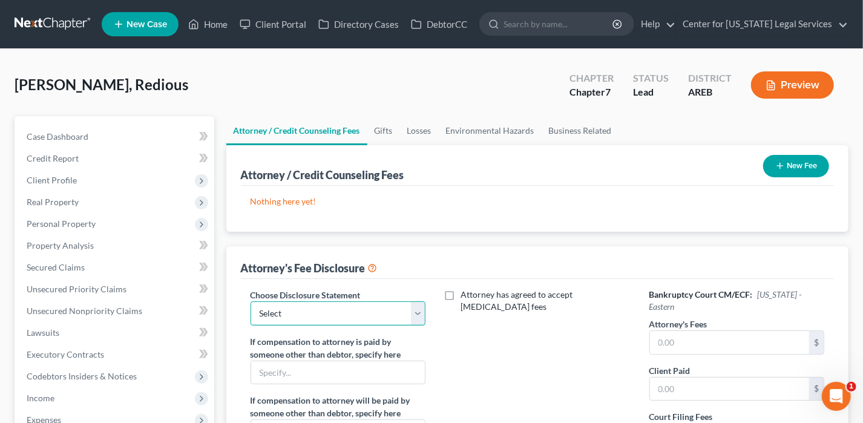
drag, startPoint x: 255, startPoint y: 310, endPoint x: 267, endPoint y: 324, distance: 18.4
click at [255, 310] on select "Select Disclosure Disclosure" at bounding box center [337, 313] width 175 height 24
select select "1"
click at [250, 301] on select "Select Disclosure Disclosure" at bounding box center [337, 313] width 175 height 24
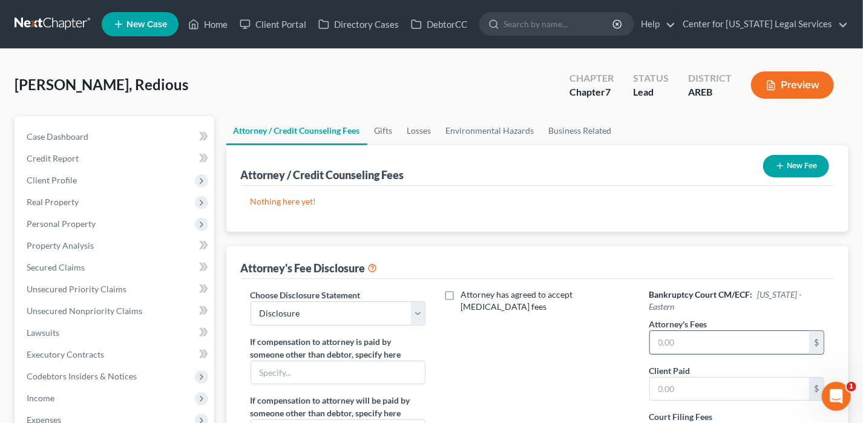
click at [673, 331] on input "text" at bounding box center [730, 342] width 160 height 23
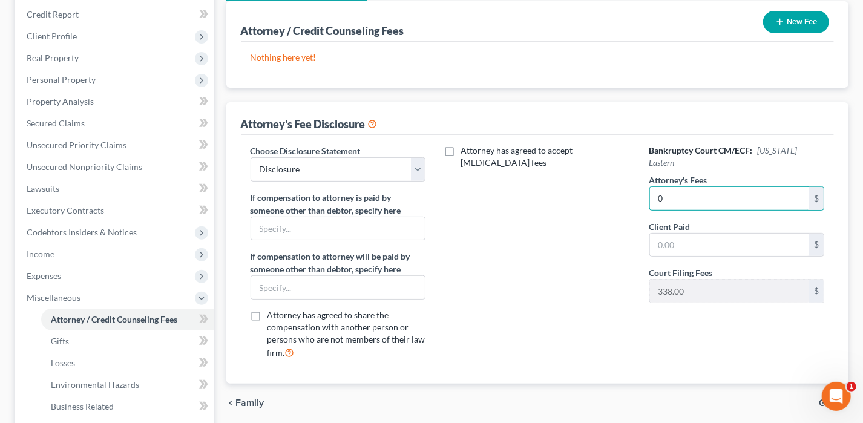
scroll to position [181, 0]
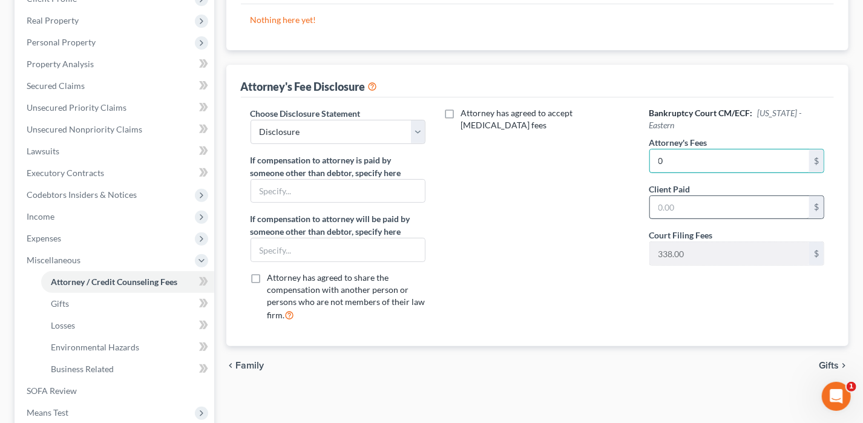
type input "0"
click at [671, 196] on input "text" at bounding box center [730, 207] width 160 height 23
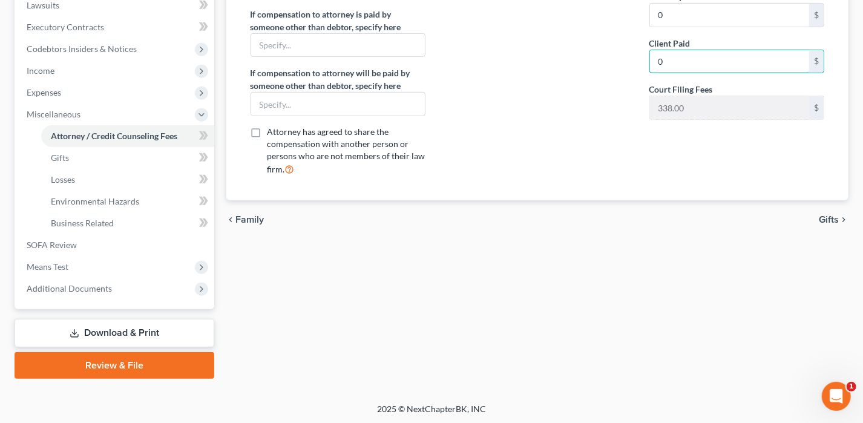
type input "0"
click at [829, 220] on span "Gifts" at bounding box center [828, 220] width 20 height 10
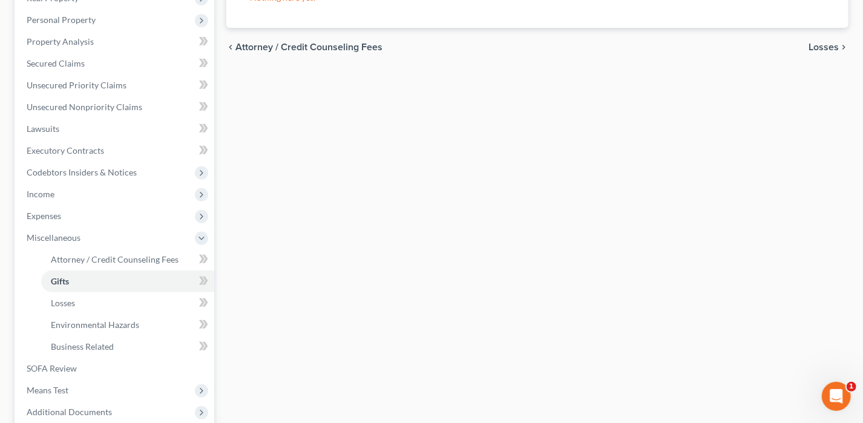
scroll to position [327, 0]
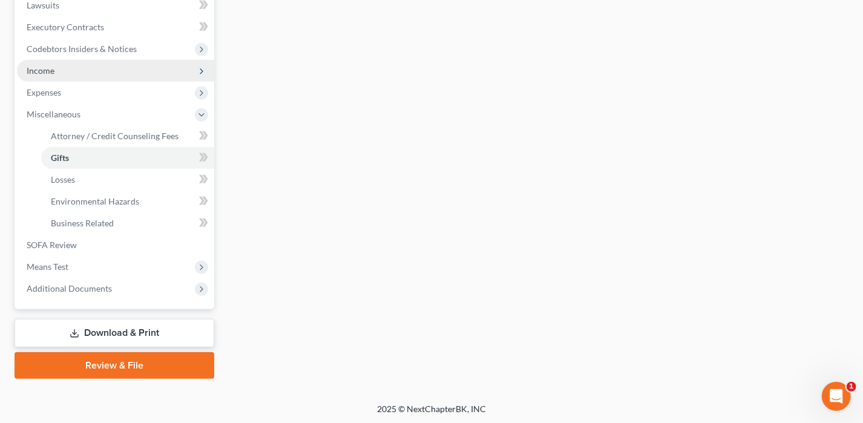
click at [64, 73] on span "Income" at bounding box center [115, 71] width 197 height 22
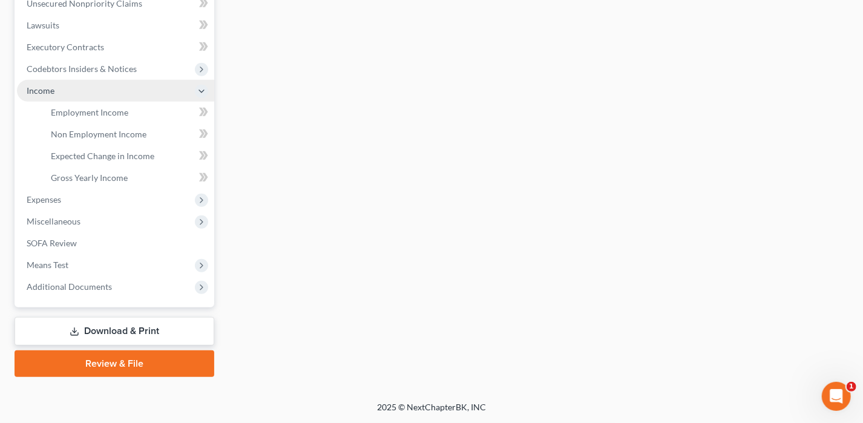
scroll to position [305, 0]
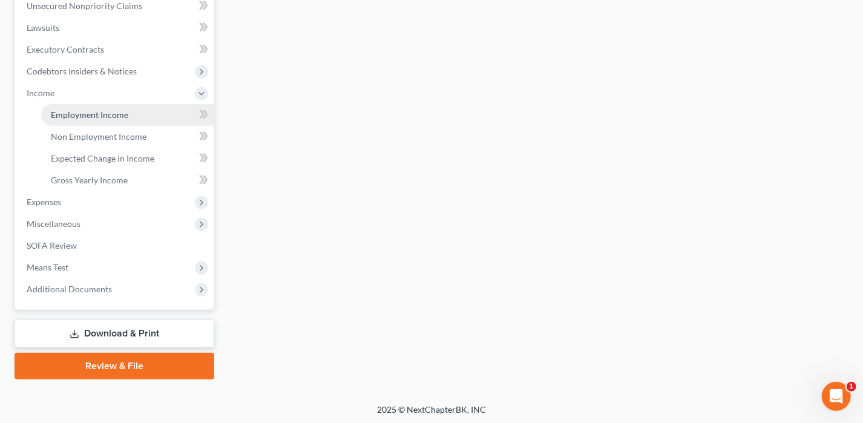
click at [84, 114] on span "Employment Income" at bounding box center [89, 114] width 77 height 10
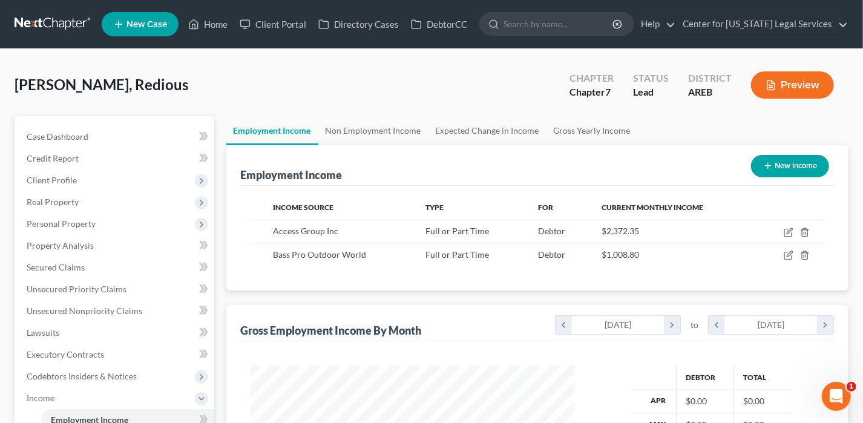
click at [760, 85] on button "Preview" at bounding box center [792, 84] width 83 height 27
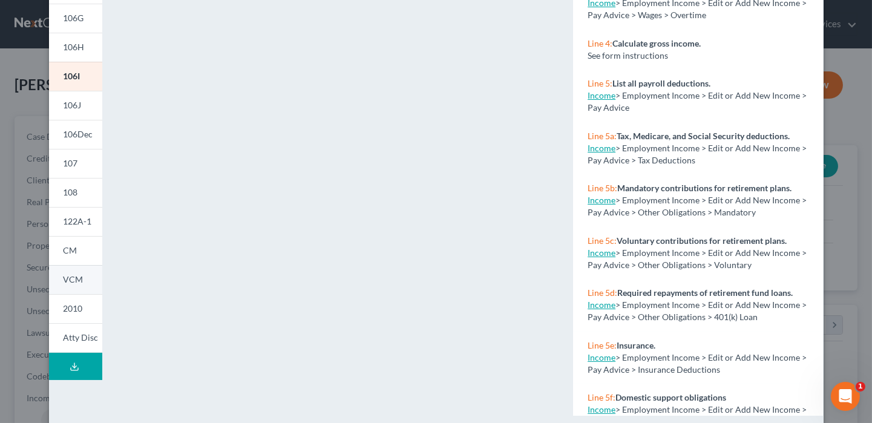
scroll to position [242, 0]
click at [73, 215] on span "122A-1" at bounding box center [78, 220] width 28 height 10
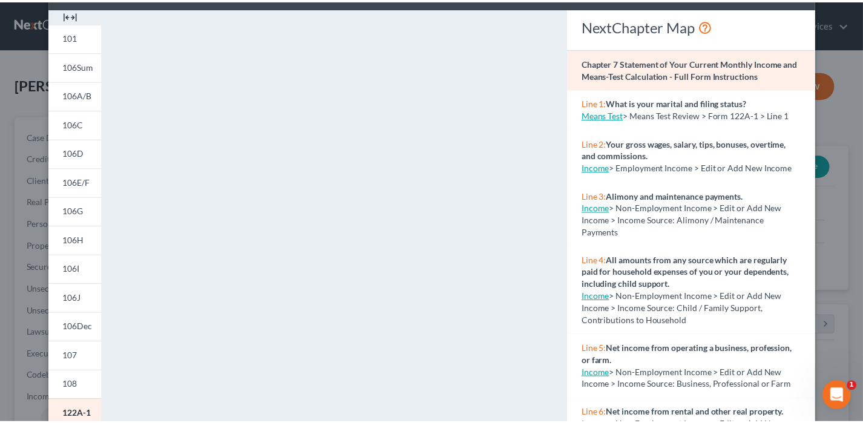
scroll to position [0, 0]
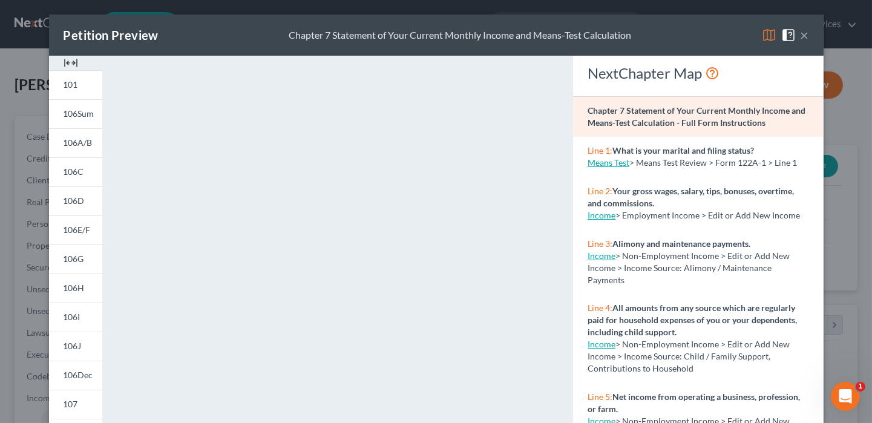
click at [802, 39] on button "×" at bounding box center [804, 35] width 8 height 15
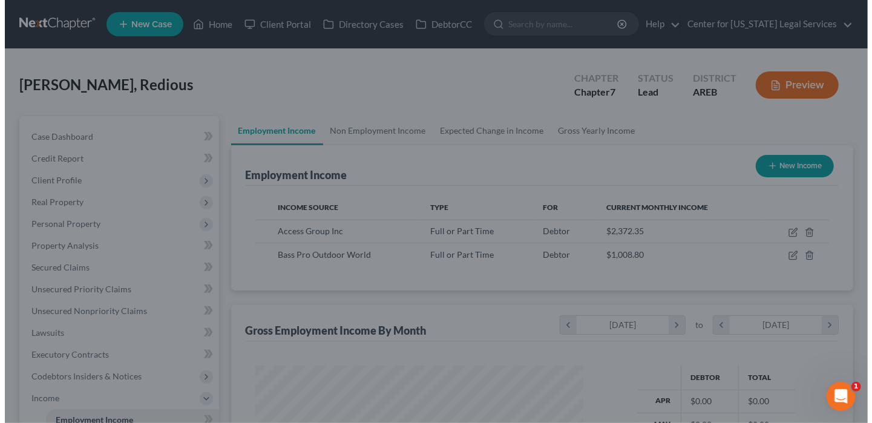
scroll to position [604724, 604591]
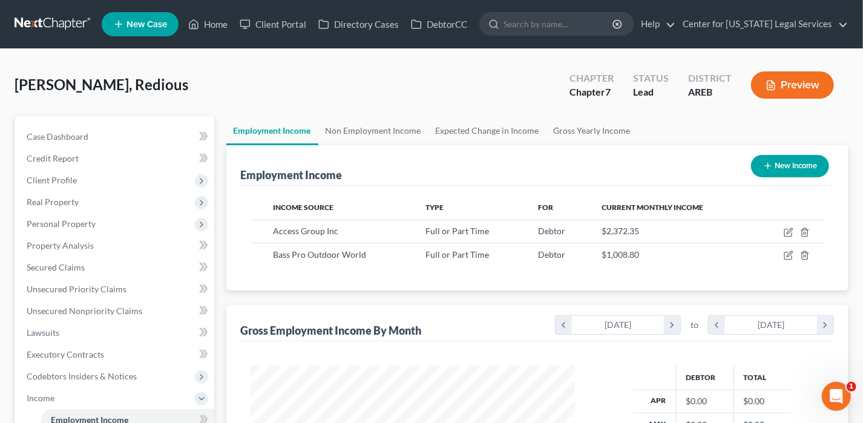
click at [799, 75] on button "Preview" at bounding box center [792, 84] width 83 height 27
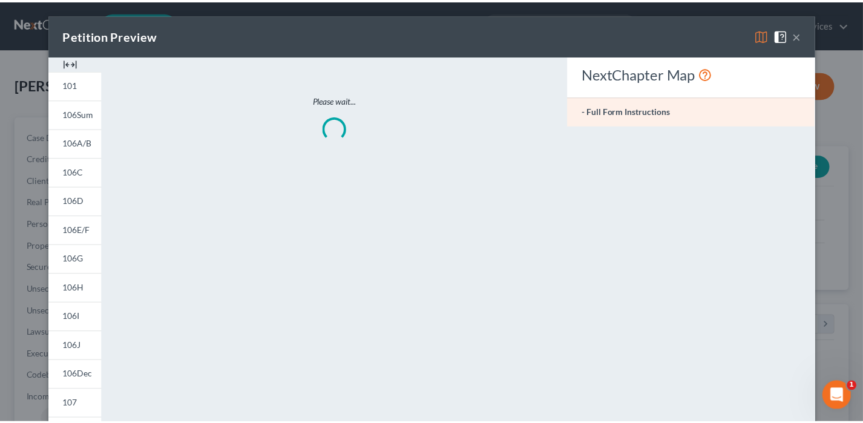
scroll to position [215, 353]
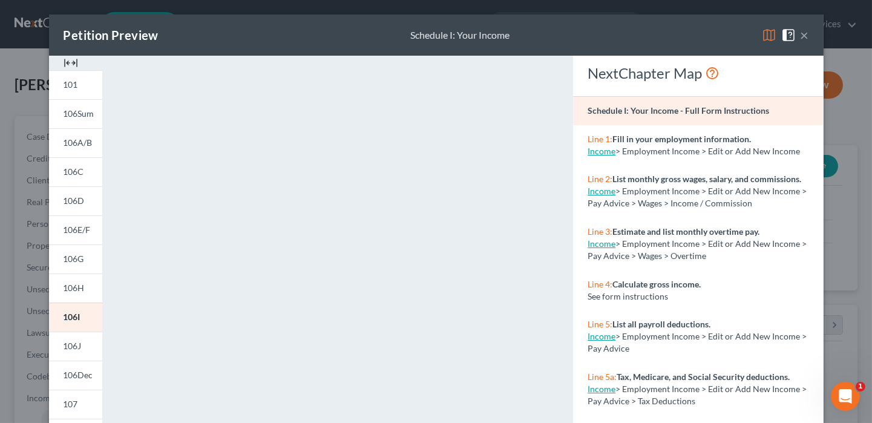
click at [800, 38] on button "×" at bounding box center [804, 35] width 8 height 15
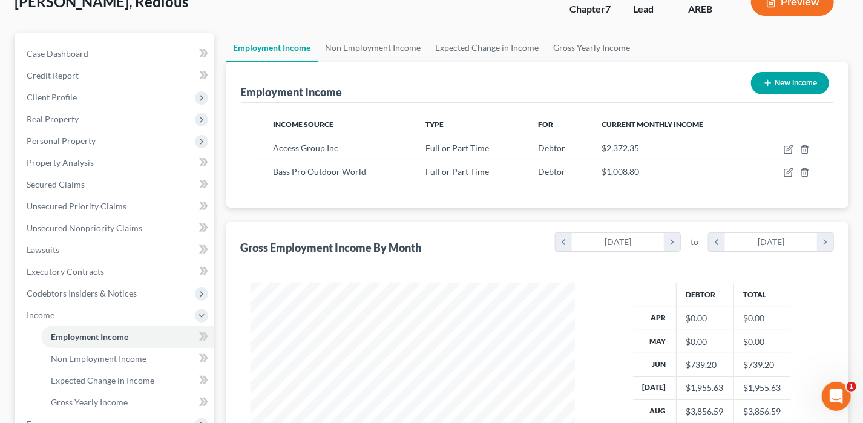
scroll to position [60, 0]
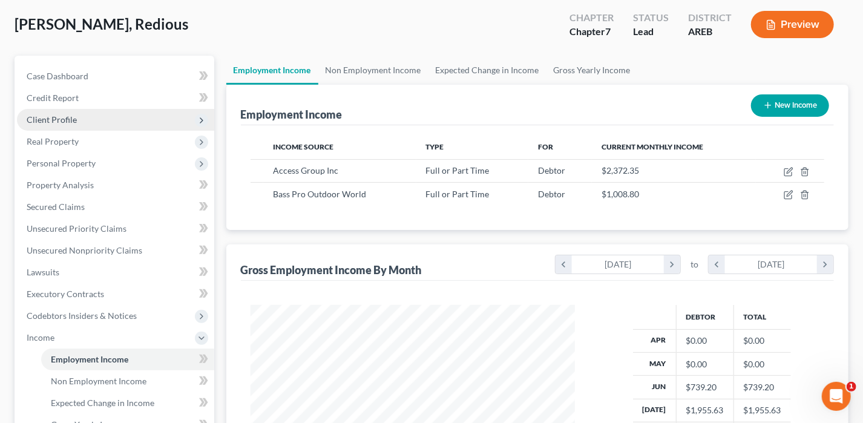
click at [57, 120] on span "Client Profile" at bounding box center [52, 119] width 50 height 10
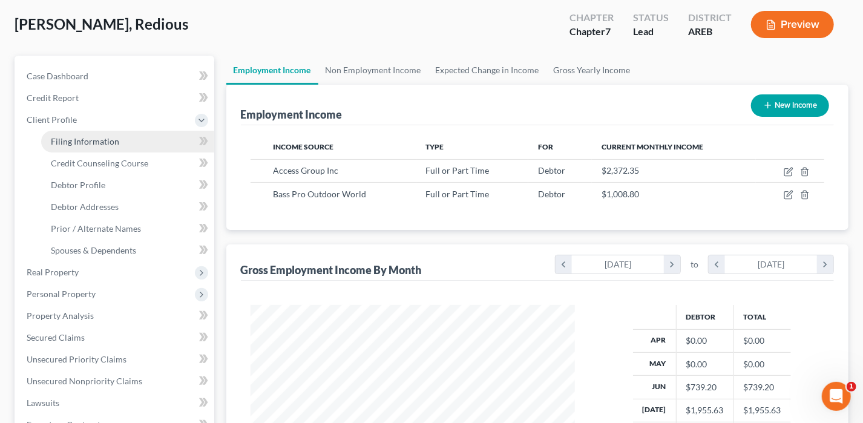
click at [102, 137] on span "Filing Information" at bounding box center [85, 141] width 68 height 10
select select "1"
select select "0"
select select "5"
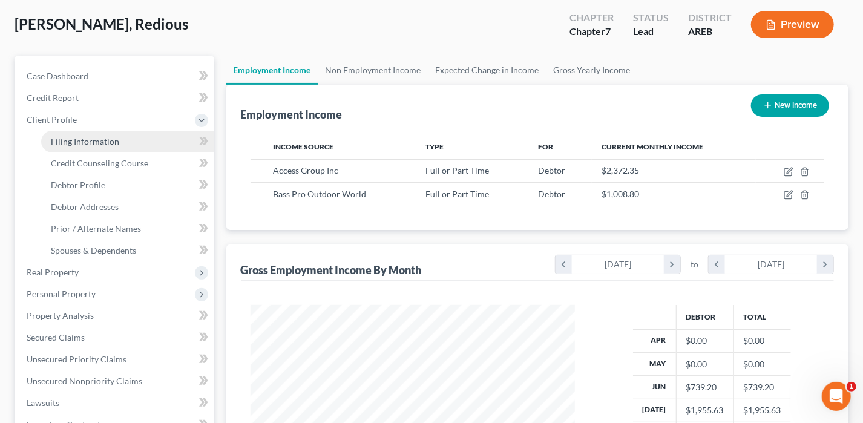
select select "5"
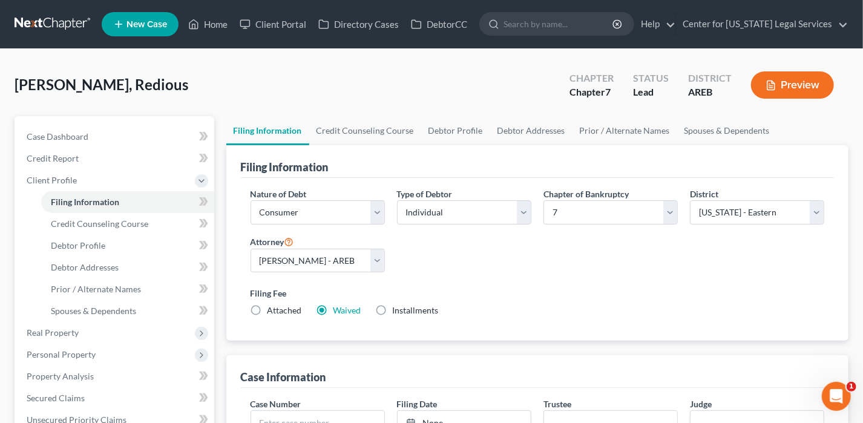
click at [393, 308] on label "Installments Installments" at bounding box center [416, 310] width 46 height 12
click at [397, 308] on input "Installments Installments" at bounding box center [401, 308] width 8 height 8
radio input "true"
radio input "false"
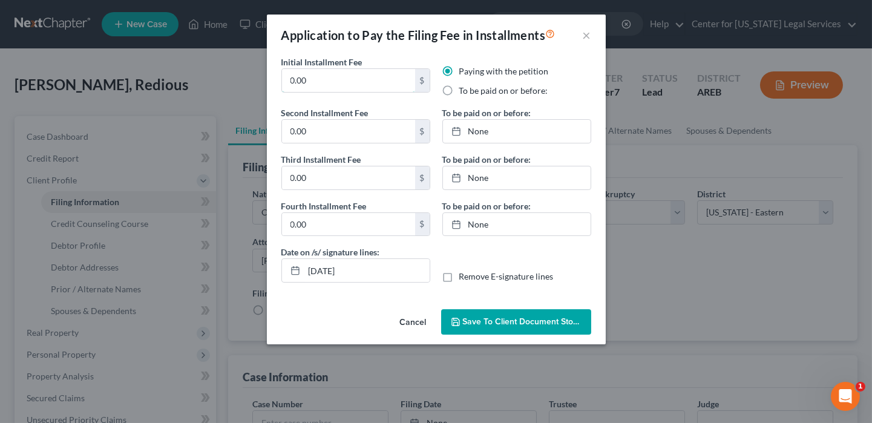
drag, startPoint x: 322, startPoint y: 75, endPoint x: 261, endPoint y: 74, distance: 61.1
click at [261, 74] on div "Application to Pay the Filing Fee in Installments × Initial Installment Fee 0.0…" at bounding box center [436, 211] width 872 height 423
type input "84.50"
click at [476, 91] on label "To be paid on or before:" at bounding box center [503, 91] width 89 height 12
click at [472, 91] on input "To be paid on or before:" at bounding box center [468, 89] width 8 height 8
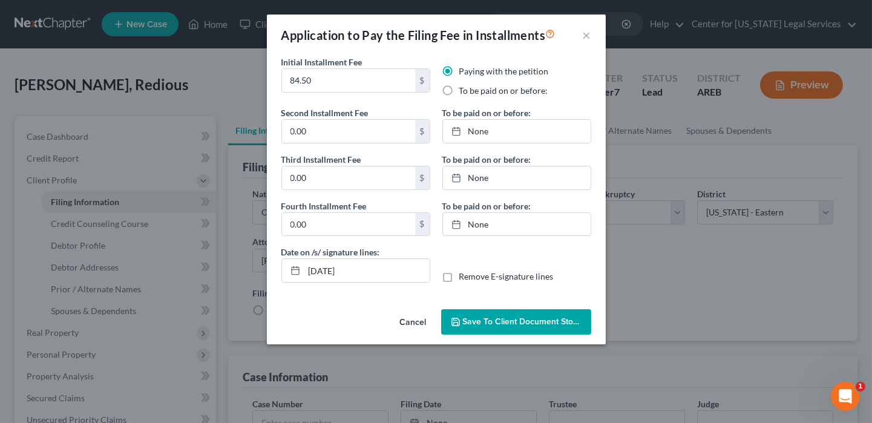
radio input "true"
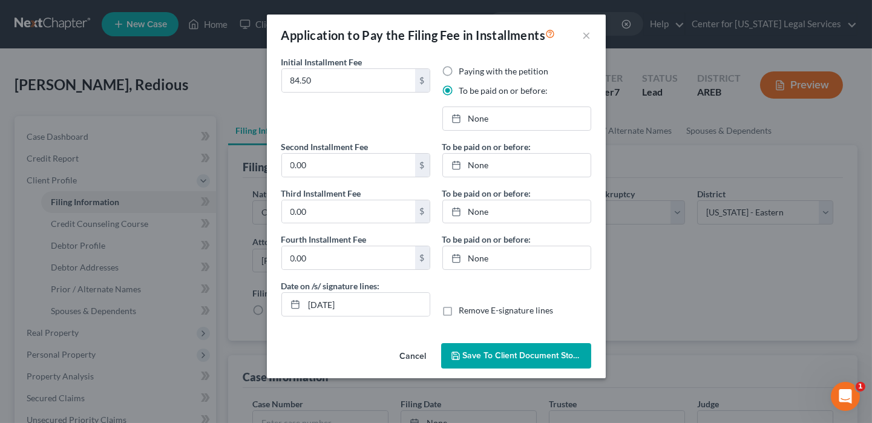
click at [476, 91] on label "To be paid on or before:" at bounding box center [503, 91] width 89 height 12
click at [472, 91] on input "To be paid on or before:" at bounding box center [468, 89] width 8 height 8
type input "[DATE]"
click at [475, 120] on link "None" at bounding box center [517, 118] width 148 height 23
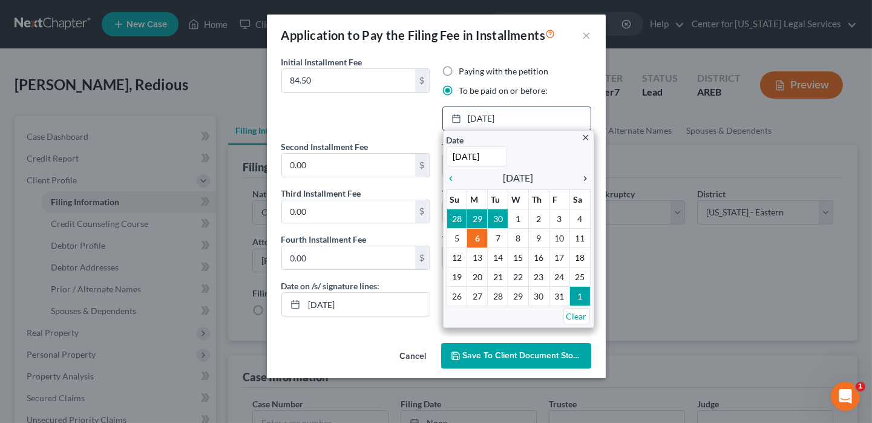
click at [586, 175] on icon "chevron_right" at bounding box center [583, 179] width 16 height 10
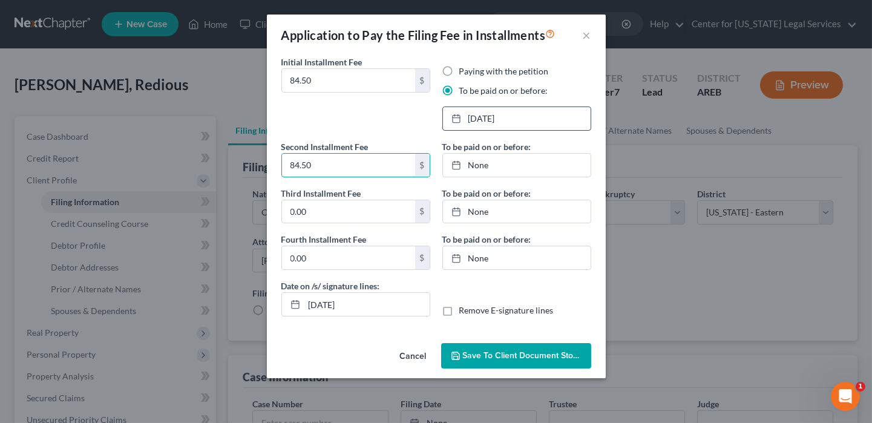
type input "84.50"
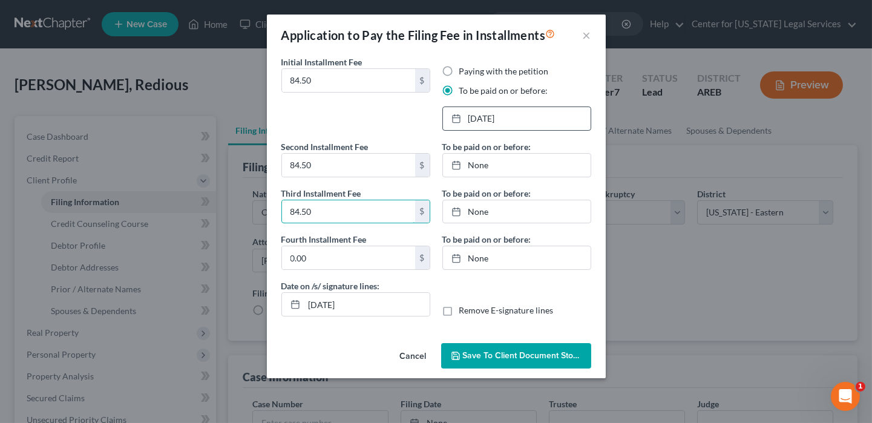
type input "84.50"
type input "[DATE]"
click at [475, 168] on link "[DATE]" at bounding box center [517, 165] width 148 height 23
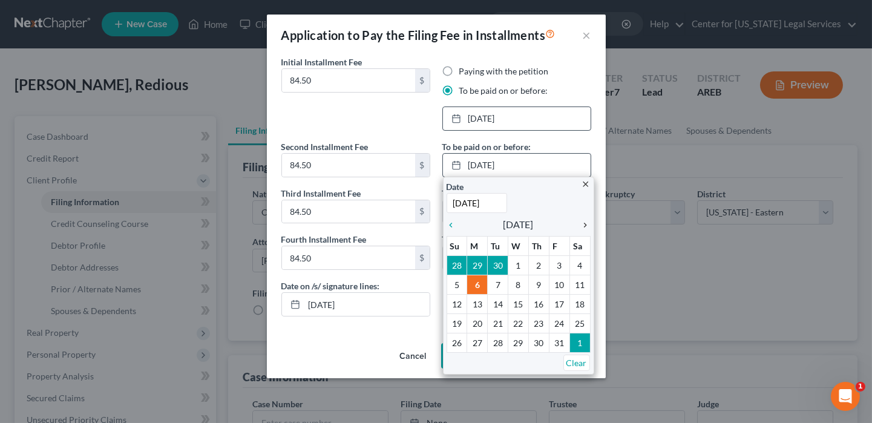
click at [581, 217] on link "chevron_right" at bounding box center [583, 224] width 16 height 15
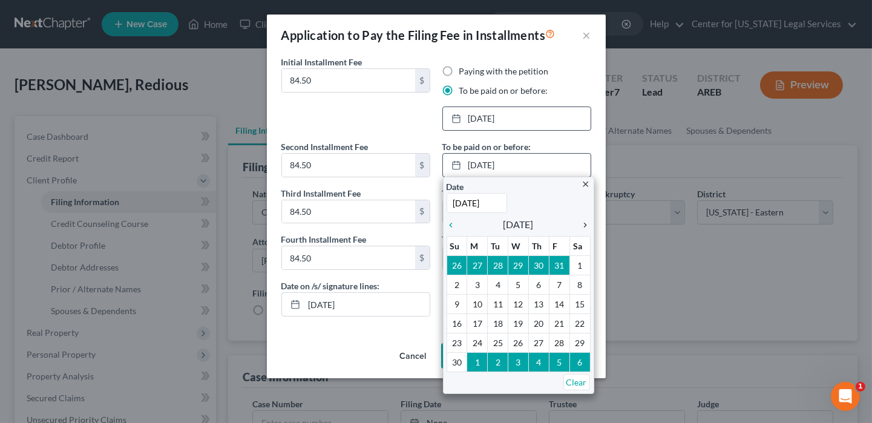
click at [581, 217] on link "chevron_right" at bounding box center [583, 224] width 16 height 15
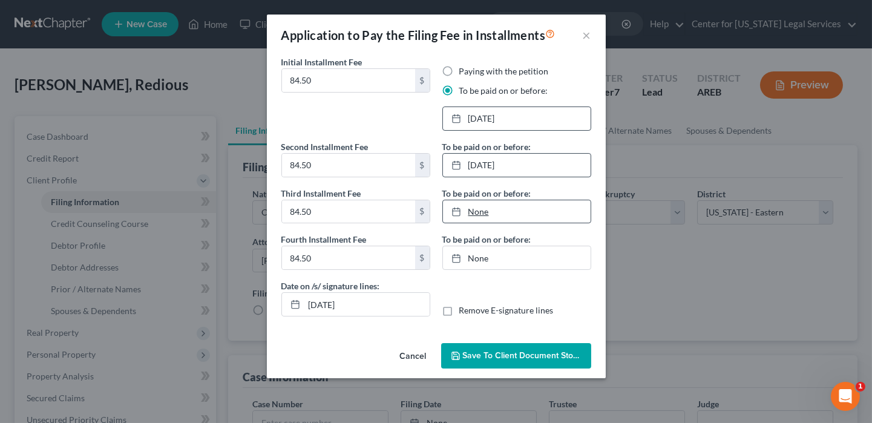
click at [473, 216] on link "None" at bounding box center [517, 211] width 148 height 23
type input "[DATE]"
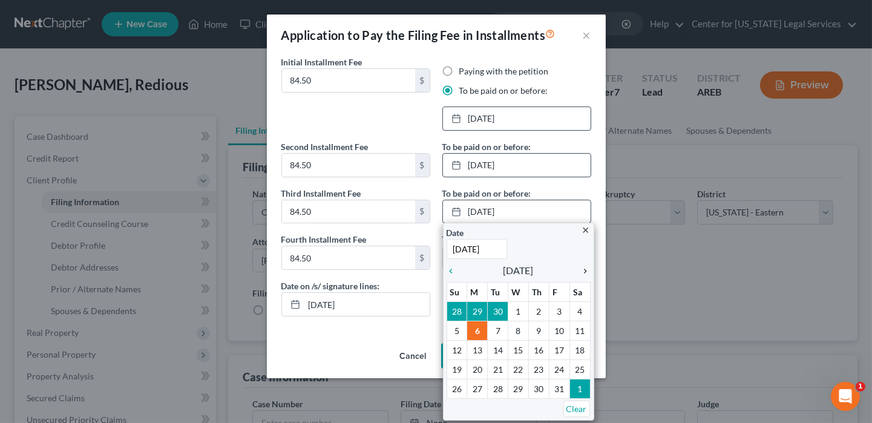
click at [582, 267] on icon "chevron_right" at bounding box center [583, 271] width 16 height 10
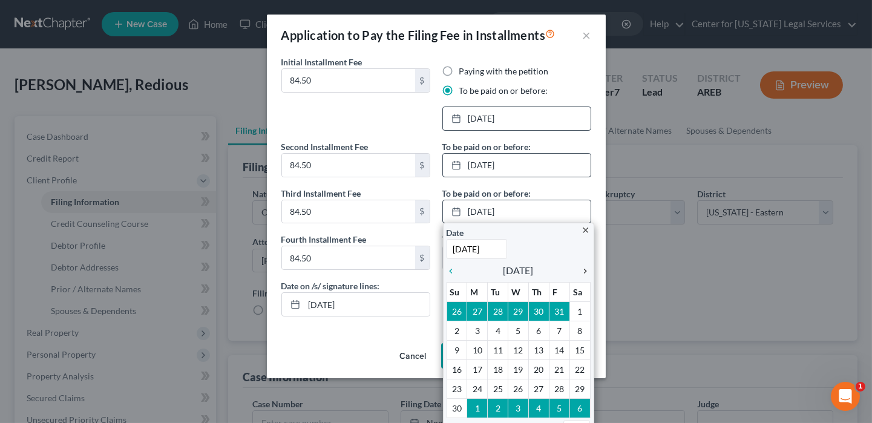
click at [582, 267] on icon "chevron_right" at bounding box center [583, 271] width 16 height 10
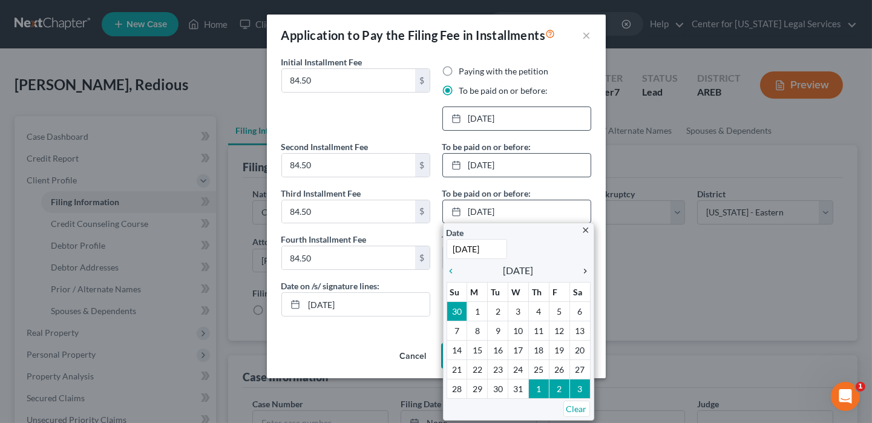
click at [582, 267] on icon "chevron_right" at bounding box center [583, 271] width 16 height 10
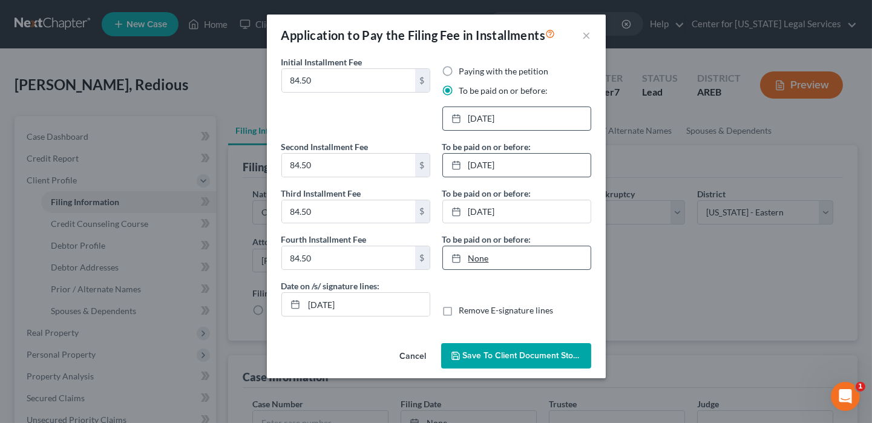
type input "[DATE]"
click at [490, 258] on link "None" at bounding box center [517, 257] width 148 height 23
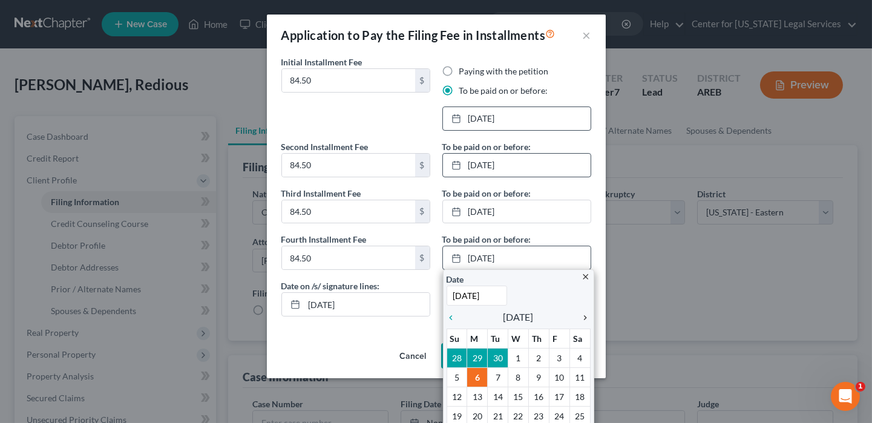
click at [578, 316] on icon "chevron_right" at bounding box center [583, 318] width 16 height 10
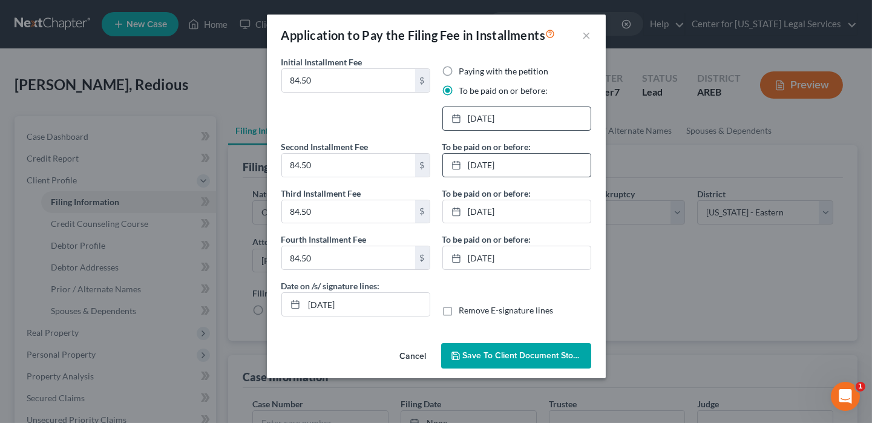
click at [526, 354] on span "Save to Client Document Storage" at bounding box center [527, 355] width 128 height 10
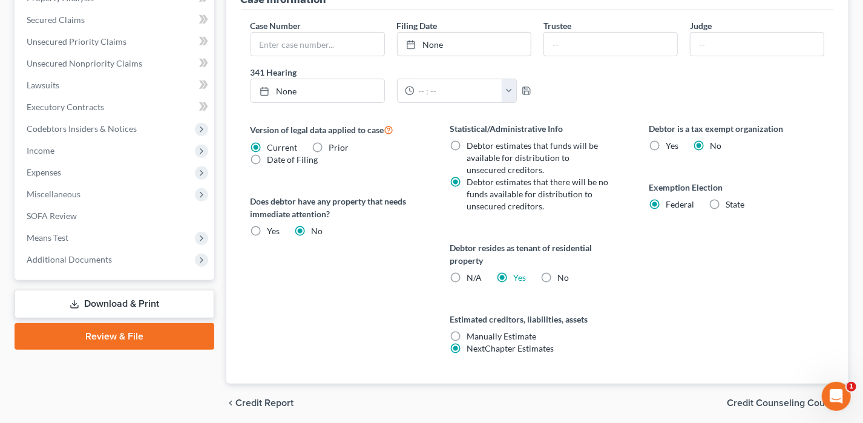
scroll to position [421, 0]
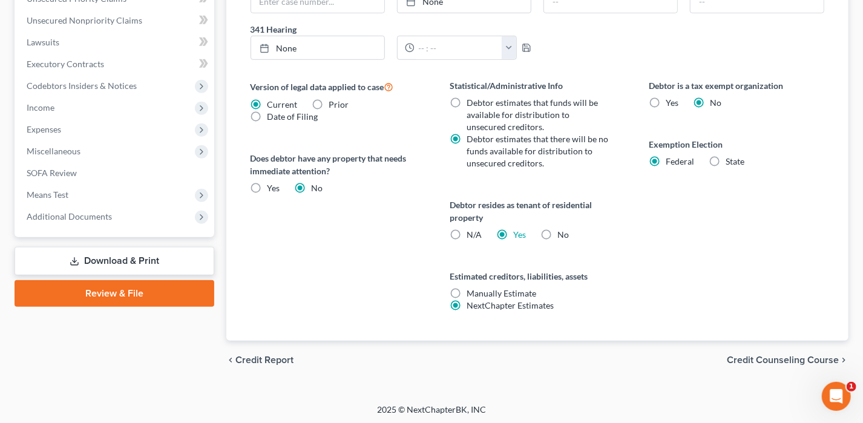
click at [115, 253] on link "Download & Print" at bounding box center [115, 261] width 200 height 28
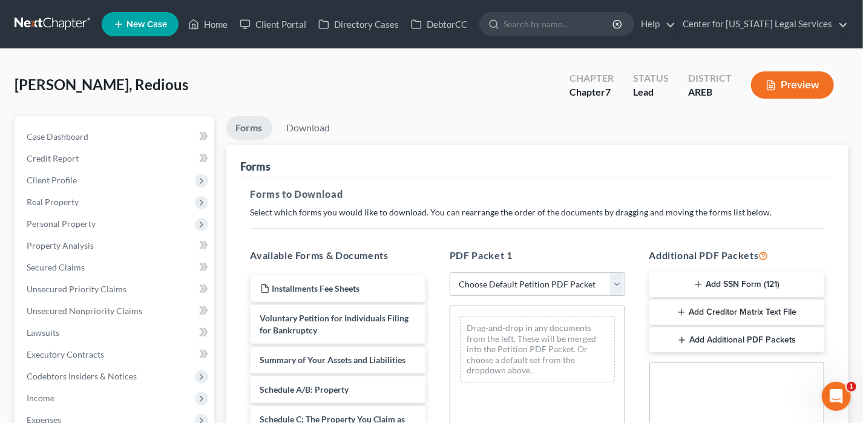
click at [472, 288] on select "Choose Default Petition PDF Packet Complete Bankruptcy Petition (all forms and …" at bounding box center [536, 284] width 175 height 24
select select "0"
click at [449, 272] on select "Choose Default Petition PDF Packet Complete Bankruptcy Petition (all forms and …" at bounding box center [536, 284] width 175 height 24
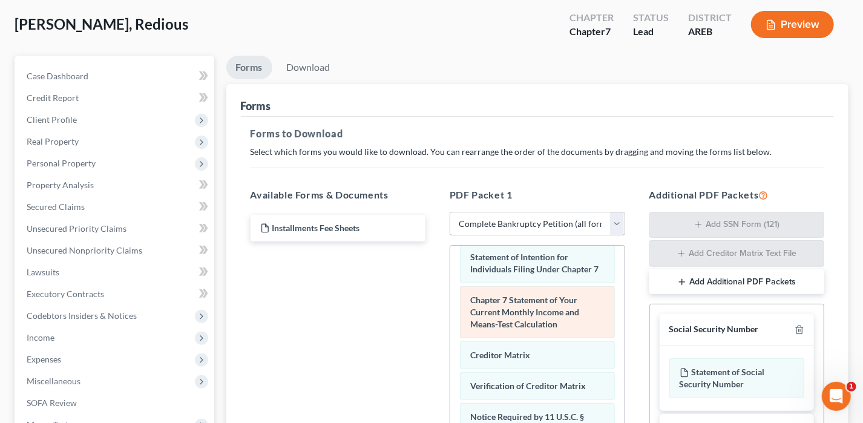
scroll to position [181, 0]
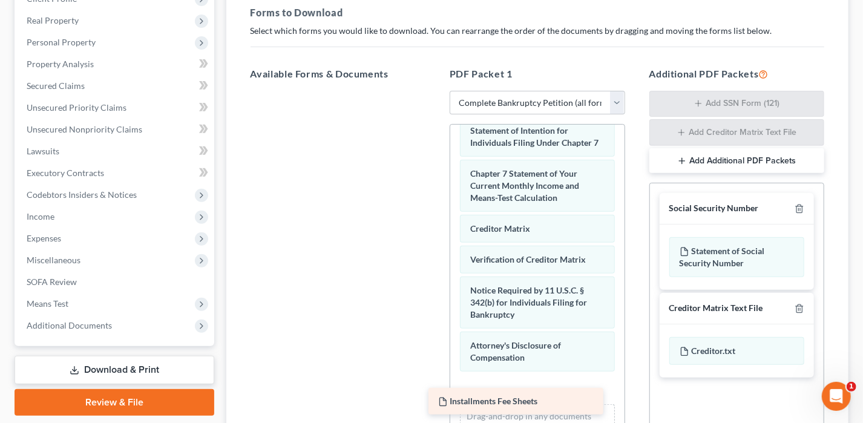
drag, startPoint x: 326, startPoint y: 112, endPoint x: 504, endPoint y: 391, distance: 331.3
click at [436, 91] on div "Installments Fee Sheets Installments Fee Sheets" at bounding box center [338, 91] width 195 height 0
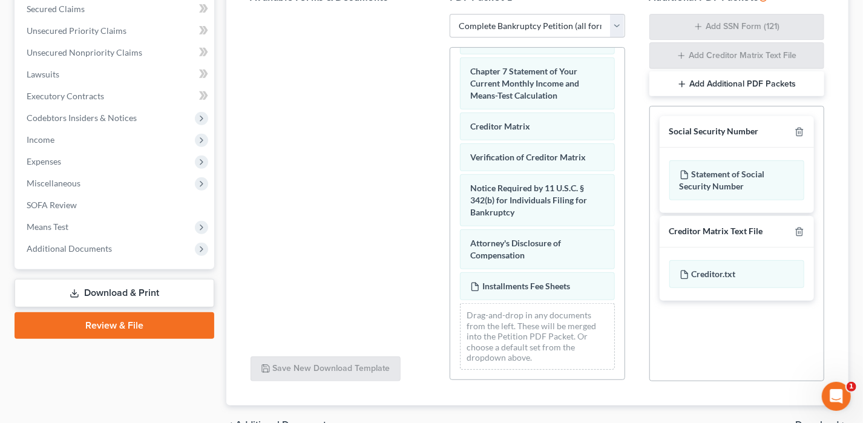
scroll to position [323, 0]
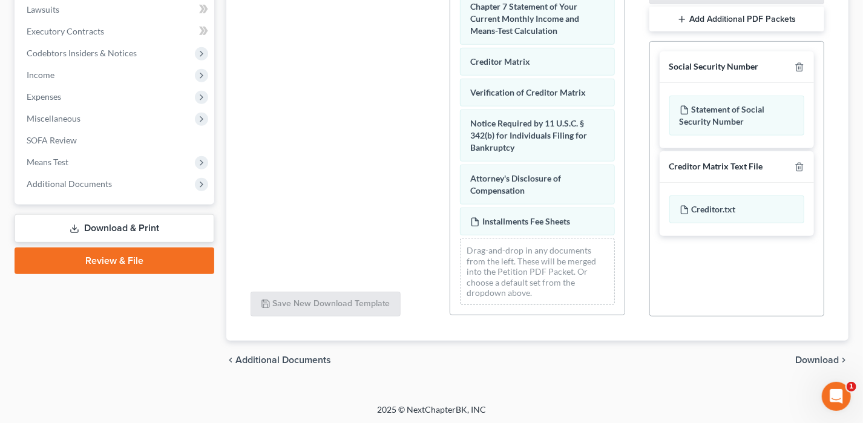
click at [806, 355] on span "Download" at bounding box center [817, 360] width 44 height 10
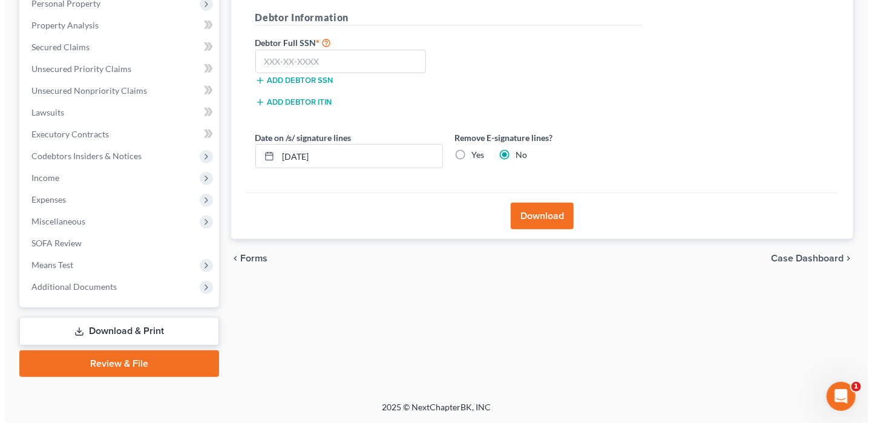
scroll to position [218, 0]
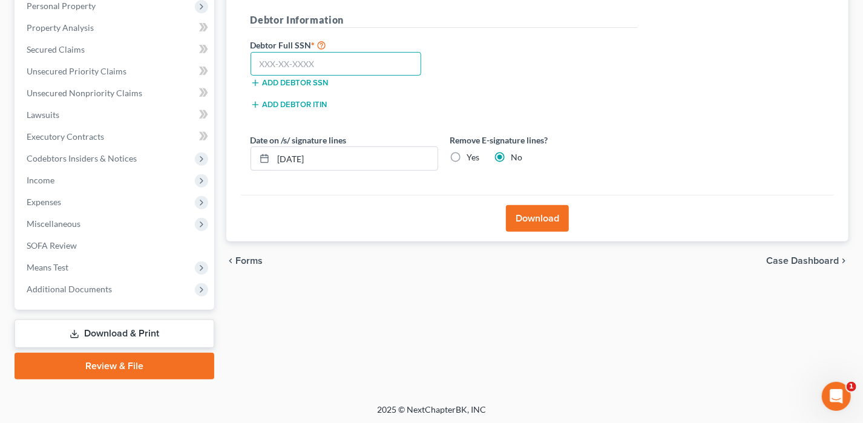
click at [373, 68] on input "text" at bounding box center [335, 64] width 171 height 24
type input "429-29-8225"
click at [509, 217] on button "Download" at bounding box center [537, 218] width 63 height 27
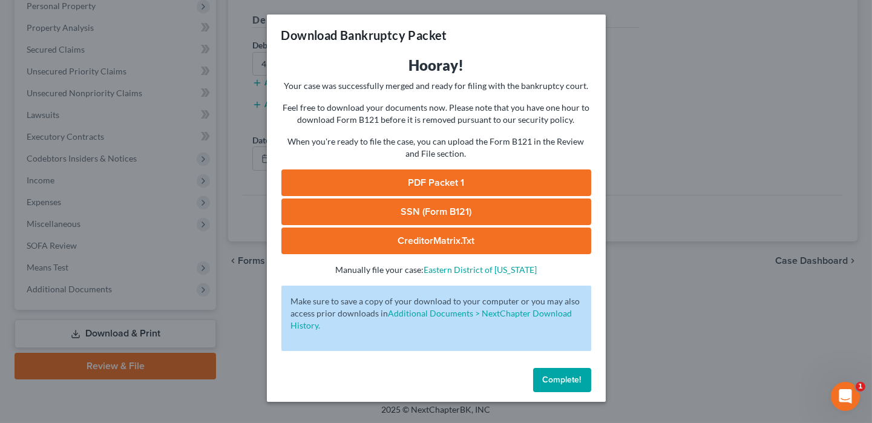
click at [523, 177] on link "PDF Packet 1" at bounding box center [436, 182] width 310 height 27
